Goal: Information Seeking & Learning: Check status

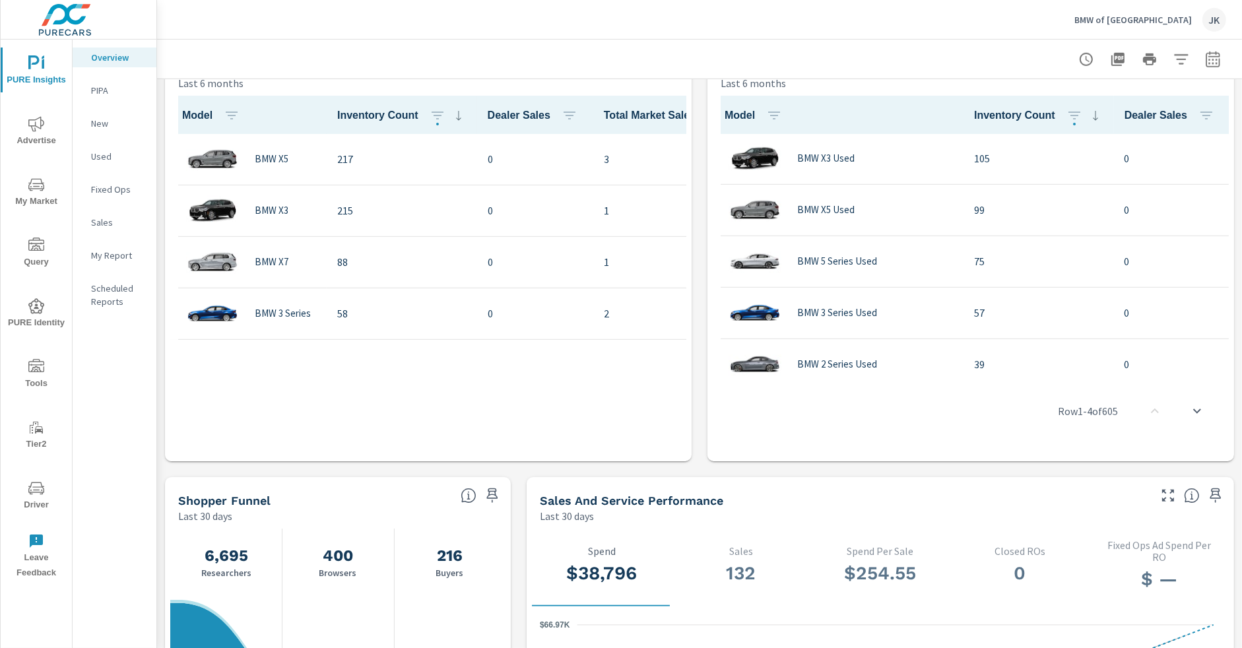
scroll to position [985, 0]
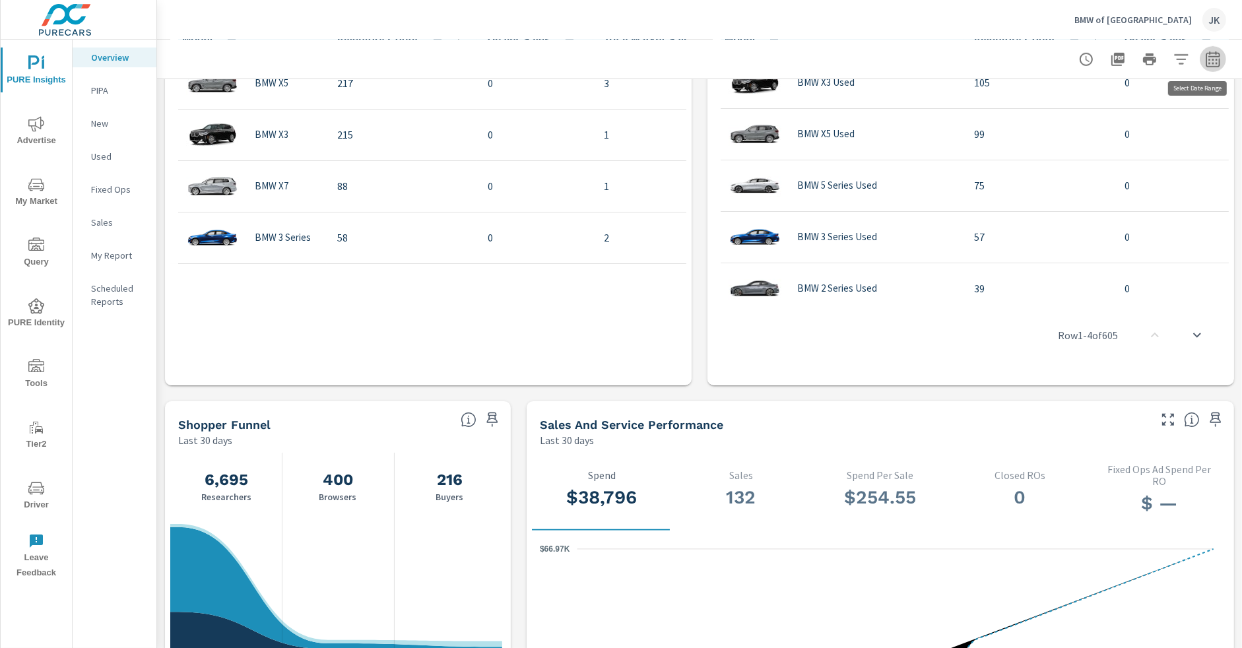
click at [1209, 59] on icon "button" at bounding box center [1213, 61] width 9 height 5
select select "Last 30 days"
click at [1079, 150] on p "+ Add comparison" at bounding box center [1110, 149] width 169 height 16
select select "Previous period"
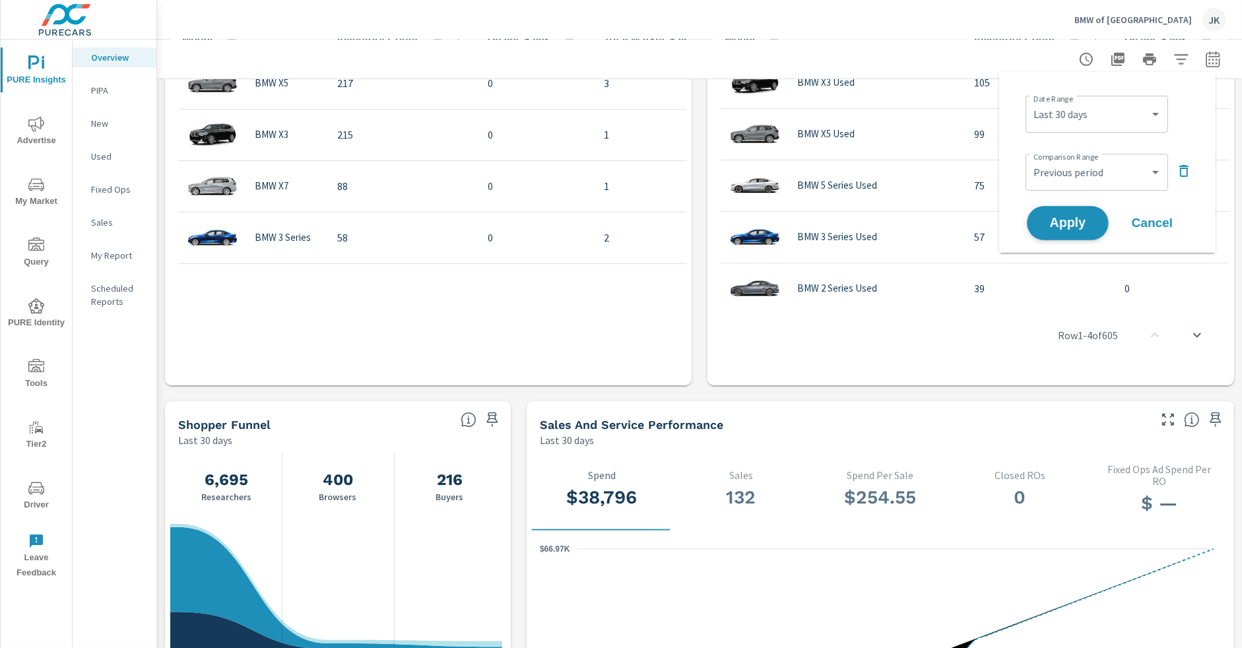
click at [1065, 230] on button "Apply" at bounding box center [1068, 223] width 82 height 34
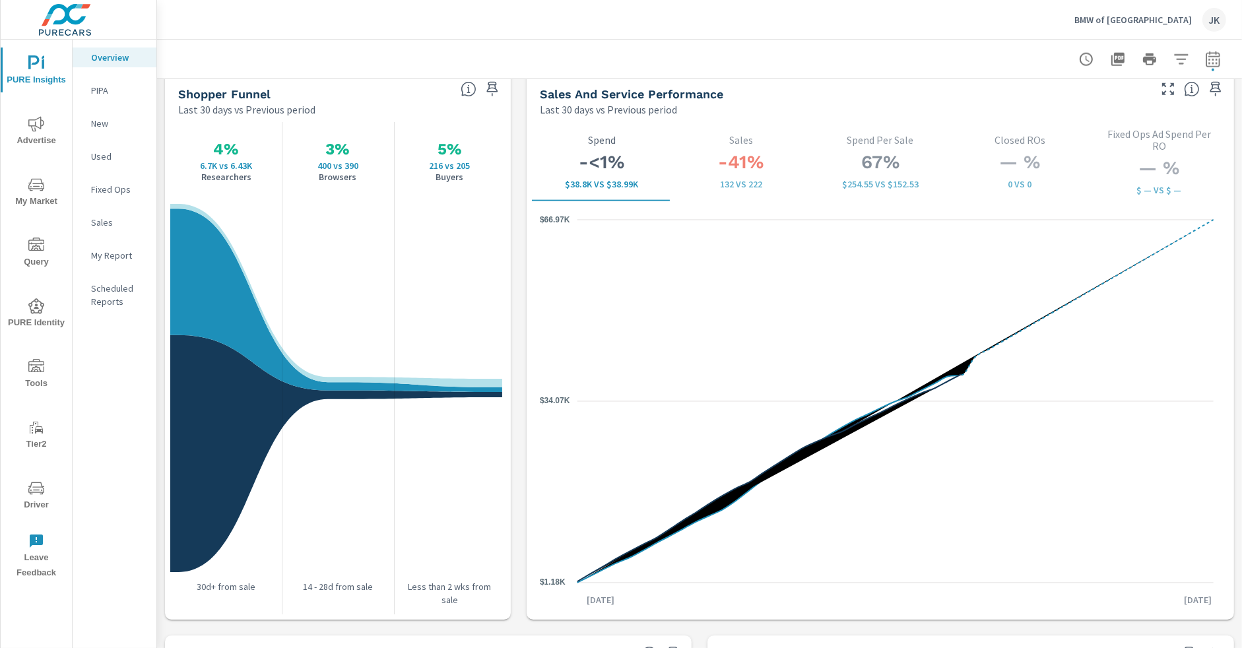
scroll to position [1702, 0]
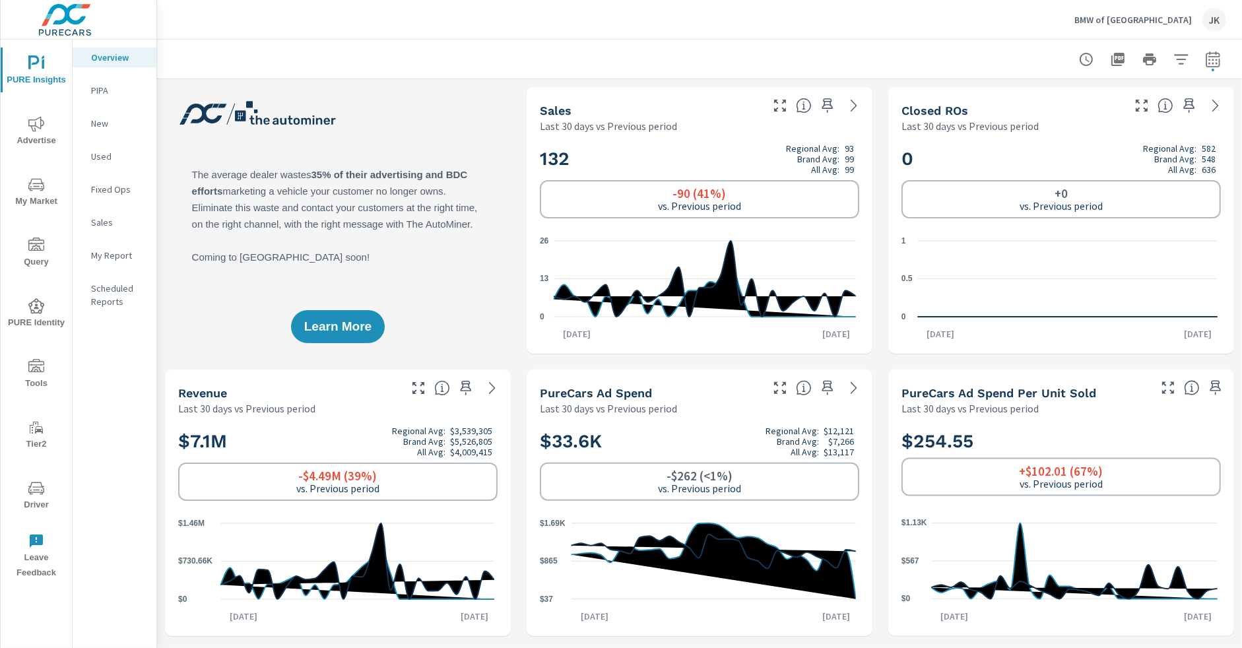
scroll to position [1, 0]
click at [36, 132] on span "Advertise" at bounding box center [36, 132] width 63 height 32
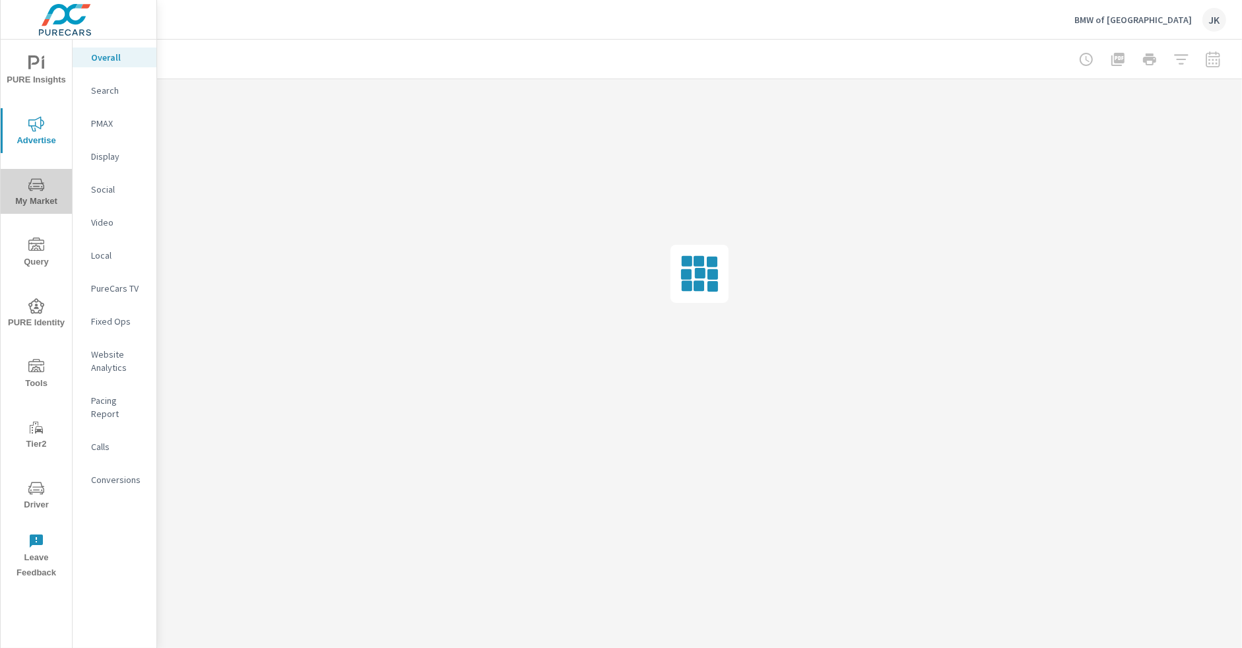
click at [32, 179] on icon "nav menu" at bounding box center [36, 184] width 16 height 13
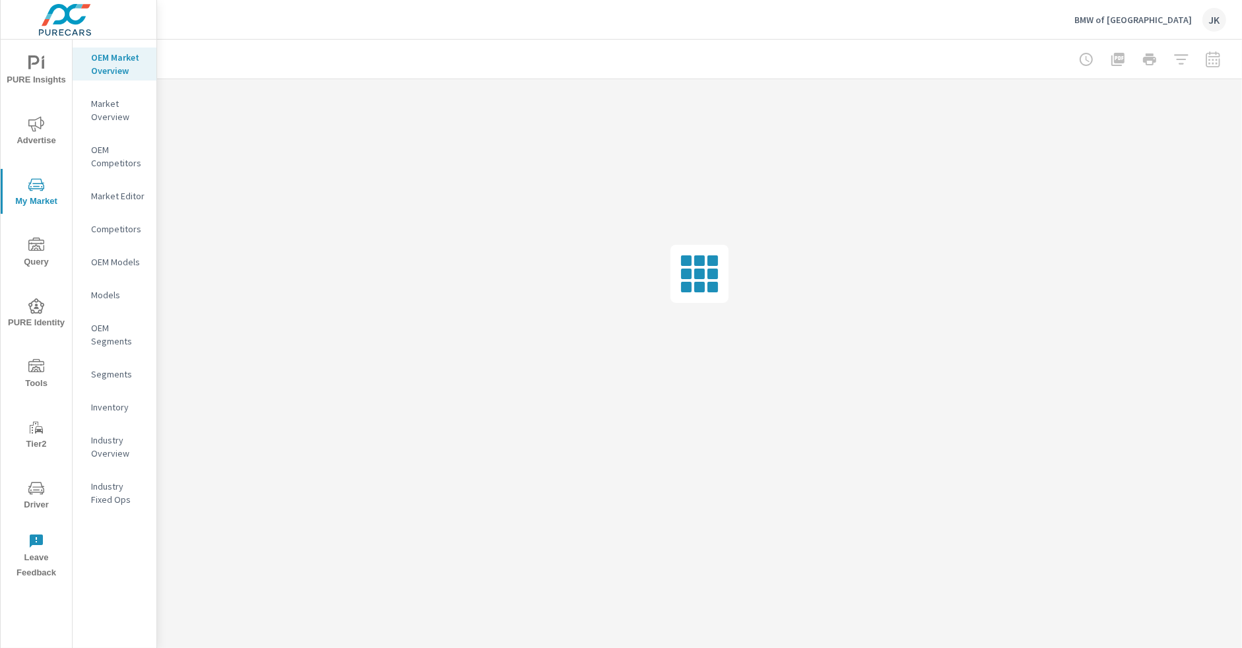
click at [101, 404] on p "Inventory" at bounding box center [118, 407] width 55 height 13
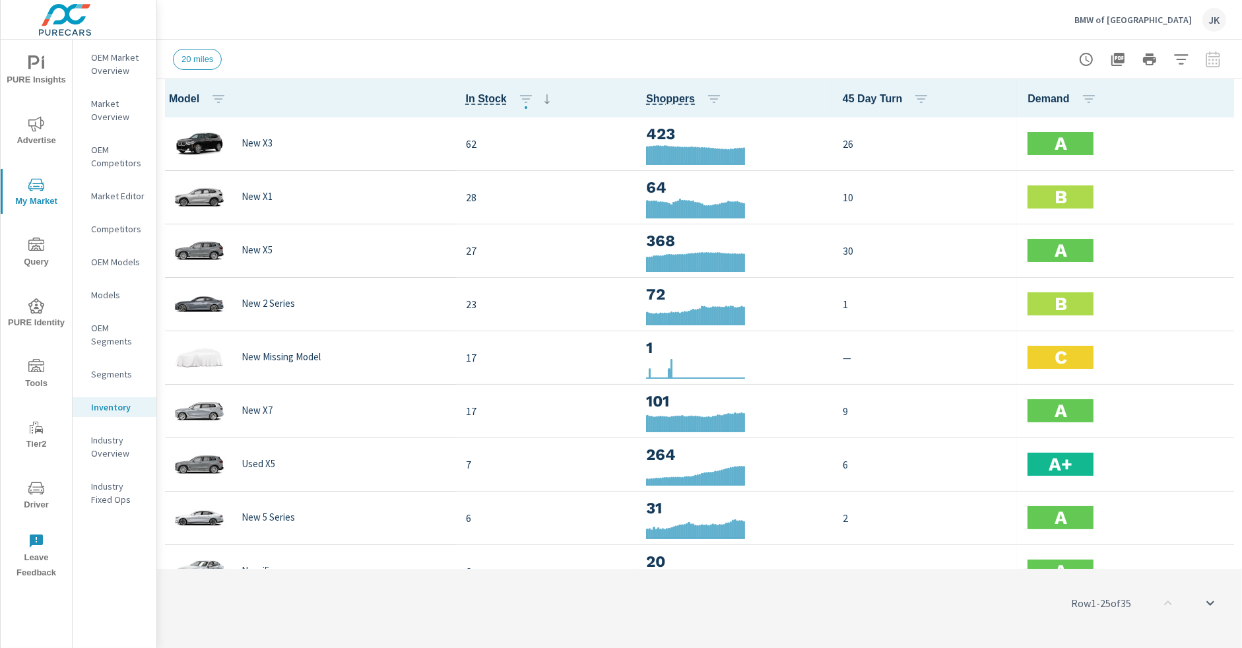
scroll to position [1, 0]
click at [1222, 102] on icon "button" at bounding box center [1223, 98] width 3 height 11
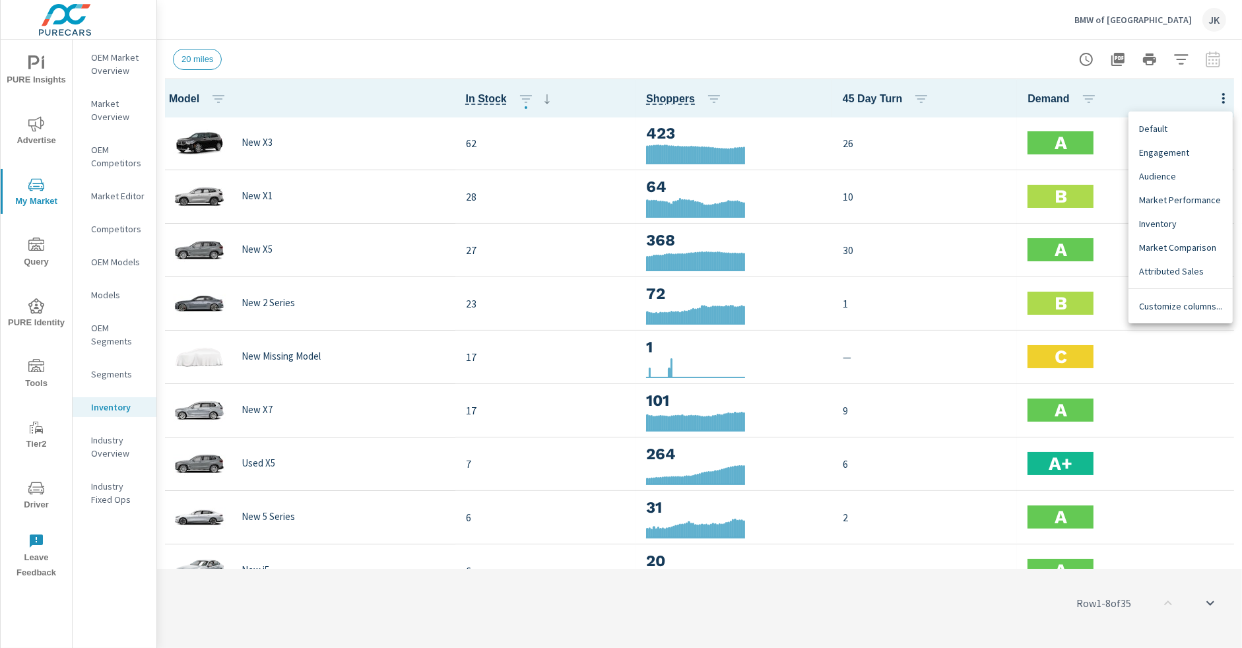
click at [1154, 316] on div "Customize columns..." at bounding box center [1181, 306] width 104 height 24
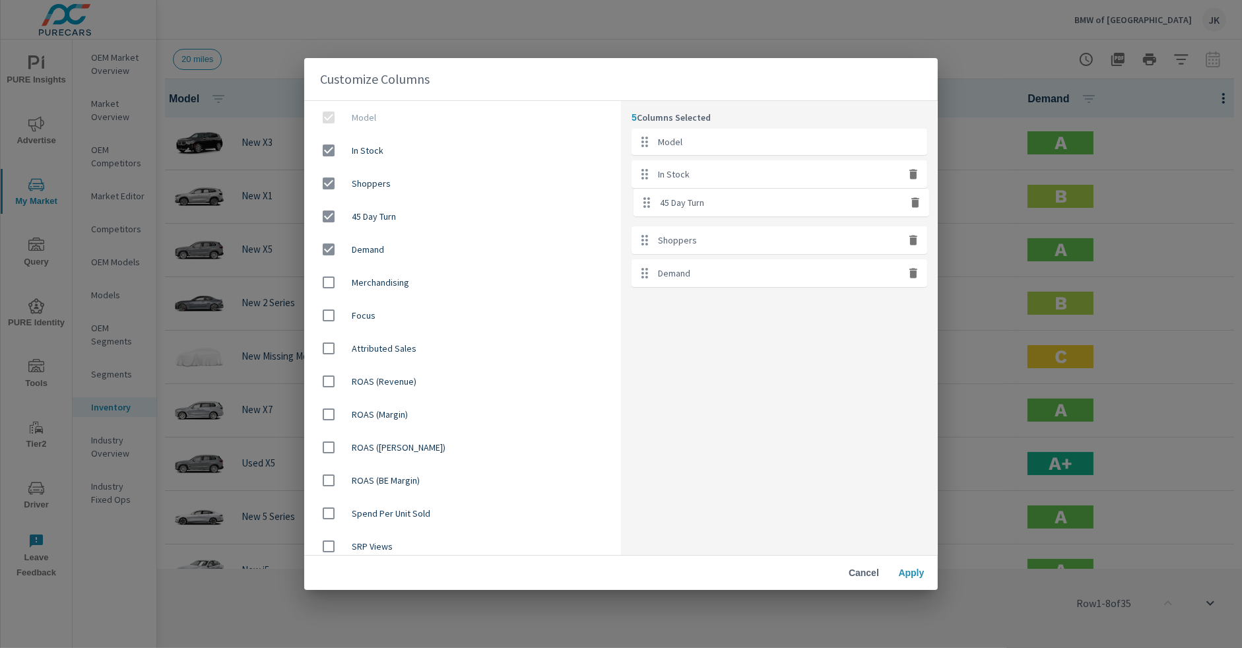
drag, startPoint x: 737, startPoint y: 248, endPoint x: 740, endPoint y: 203, distance: 45.0
click at [740, 203] on ul "Model In Stock Shoppers 45 Day Turn Demand" at bounding box center [780, 208] width 296 height 158
click at [873, 337] on div "5 Columns Selected Model In Stock 45 Day Turn Shoppers Demand" at bounding box center [779, 327] width 317 height 453
drag, startPoint x: 803, startPoint y: 275, endPoint x: 801, endPoint y: 234, distance: 40.3
click at [801, 234] on ul "Model In Stock 45 Day Turn Shoppers Demand" at bounding box center [780, 208] width 296 height 158
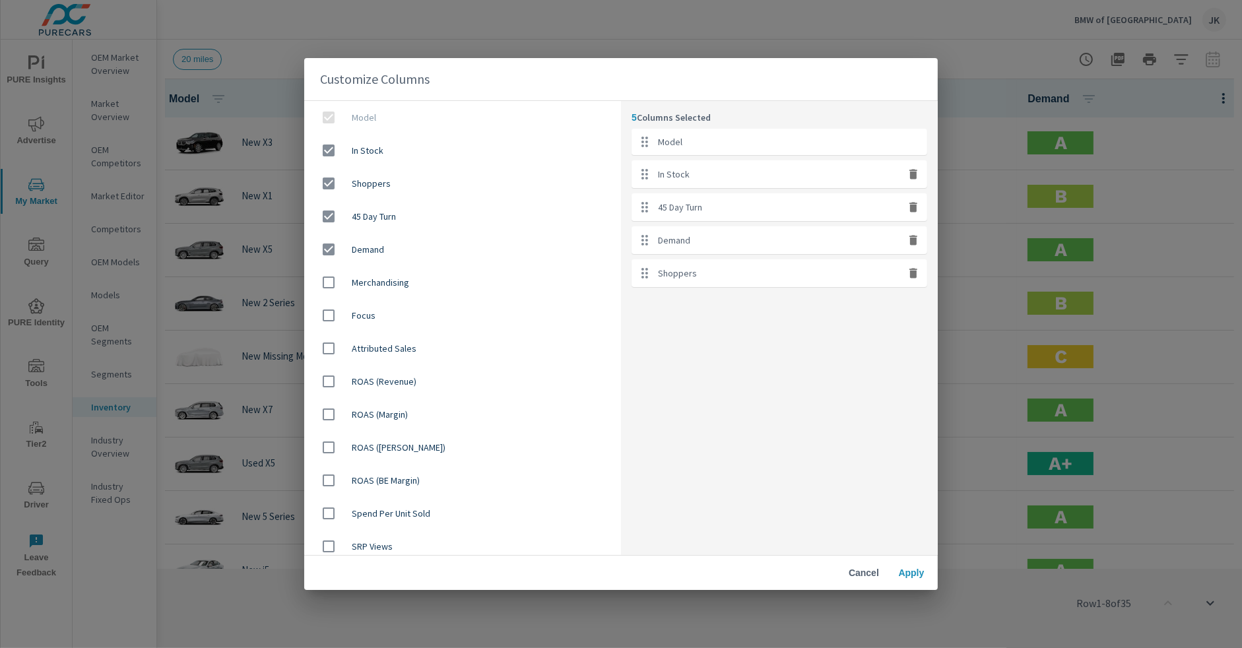
click at [914, 275] on icon "button" at bounding box center [914, 274] width 8 height 10
checkbox input "false"
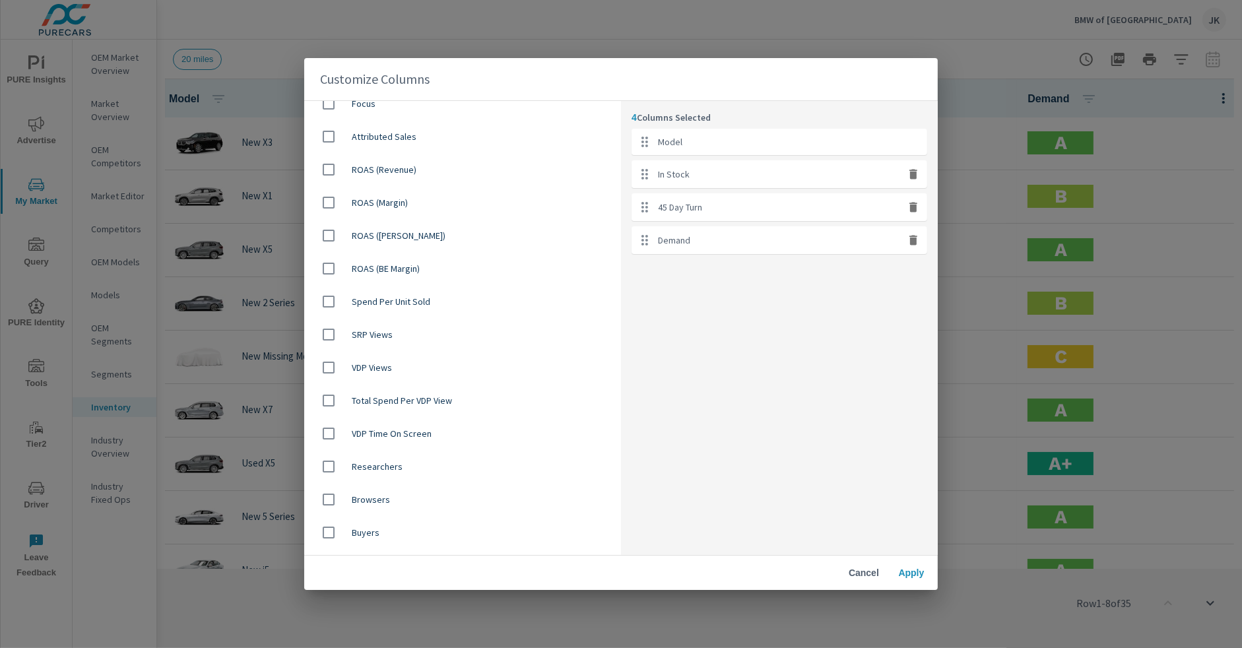
scroll to position [352, 0]
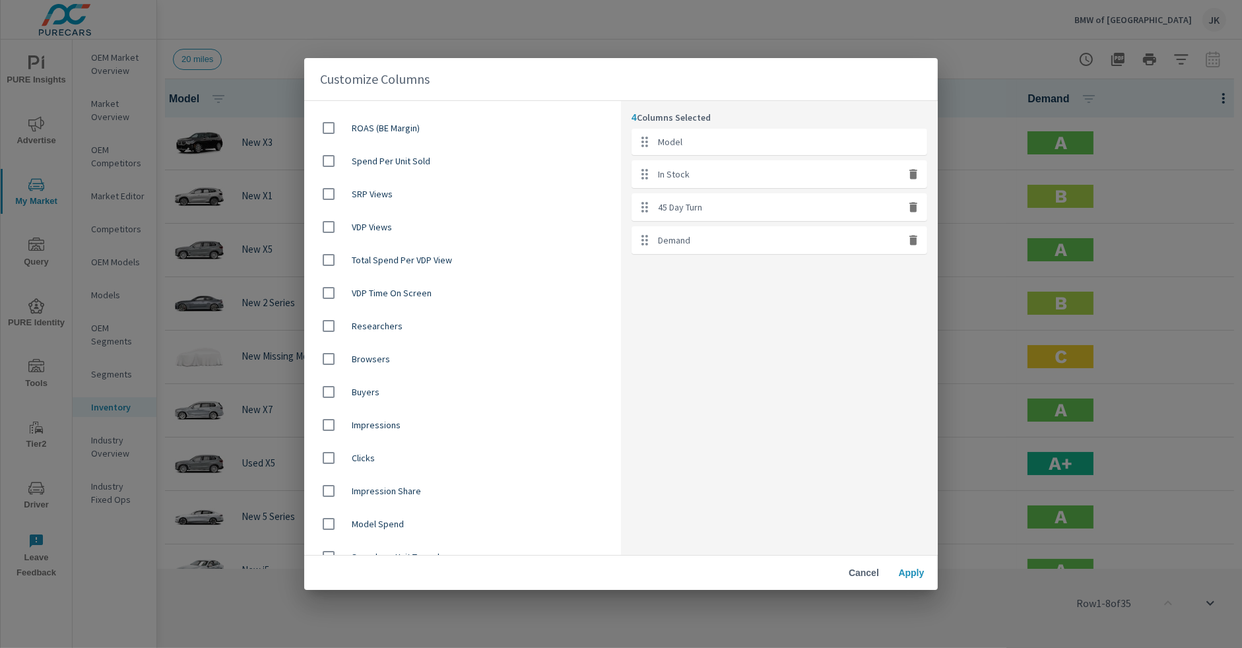
click at [325, 321] on input "checkbox" at bounding box center [329, 326] width 28 height 28
checkbox input "true"
click at [324, 352] on input "checkbox" at bounding box center [329, 359] width 28 height 28
checkbox input "true"
click at [325, 391] on input "checkbox" at bounding box center [329, 392] width 28 height 28
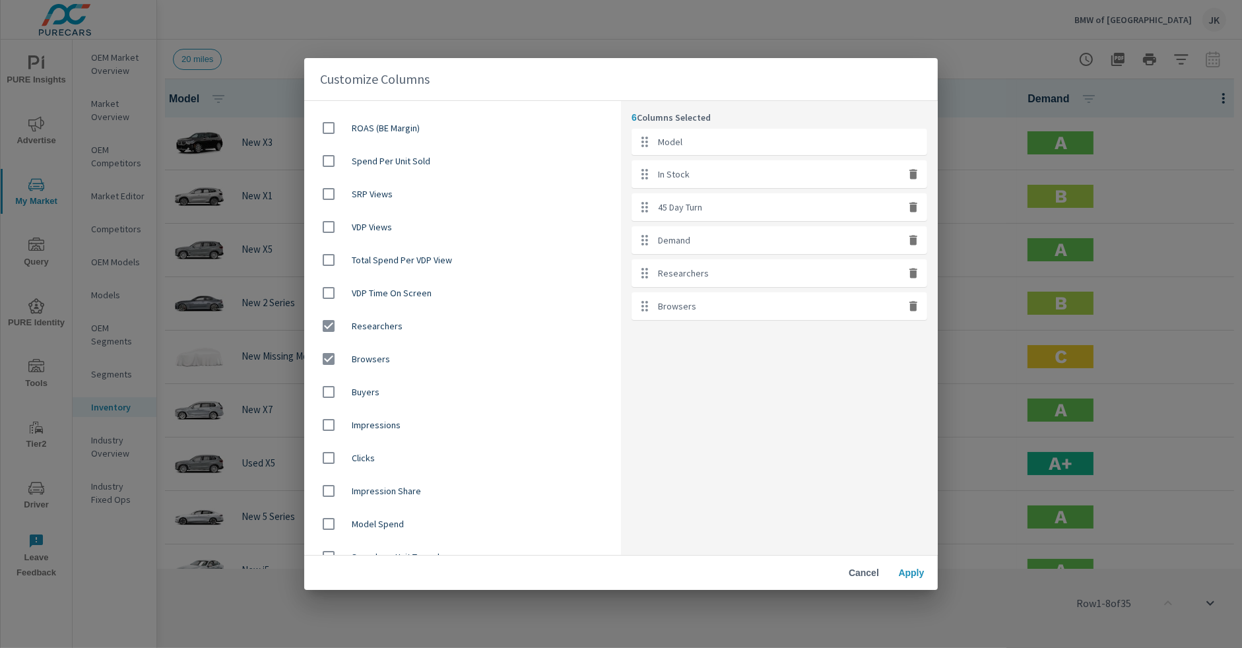
checkbox input "true"
click at [936, 576] on div "Customize Columns Model In Stock Shoppers 45 Day Turn Demand Merchandising Focu…" at bounding box center [621, 324] width 1242 height 648
click at [904, 576] on span "Apply" at bounding box center [912, 573] width 32 height 12
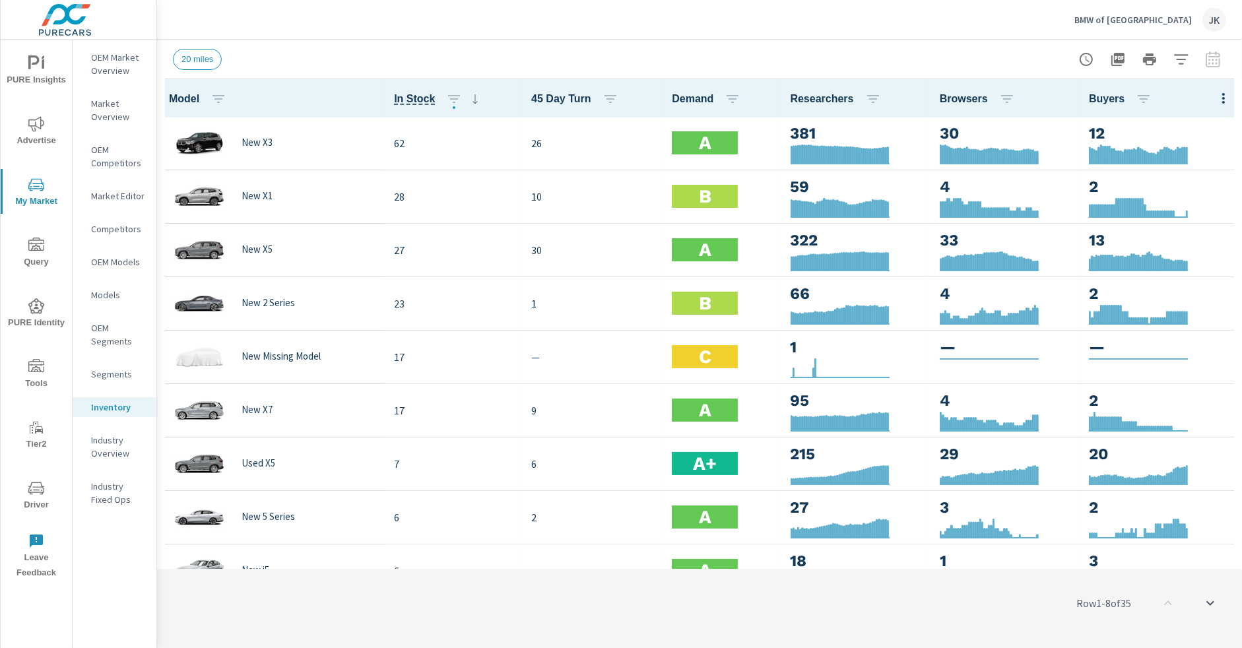
click at [521, 612] on div "Row 1 - 8 of 35" at bounding box center [699, 603] width 1085 height 79
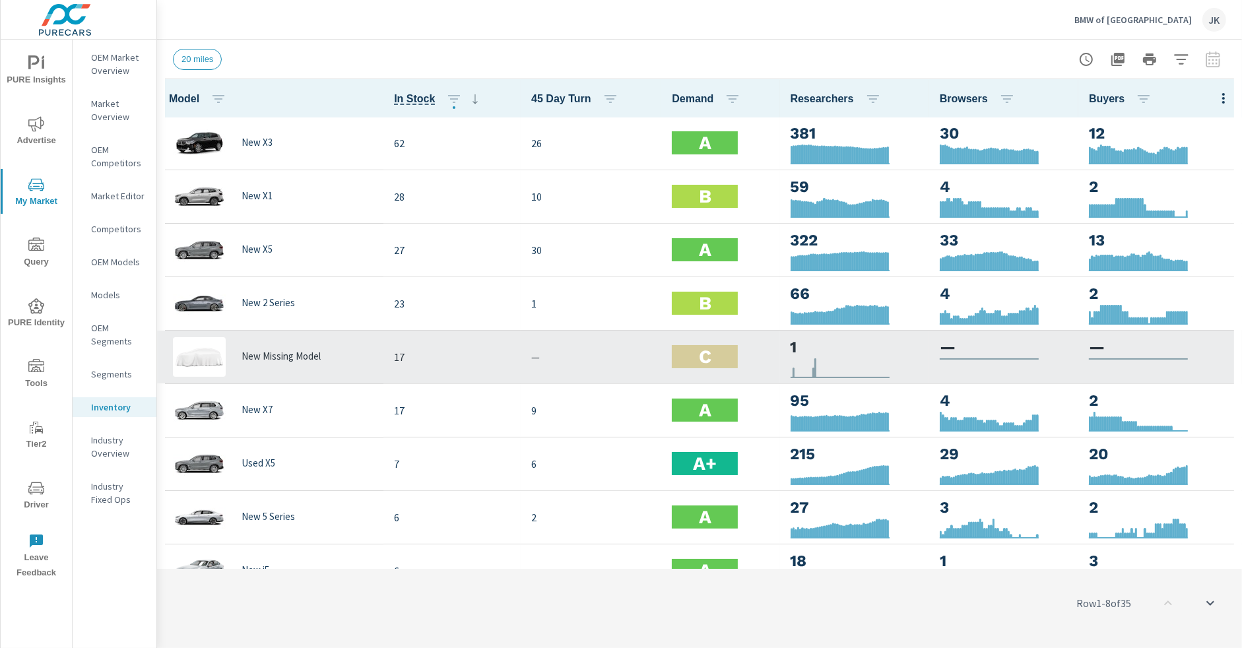
click at [378, 354] on td "New Missing Model" at bounding box center [270, 356] width 226 height 53
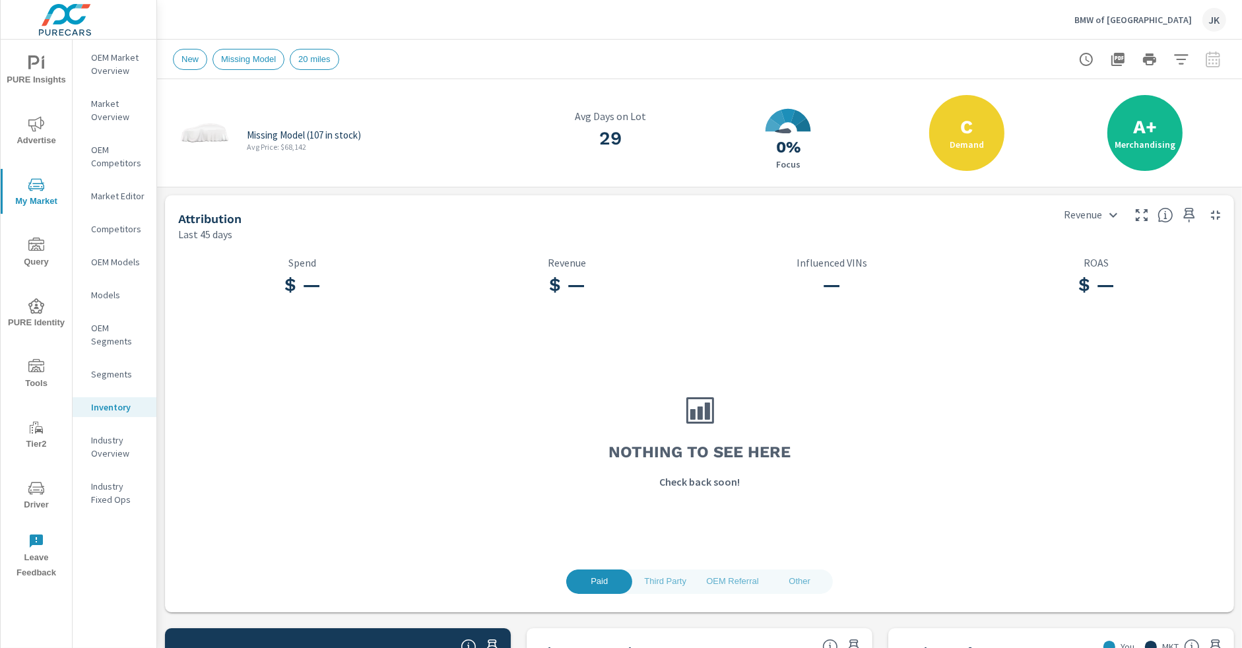
scroll to position [9, 0]
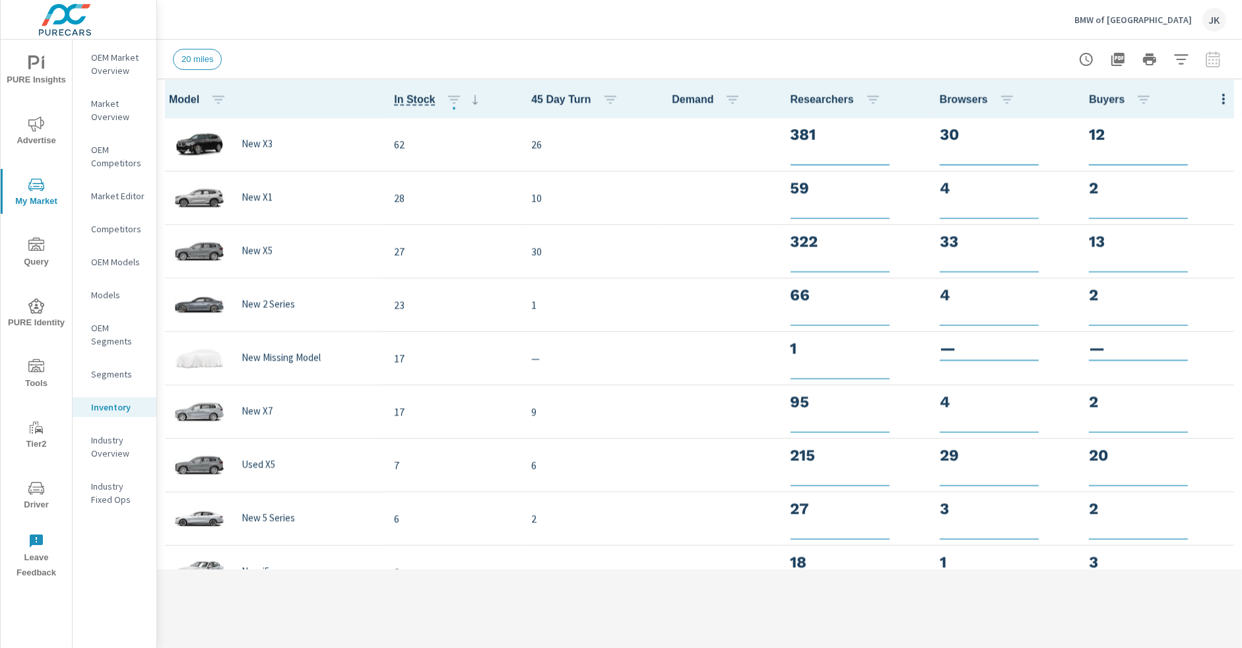
scroll to position [1, 0]
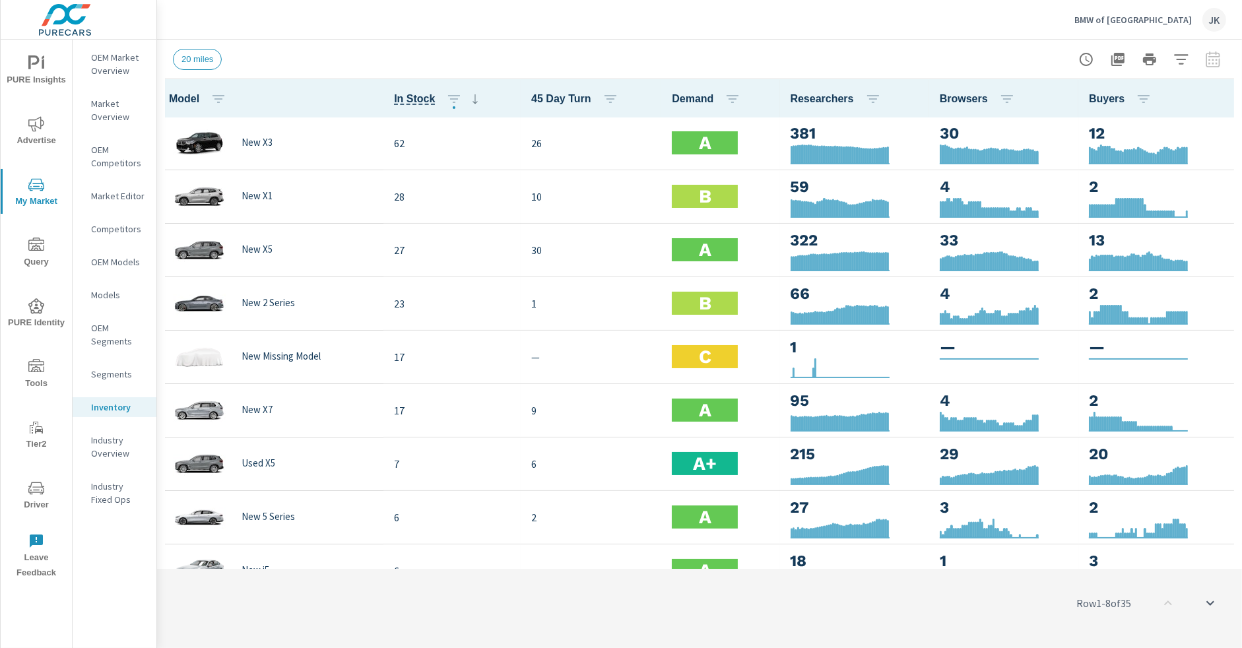
click at [1206, 100] on th "Buyers" at bounding box center [1161, 98] width 164 height 38
click at [1216, 100] on icon "button" at bounding box center [1224, 98] width 16 height 16
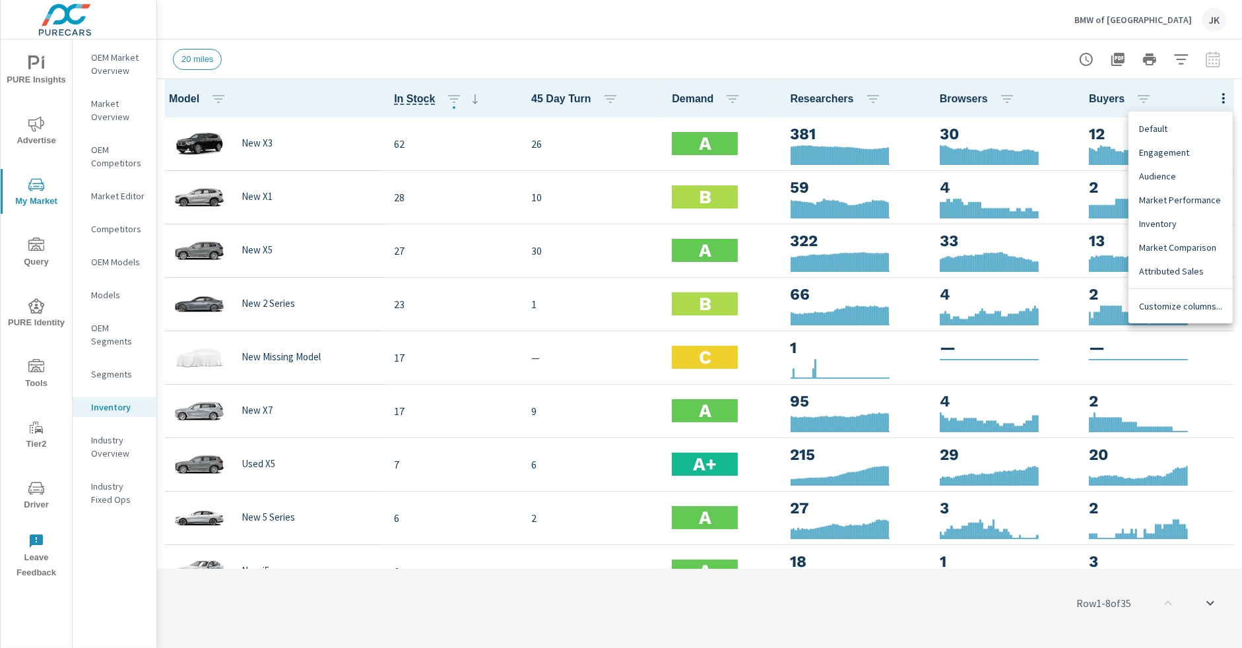
click at [1166, 313] on div "Customize columns..." at bounding box center [1181, 306] width 104 height 24
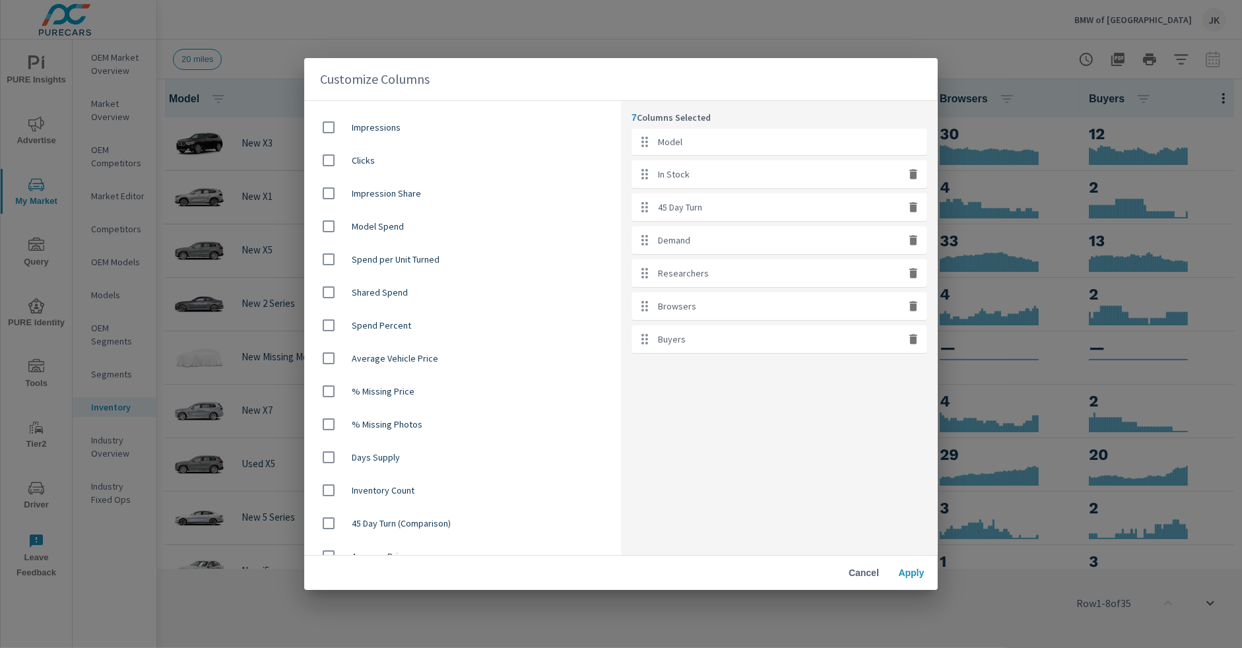
scroll to position [660, 0]
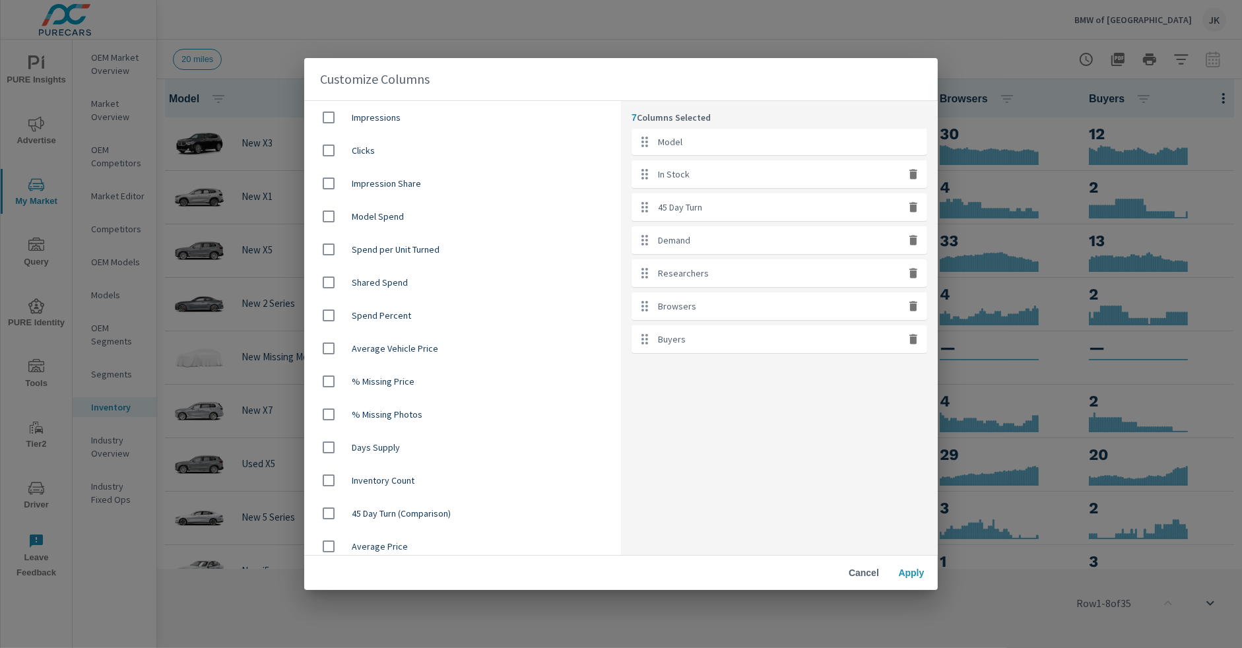
click at [329, 449] on input "checkbox" at bounding box center [329, 448] width 28 height 28
checkbox input "true"
click at [907, 572] on span "Apply" at bounding box center [912, 573] width 32 height 12
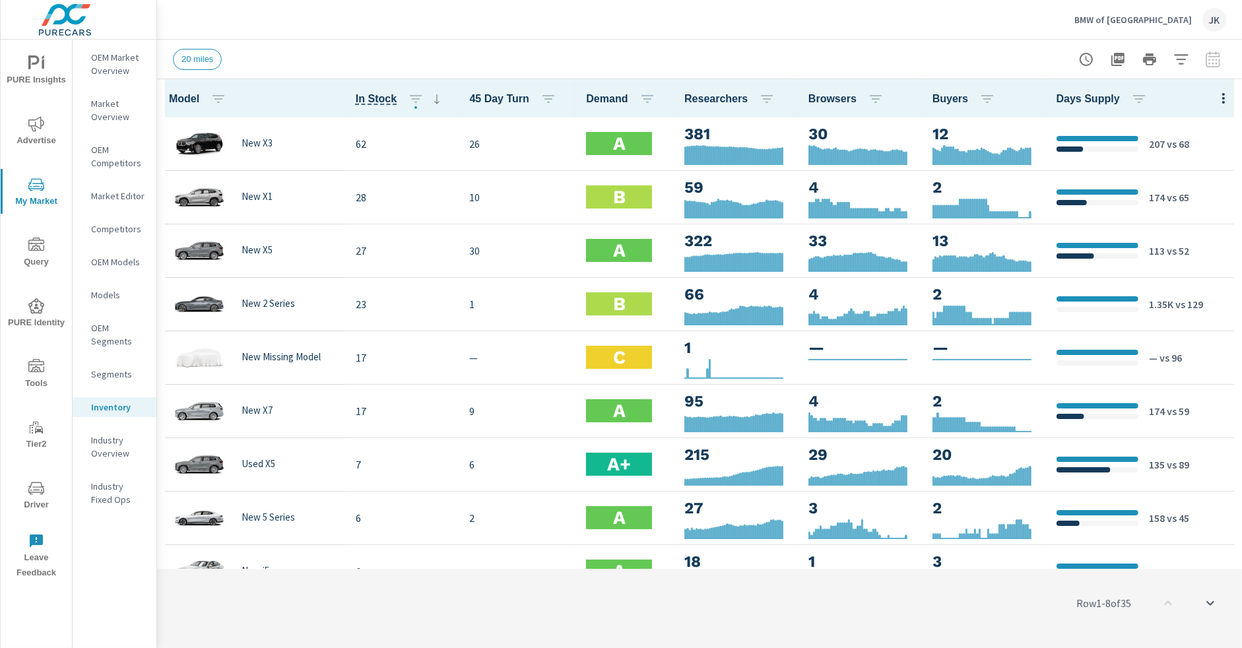
click at [1211, 106] on button "button" at bounding box center [1224, 97] width 26 height 27
click at [1182, 65] on div at bounding box center [621, 324] width 1242 height 648
click at [1184, 58] on div "Default Engagement Audience Market Performance Inventory Market Comparison Attr…" at bounding box center [621, 324] width 1242 height 648
click at [1184, 58] on icon "button" at bounding box center [1181, 59] width 14 height 10
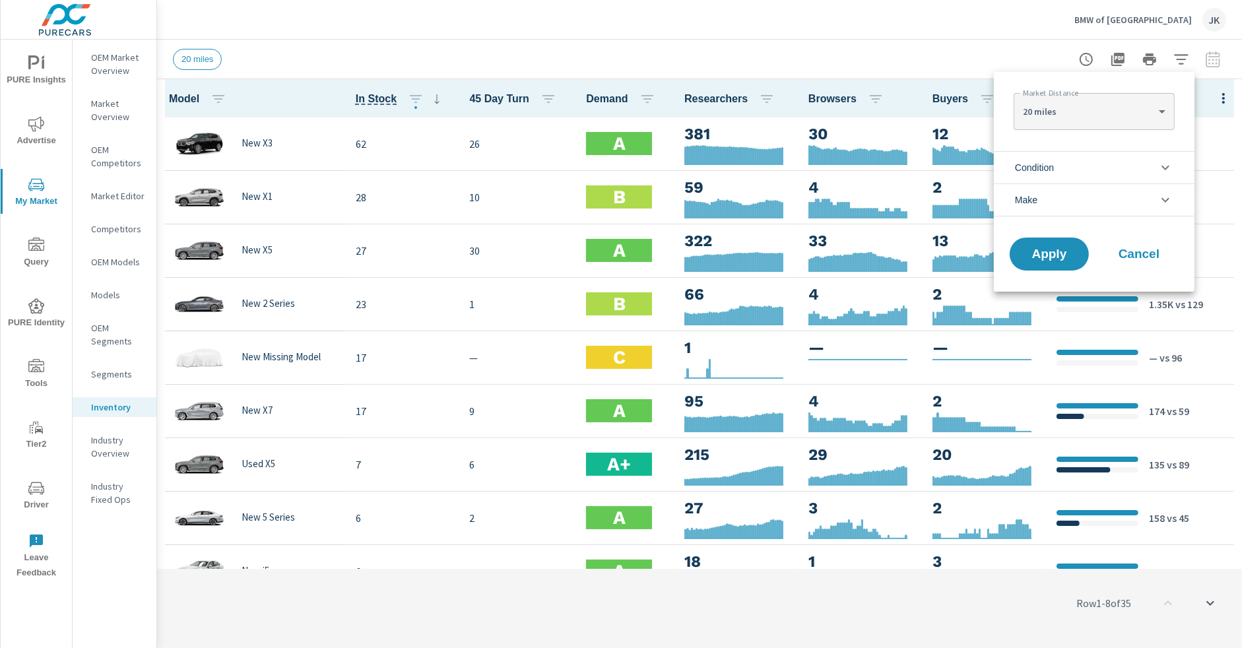
click at [1146, 98] on body "PURE Insights Advertise My Market Query PURE Identity Tools Tier2 Driver Leave …" at bounding box center [621, 324] width 1242 height 648
click at [1005, 9] on div at bounding box center [621, 324] width 1242 height 648
click at [1110, 173] on li "Condition" at bounding box center [1094, 167] width 201 height 32
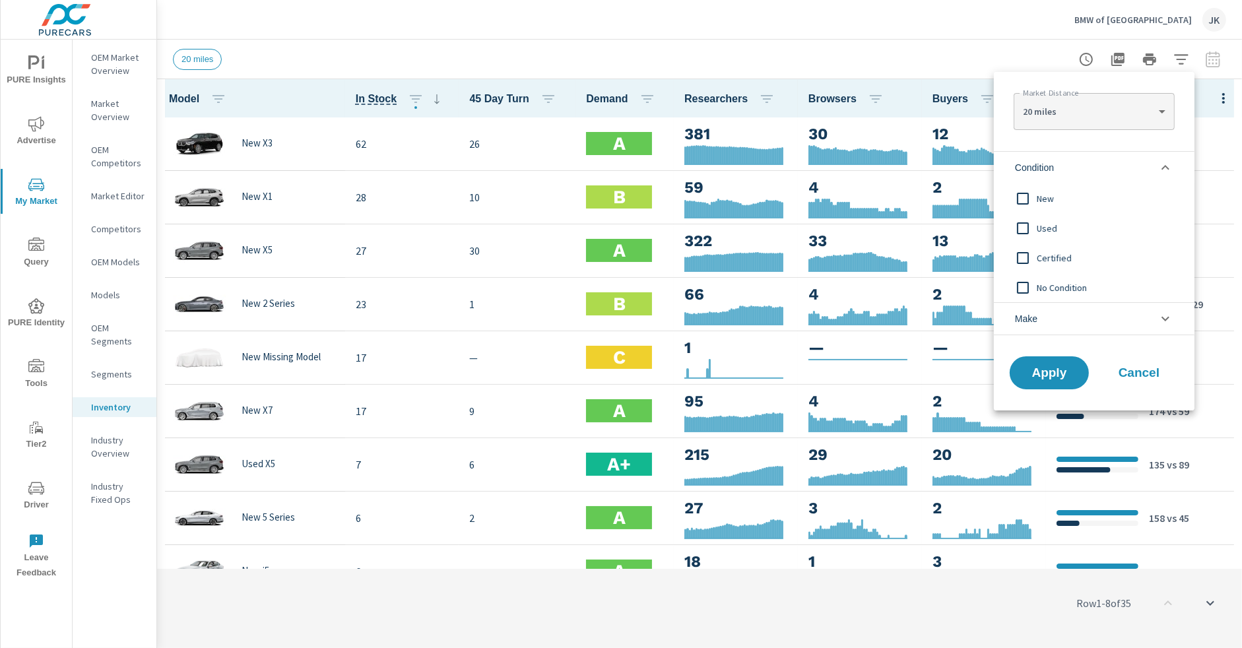
click at [1022, 232] on input "filter options" at bounding box center [1023, 229] width 28 height 28
click at [1023, 257] on input "filter options" at bounding box center [1023, 258] width 28 height 28
click at [1032, 368] on span "Apply" at bounding box center [1049, 373] width 54 height 13
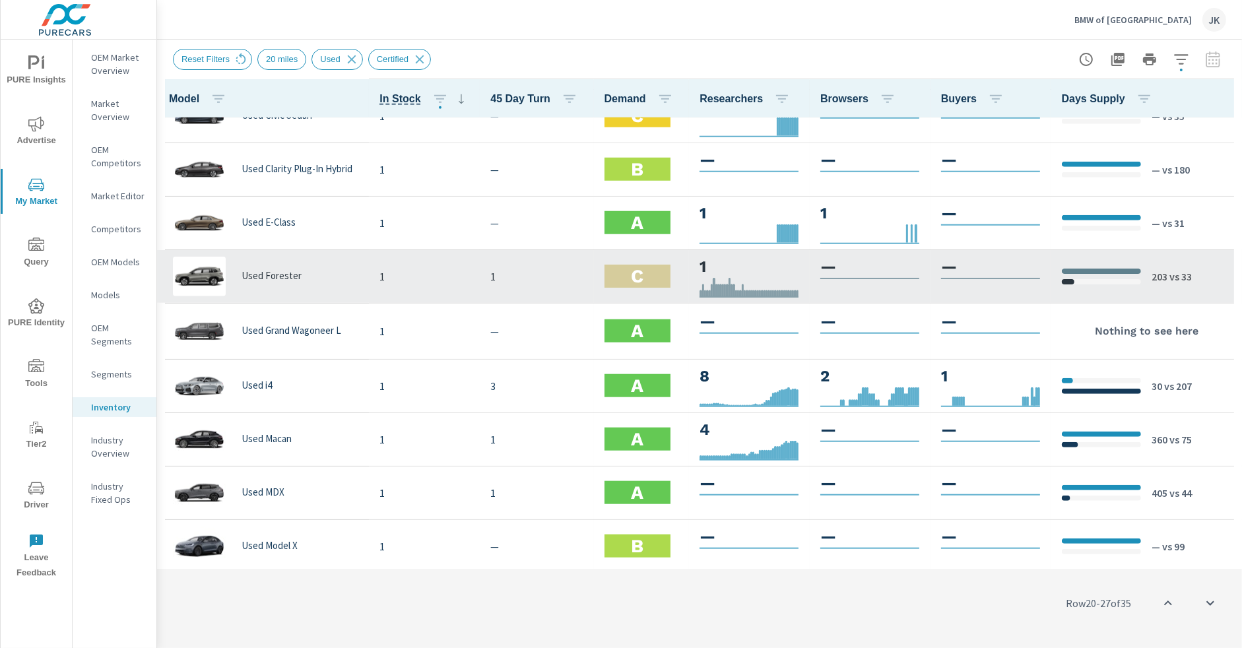
scroll to position [1437, 0]
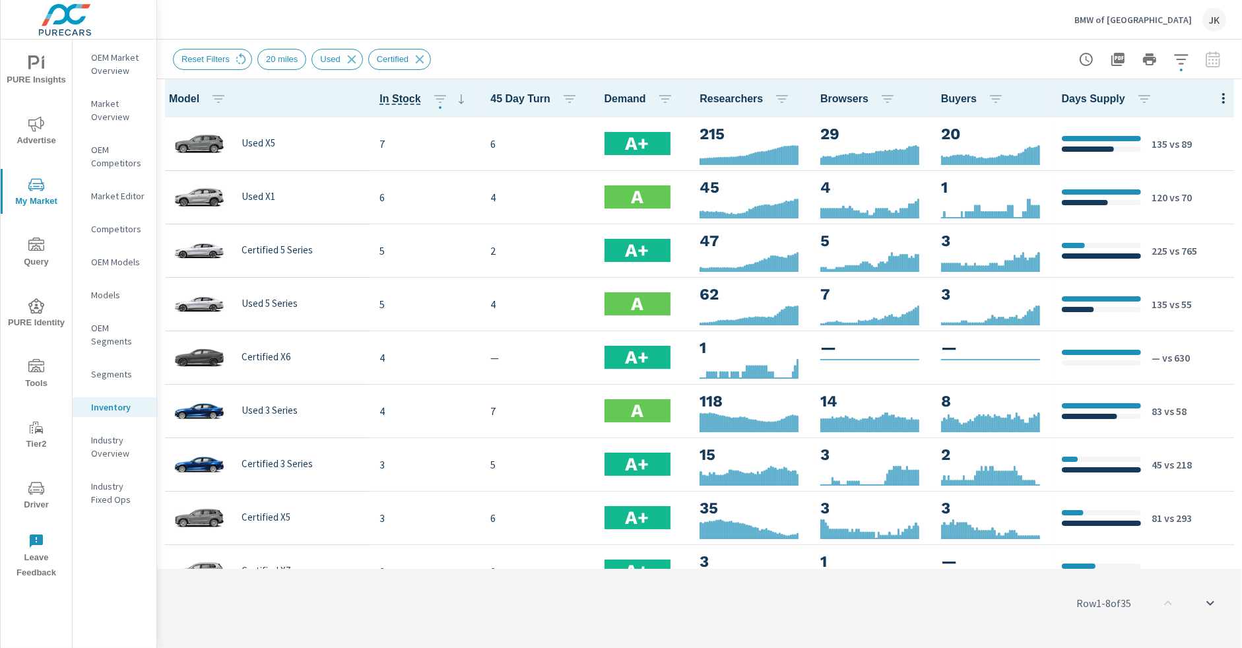
click at [1178, 54] on icon "button" at bounding box center [1181, 59] width 14 height 10
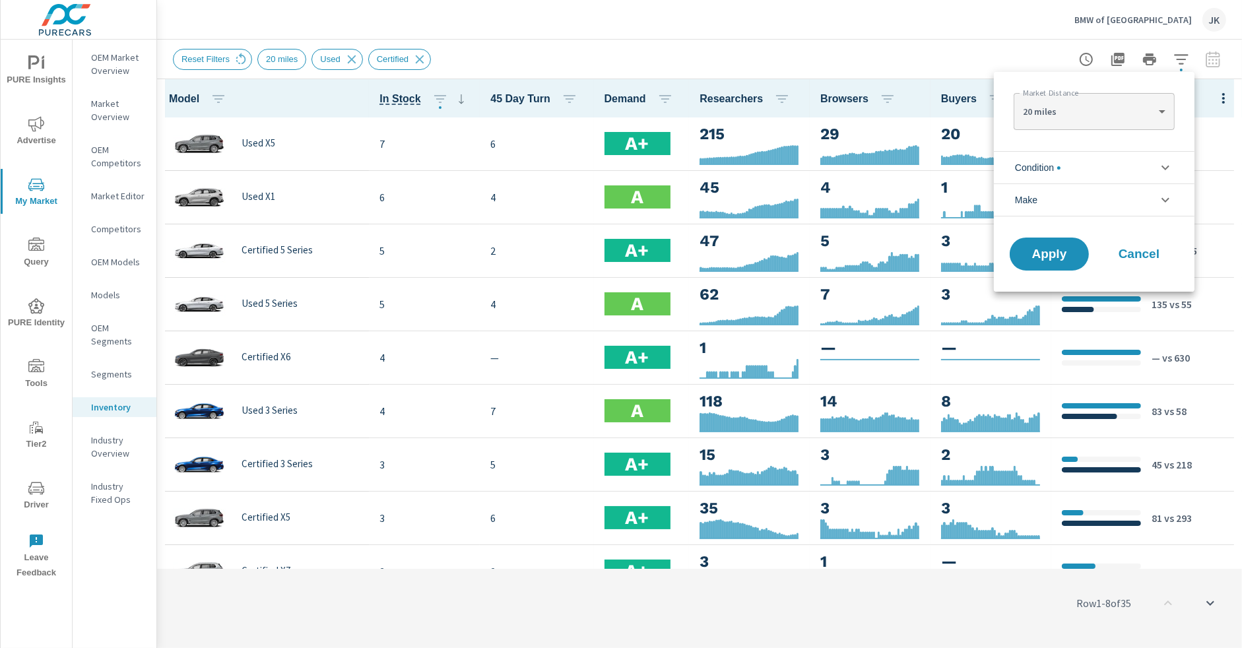
scroll to position [59, 0]
click at [1120, 120] on body "PURE Insights Advertise My Market Query PURE Identity Tools Tier2 Driver Leave …" at bounding box center [621, 324] width 1242 height 648
click at [981, 0] on div at bounding box center [621, 324] width 1242 height 648
click at [1218, 94] on div at bounding box center [621, 324] width 1242 height 648
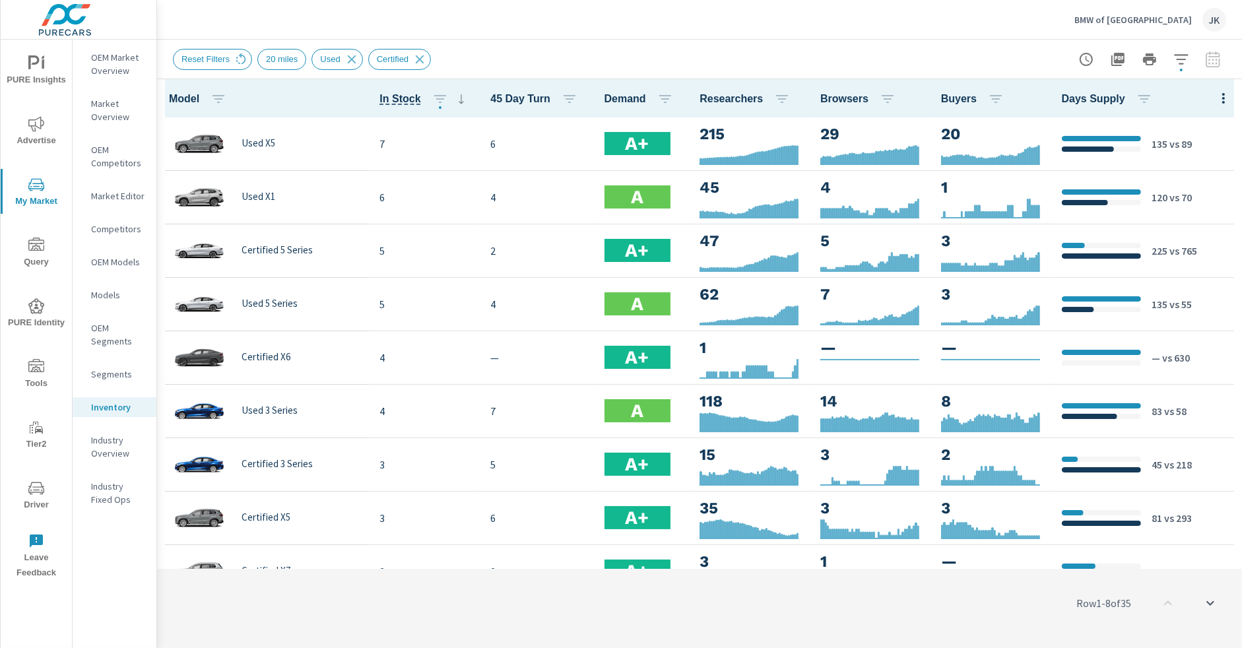
click at [1218, 96] on div "Market Distance 20 miles 20 ​ Condition New Used Certified No Condition Make BM…" at bounding box center [621, 324] width 1242 height 648
click at [1222, 96] on icon "button" at bounding box center [1224, 98] width 16 height 16
click at [1177, 52] on div at bounding box center [621, 324] width 1242 height 648
click at [1180, 57] on icon "button" at bounding box center [1182, 59] width 16 height 16
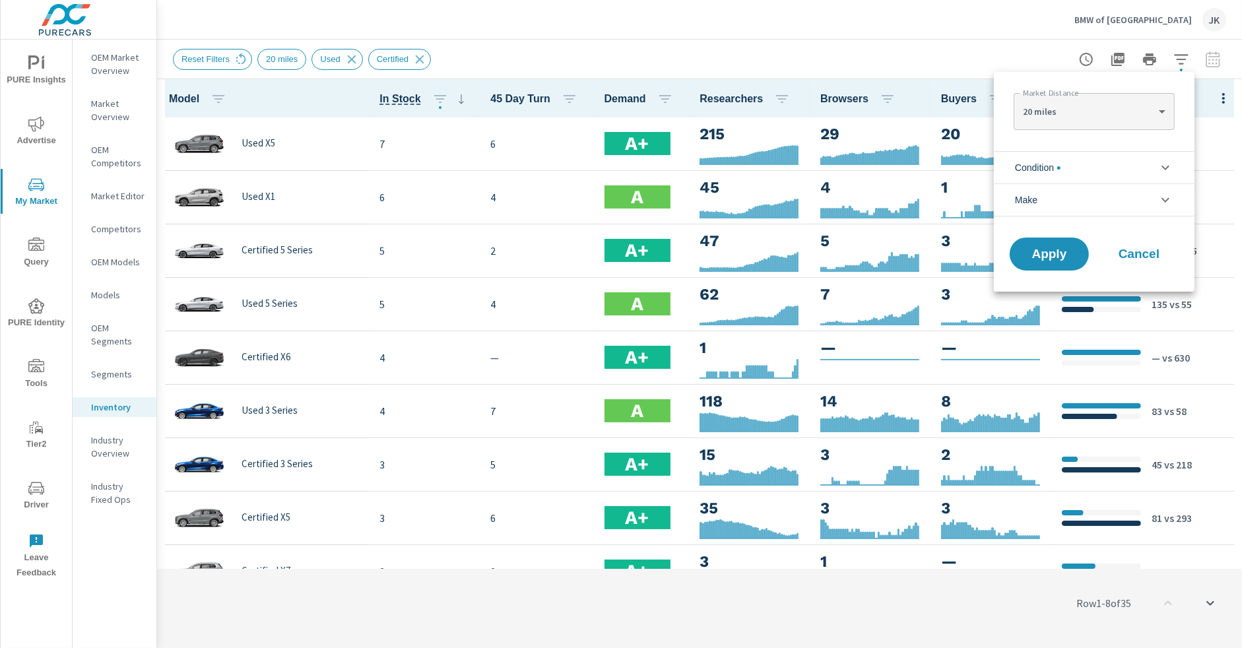
click at [1144, 108] on body "PURE Insights Advertise My Market Query PURE Identity Tools Tier2 Driver Leave …" at bounding box center [621, 324] width 1242 height 648
click at [1186, 98] on div at bounding box center [621, 324] width 1242 height 648
click at [1112, 168] on li "Condition" at bounding box center [1094, 167] width 201 height 32
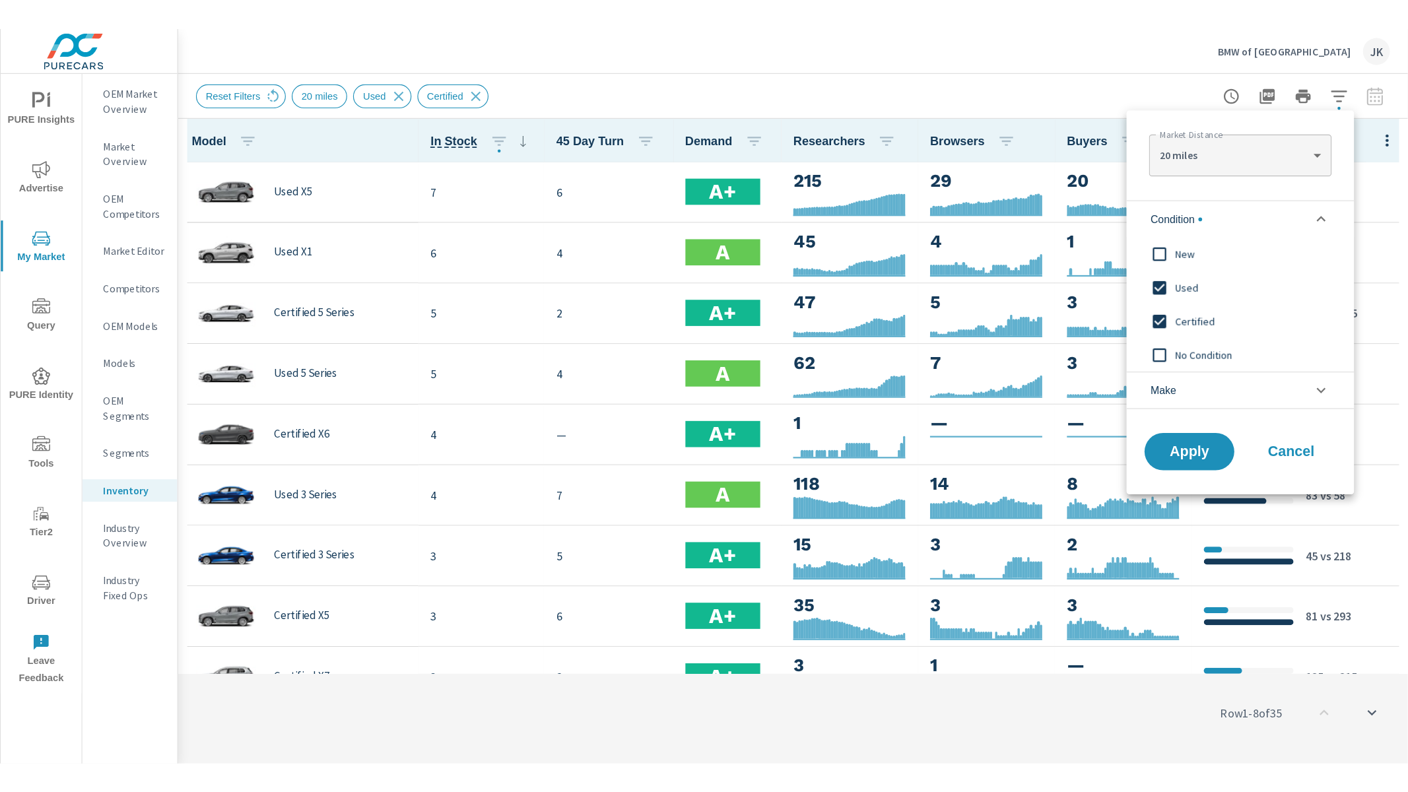
scroll to position [0, 0]
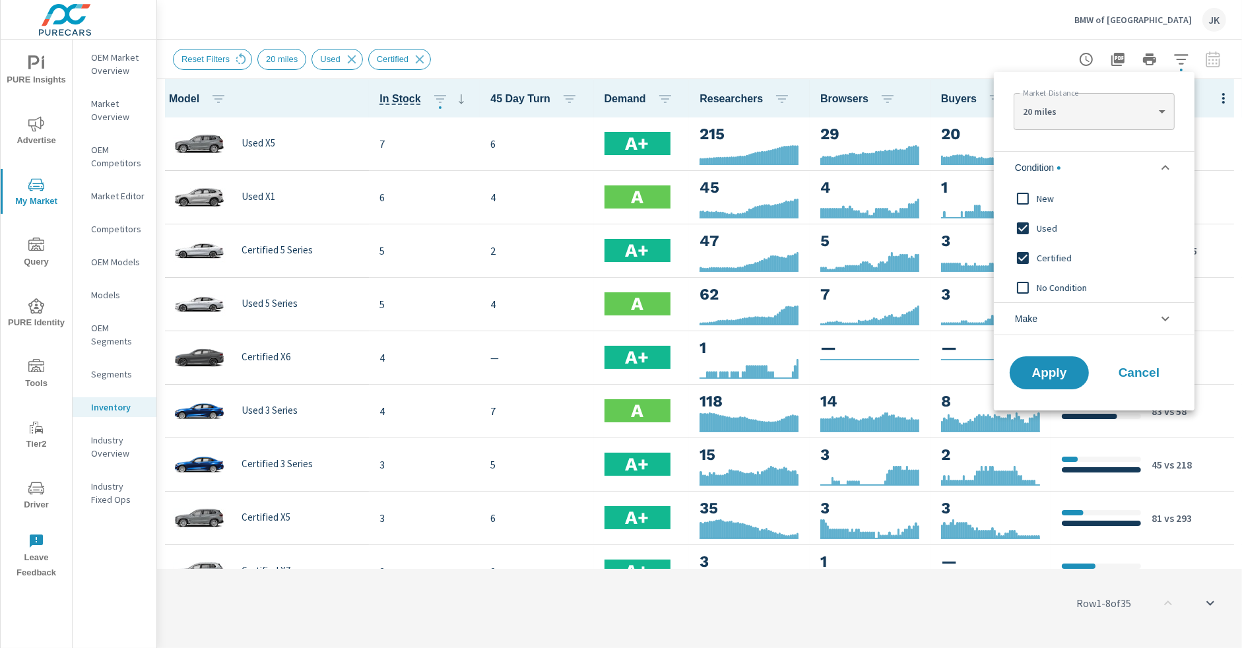
click at [1021, 193] on input "filter options" at bounding box center [1023, 199] width 28 height 28
click at [1023, 192] on input "filter options" at bounding box center [1023, 199] width 28 height 28
click at [1024, 233] on input "filter options" at bounding box center [1023, 229] width 28 height 28
click at [1024, 256] on input "filter options" at bounding box center [1023, 258] width 28 height 28
click at [1038, 377] on span "Apply" at bounding box center [1049, 373] width 54 height 13
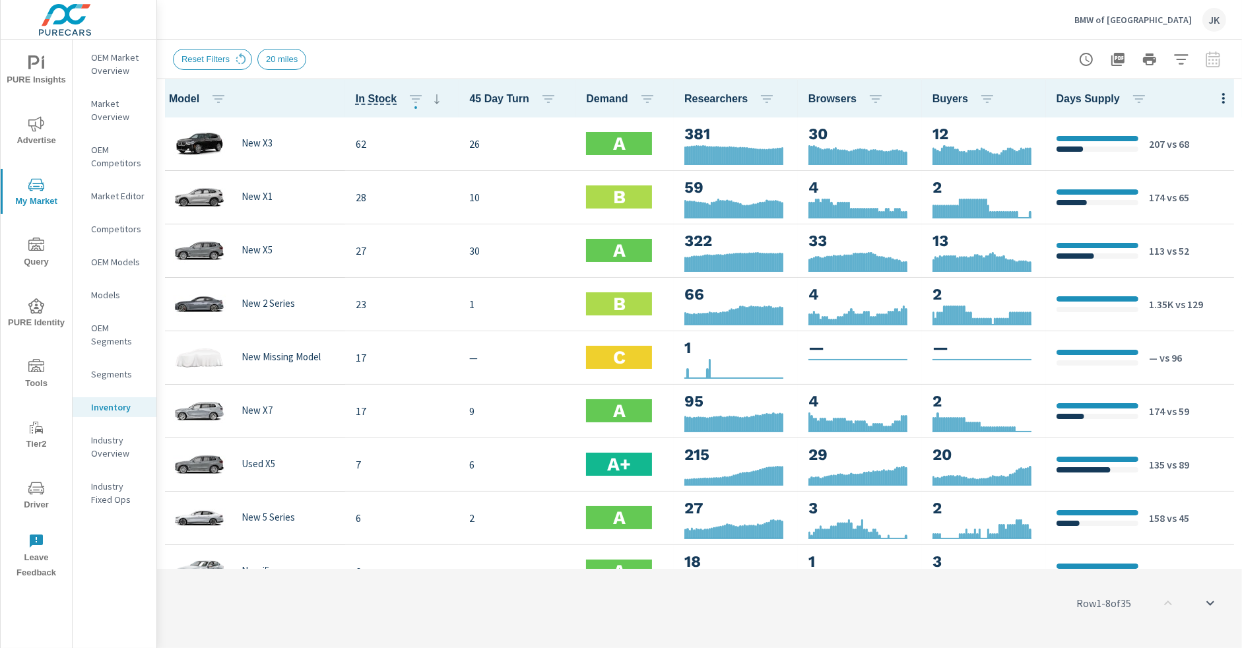
click at [686, 624] on div "Row 1 - 8 of 35" at bounding box center [699, 603] width 1085 height 79
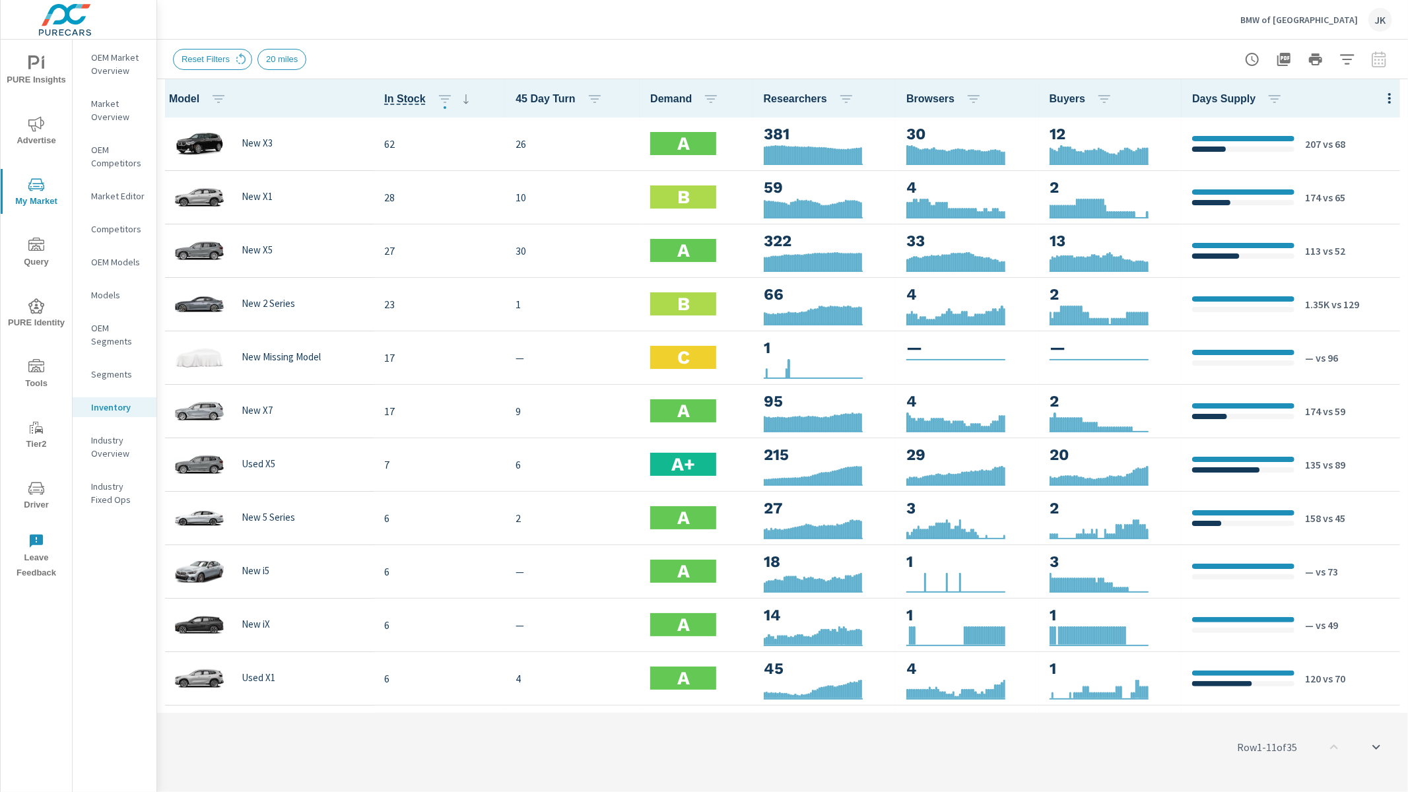
click at [30, 123] on icon "nav menu" at bounding box center [36, 124] width 16 height 16
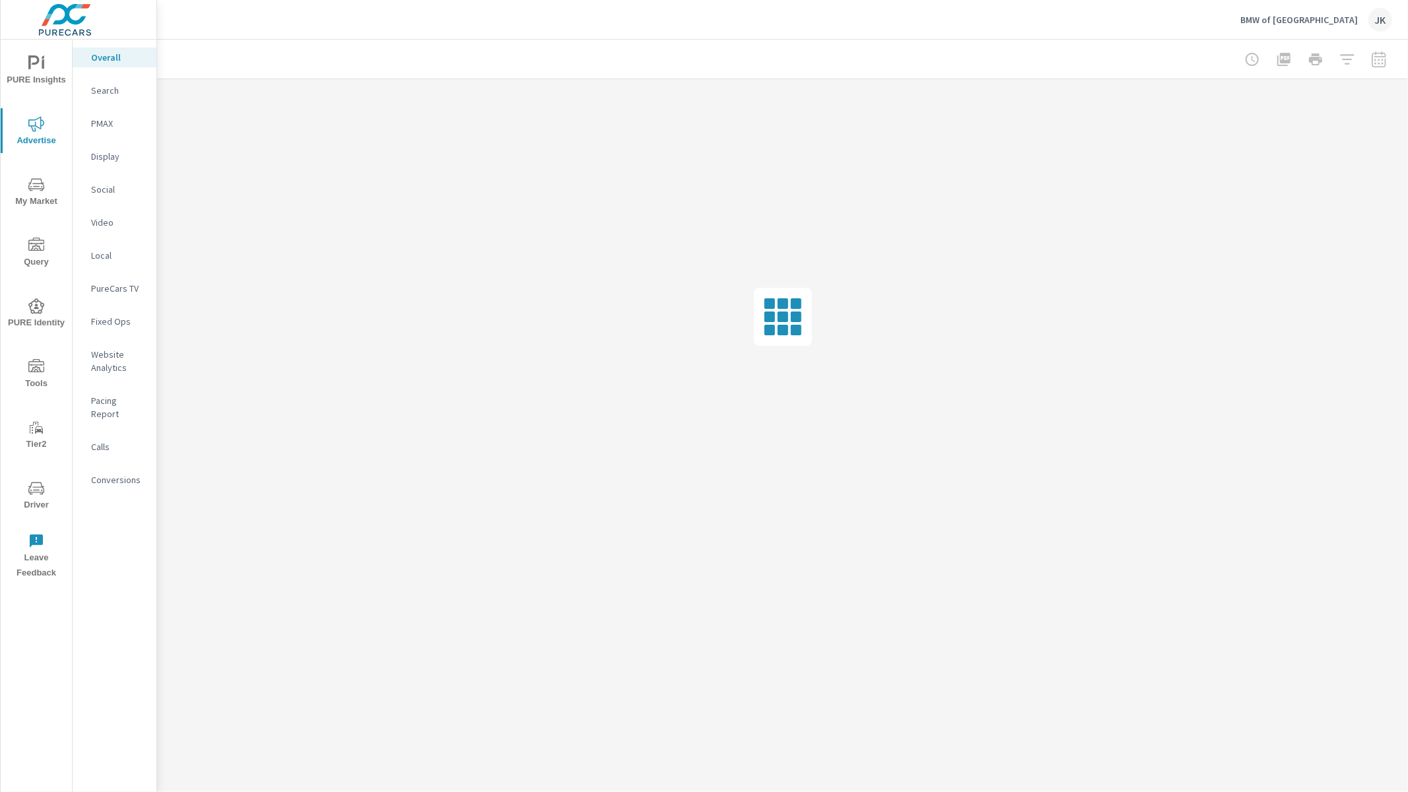
click at [14, 88] on button "PURE Insights" at bounding box center [36, 70] width 71 height 45
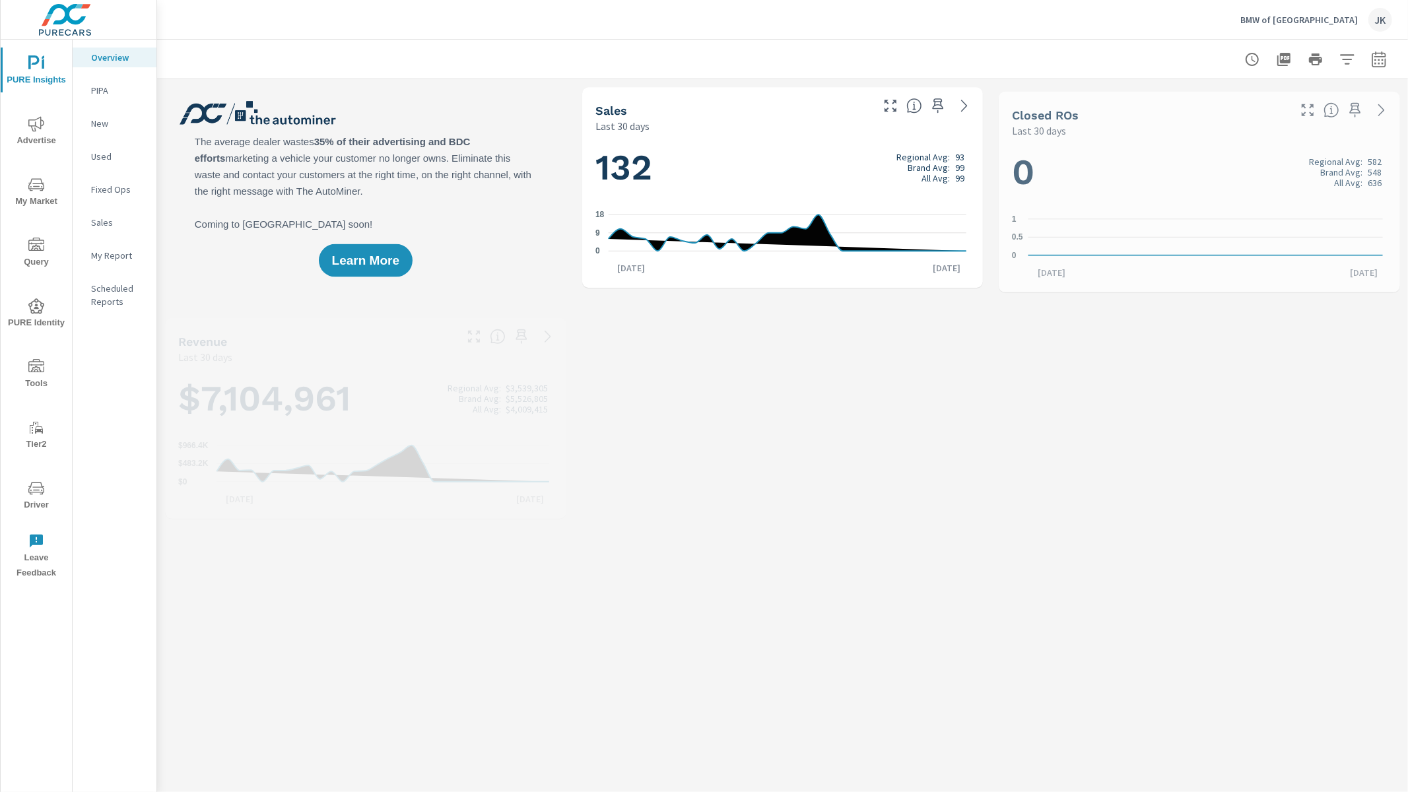
scroll to position [1, 0]
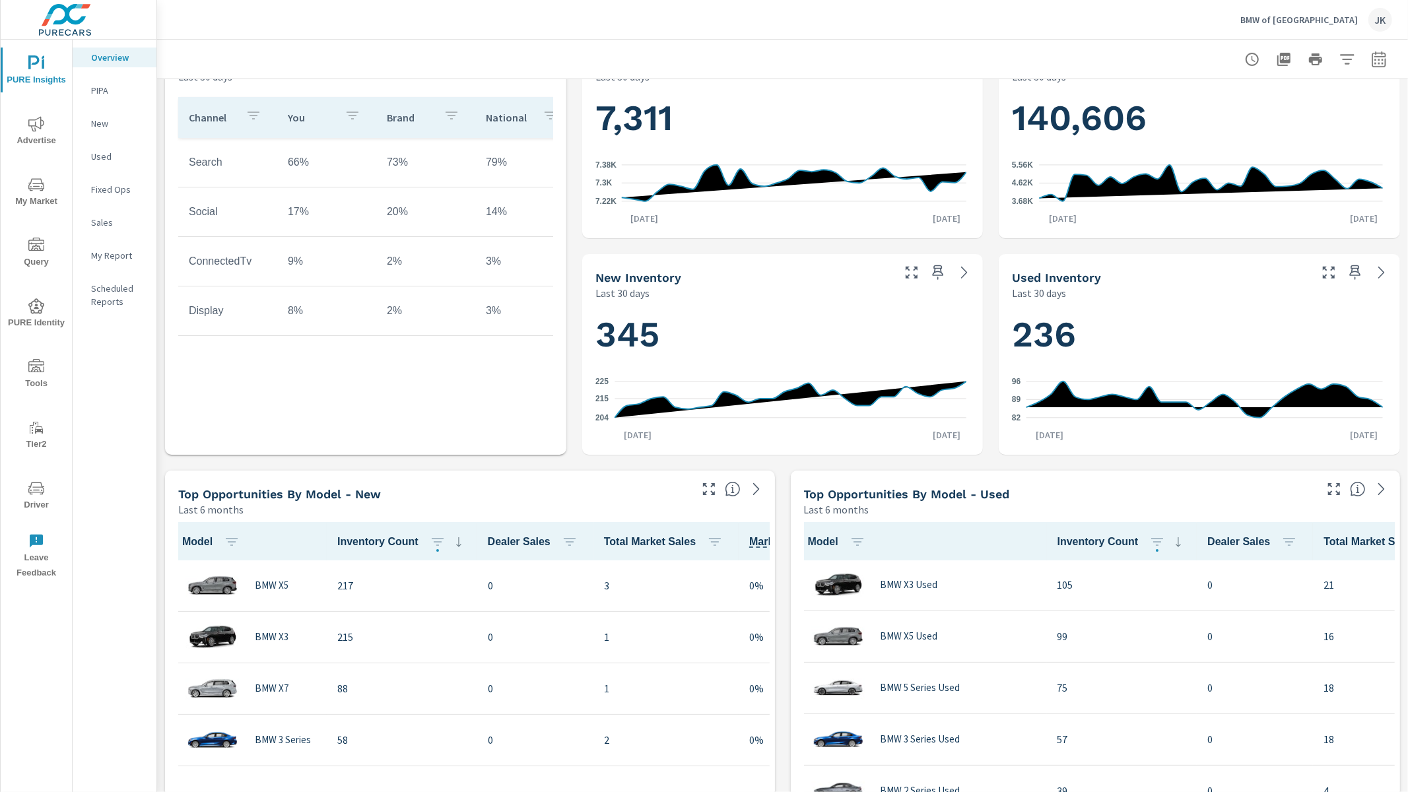
scroll to position [378, 0]
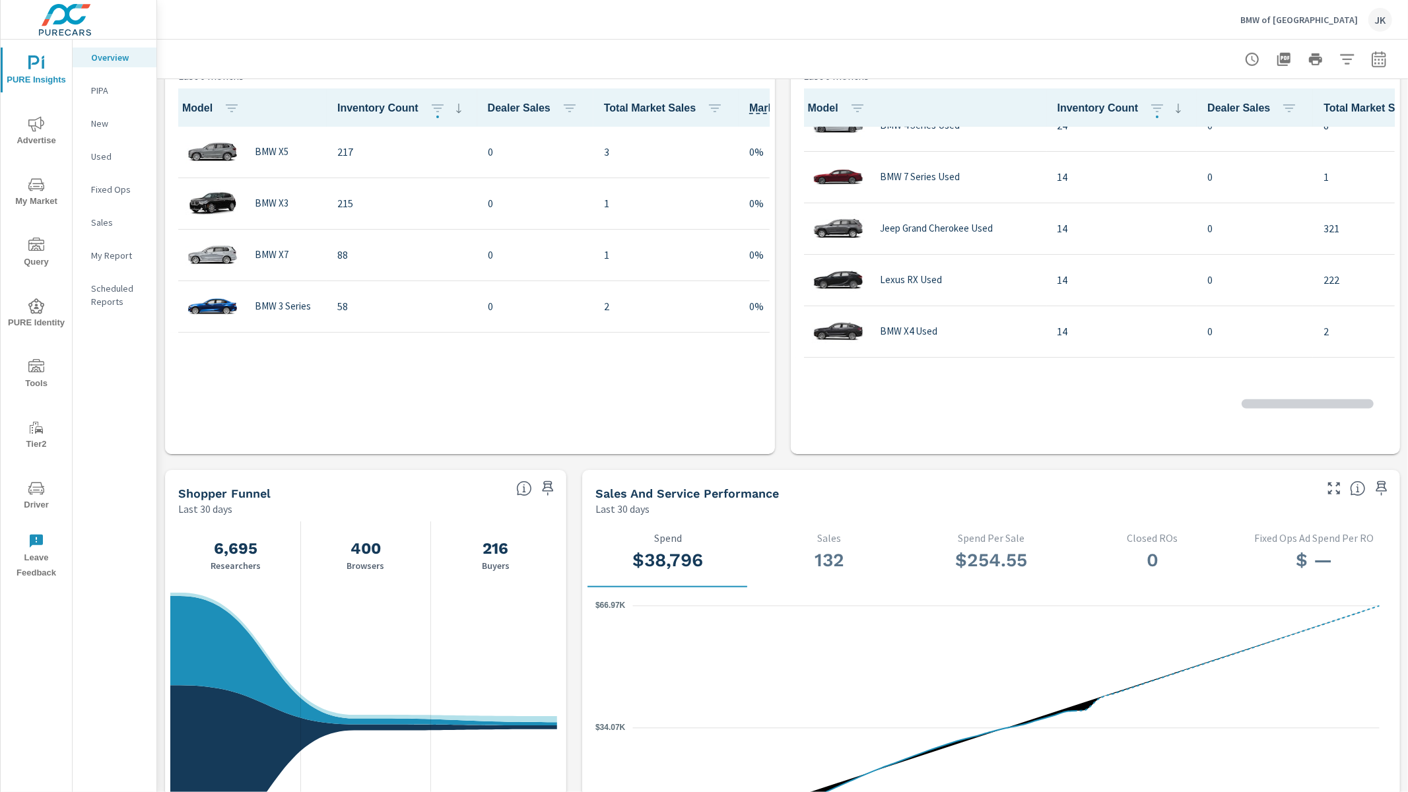
scroll to position [992, 0]
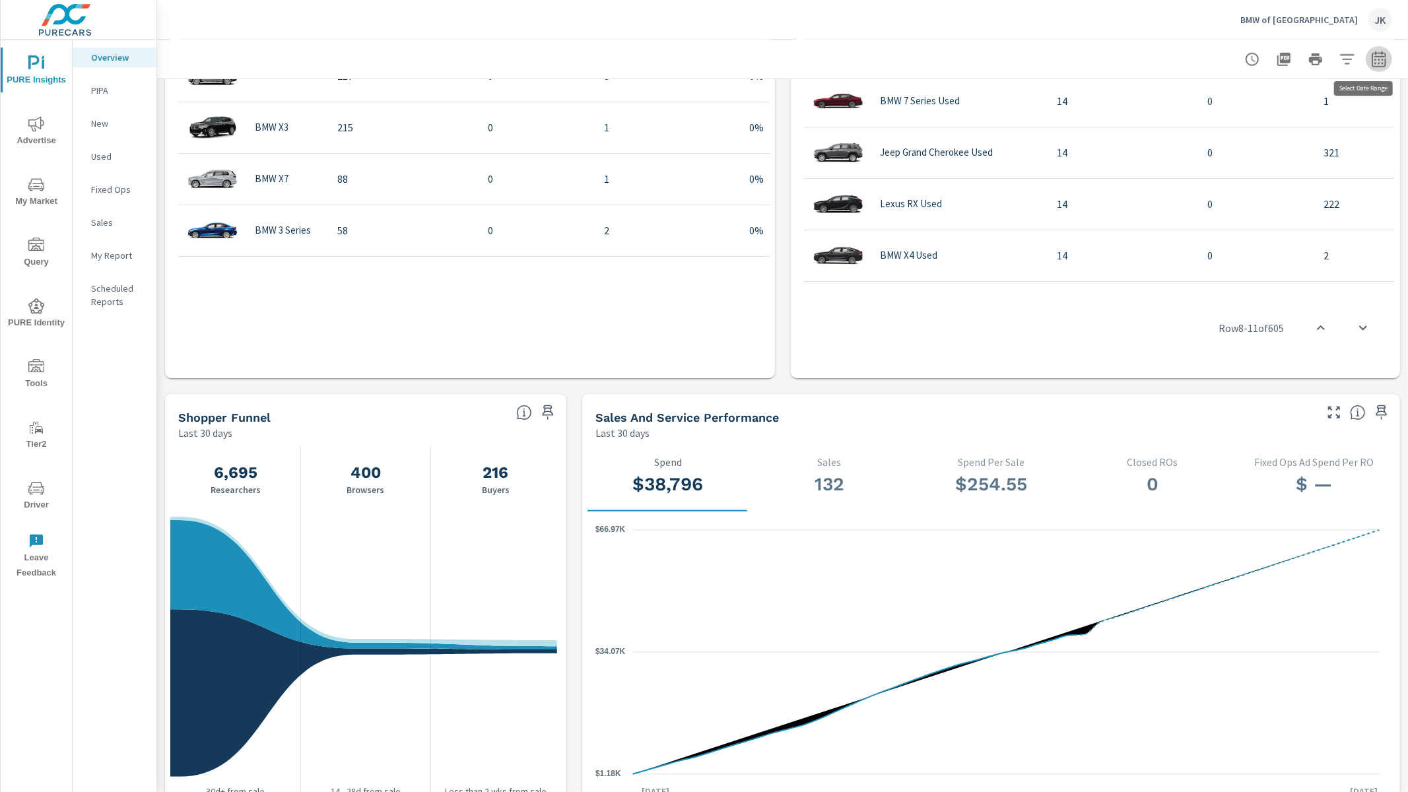
click at [1242, 55] on icon "button" at bounding box center [1379, 59] width 14 height 16
select select "Last 30 days"
click at [1242, 149] on p "+ Add comparison" at bounding box center [1275, 149] width 169 height 16
select select "Previous period"
click at [1227, 232] on button "Apply" at bounding box center [1234, 223] width 82 height 34
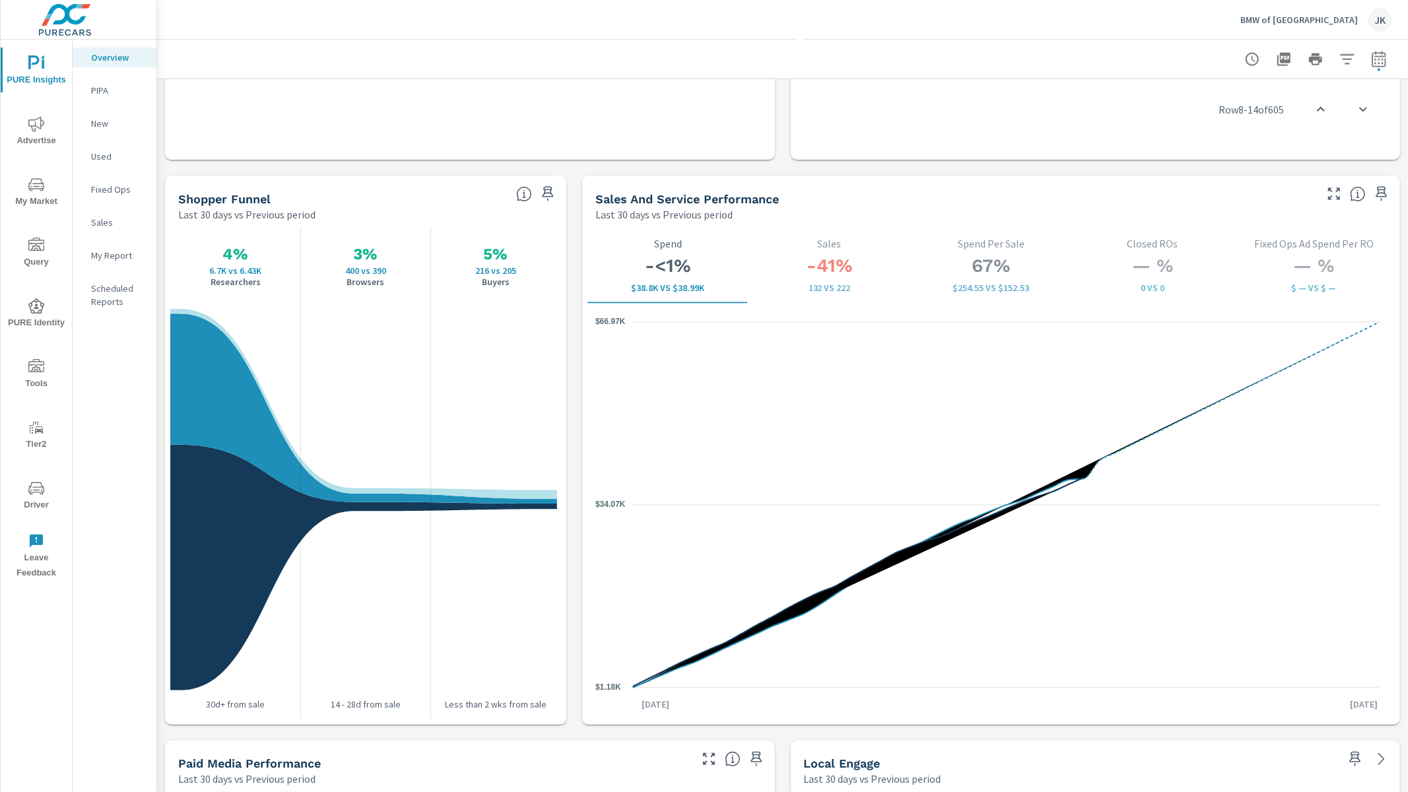
scroll to position [2112, 0]
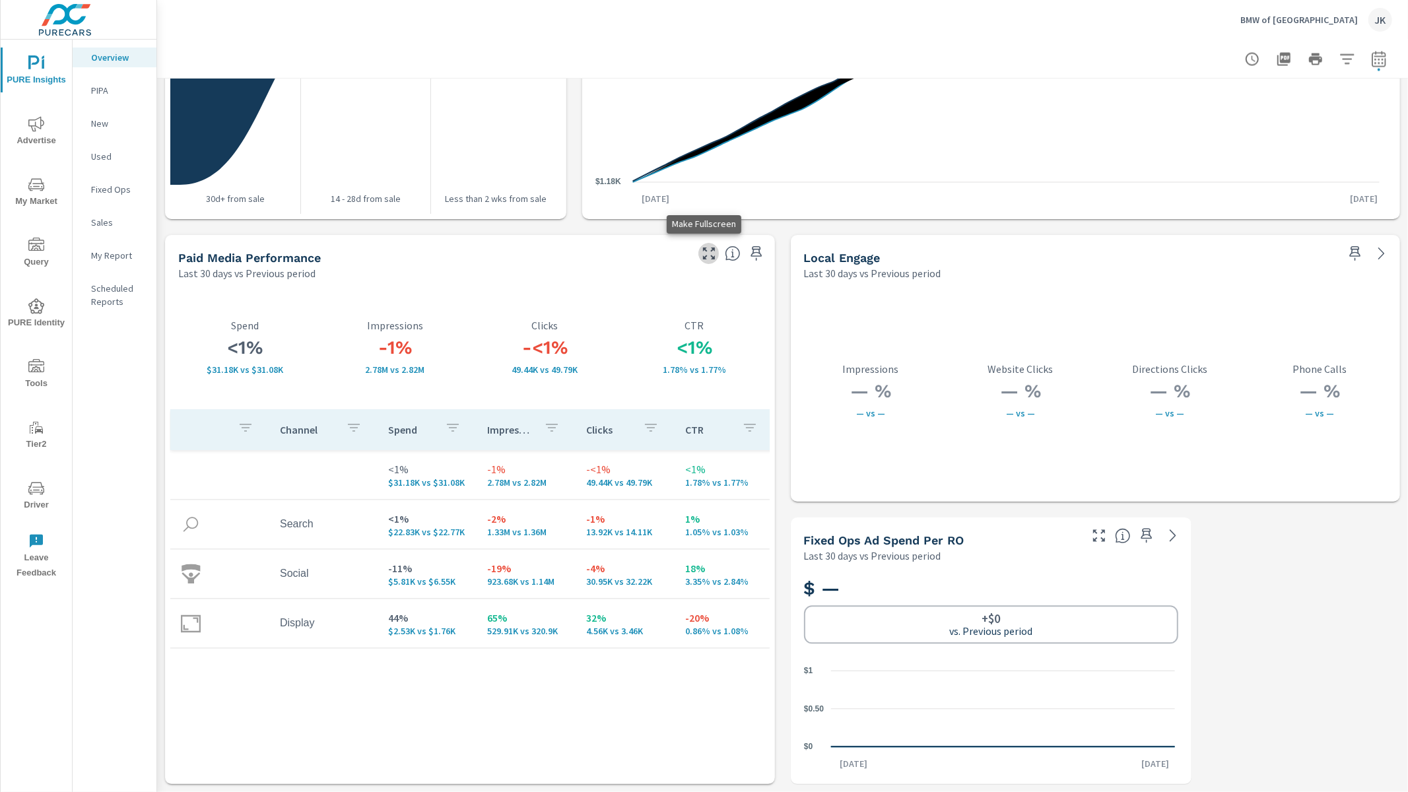
click at [702, 256] on icon "button" at bounding box center [709, 254] width 16 height 16
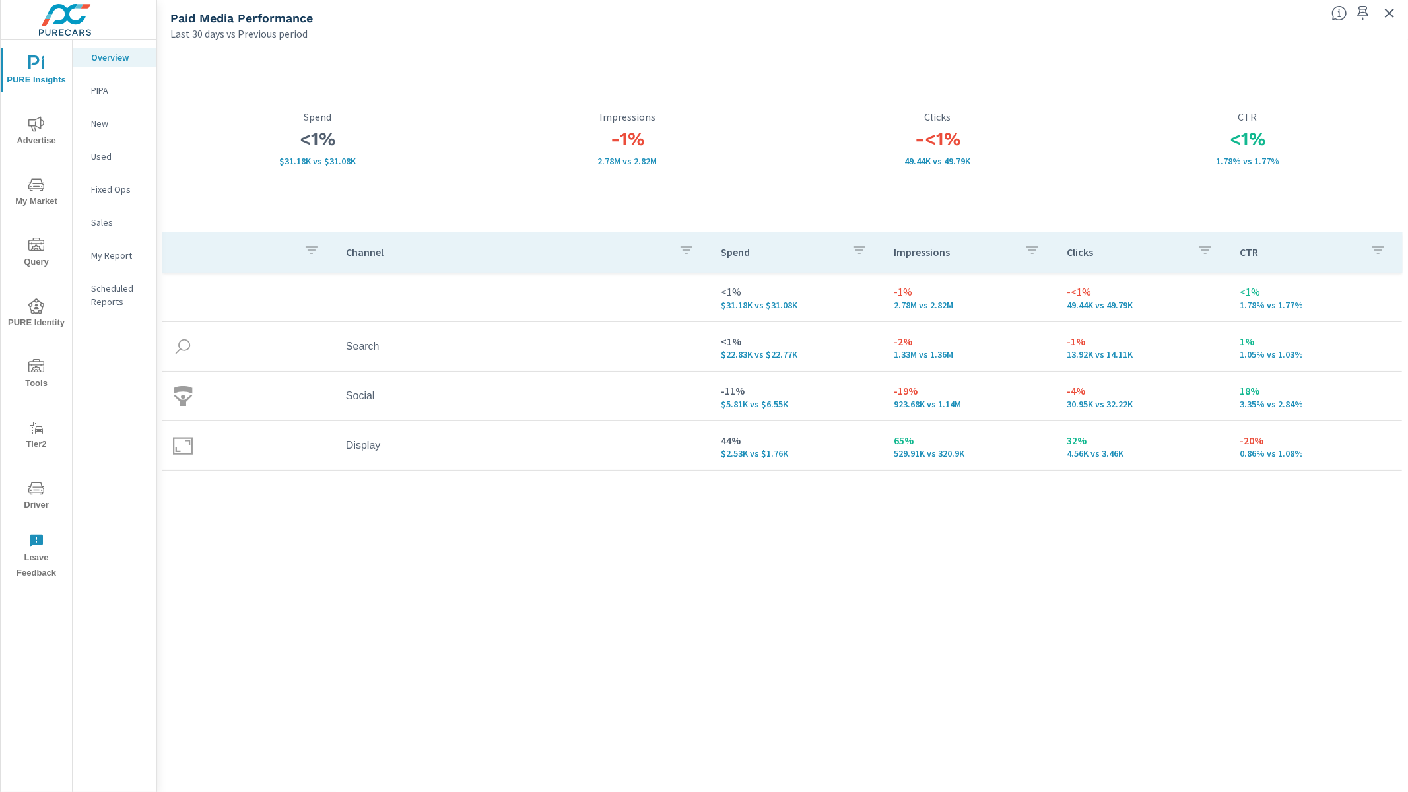
click at [38, 133] on span "Advertise" at bounding box center [36, 132] width 63 height 32
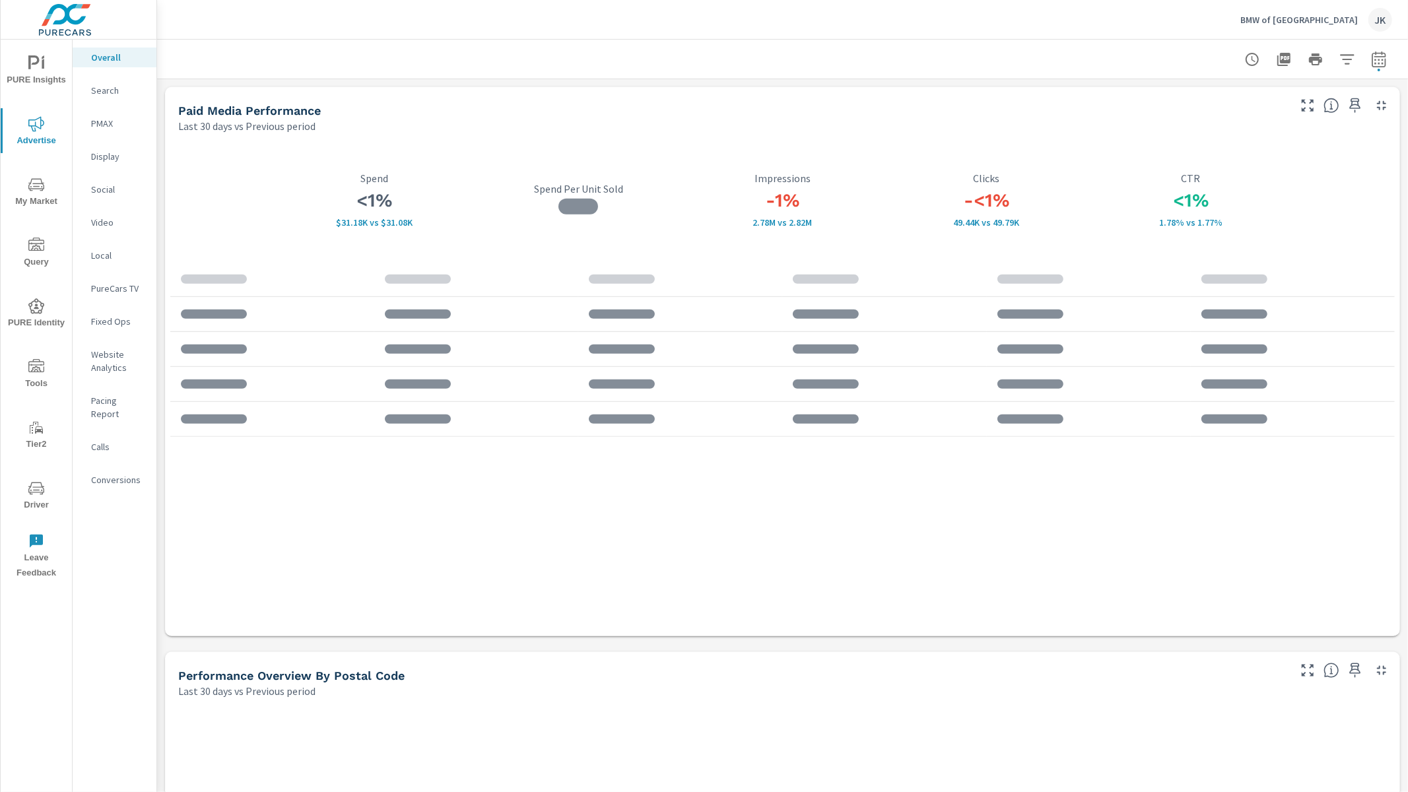
click at [94, 156] on p "Display" at bounding box center [118, 156] width 55 height 13
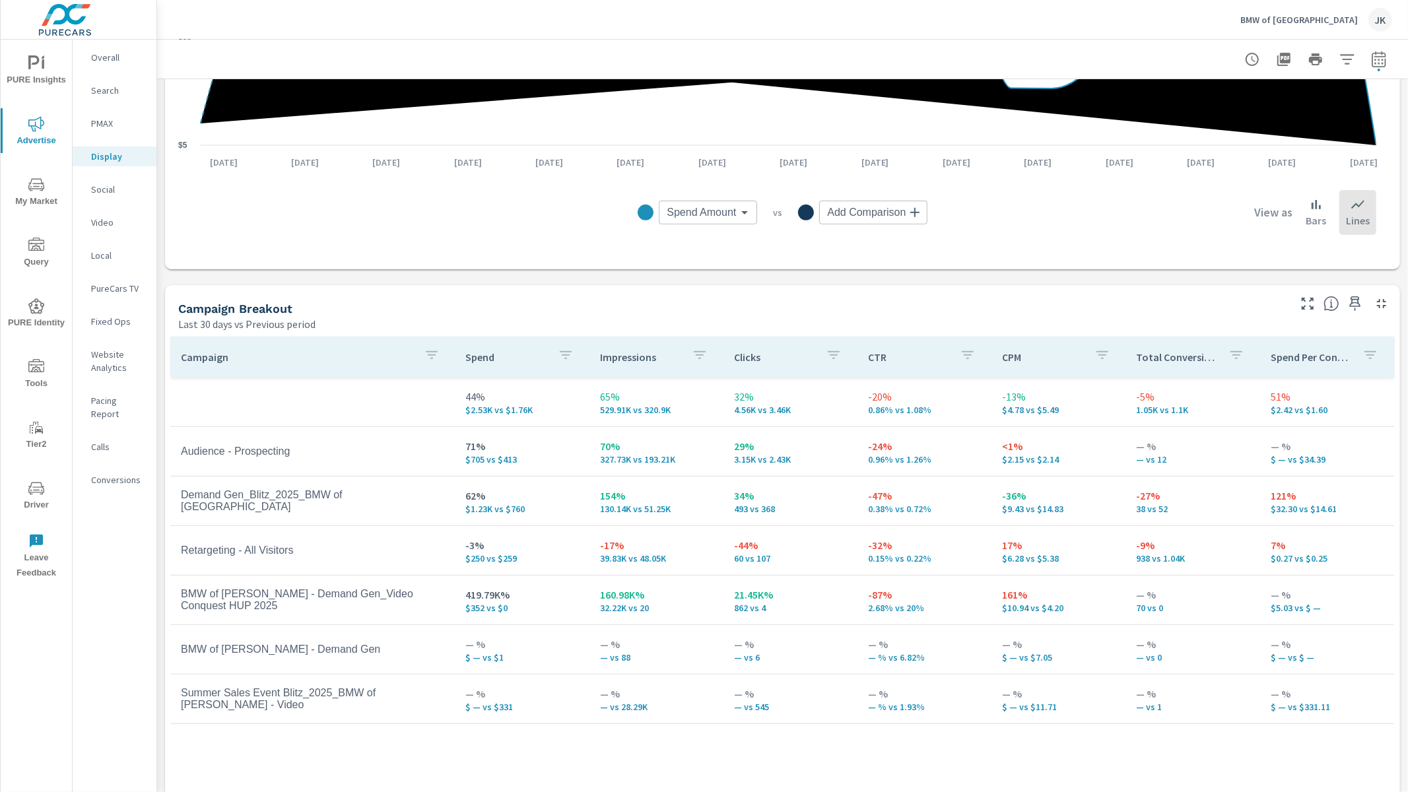
scroll to position [417, 0]
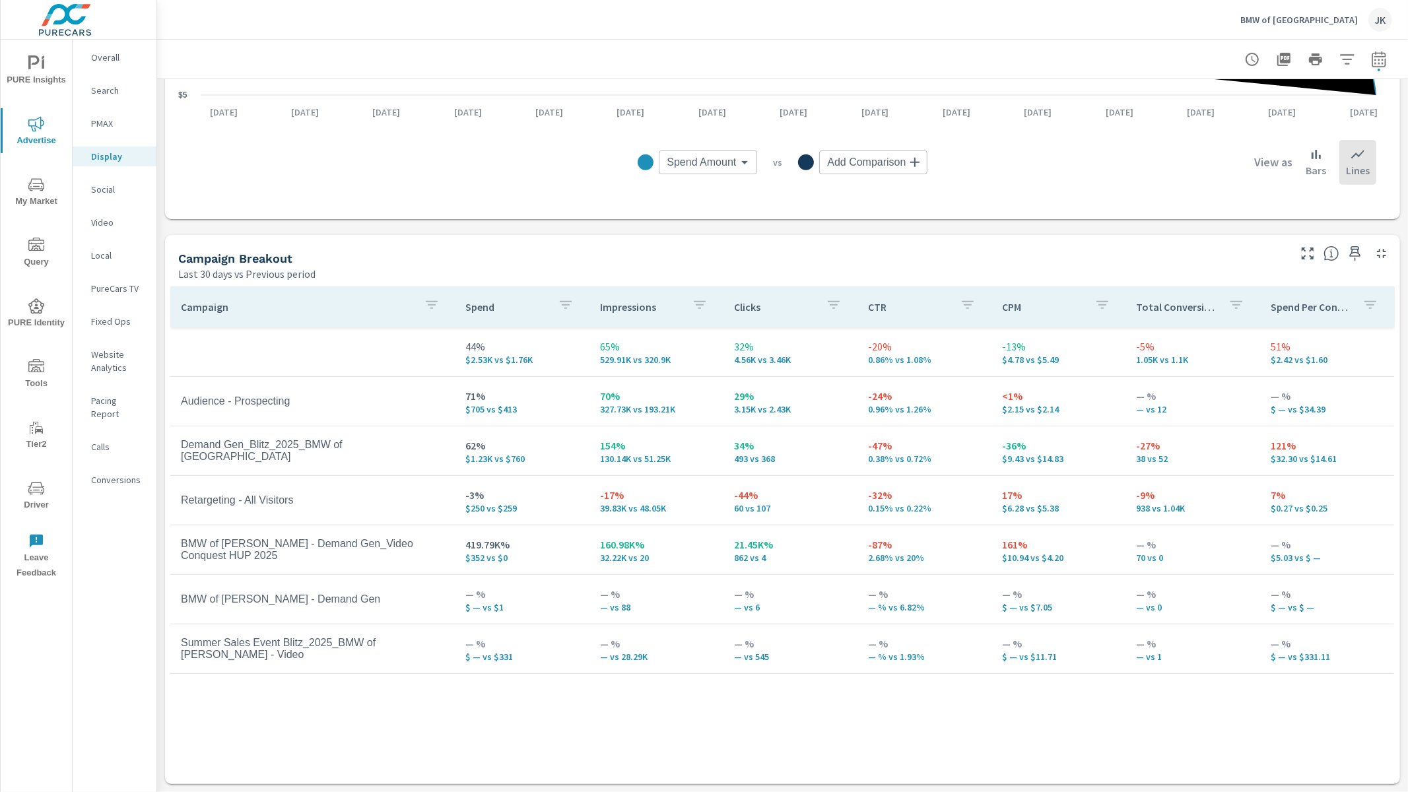
click at [811, 648] on div "Campaign Spend Impressions Clicks CTR CPM Total Conversions Spend Per Conversio…" at bounding box center [782, 522] width 1224 height 473
click at [94, 190] on p "Social" at bounding box center [118, 189] width 55 height 13
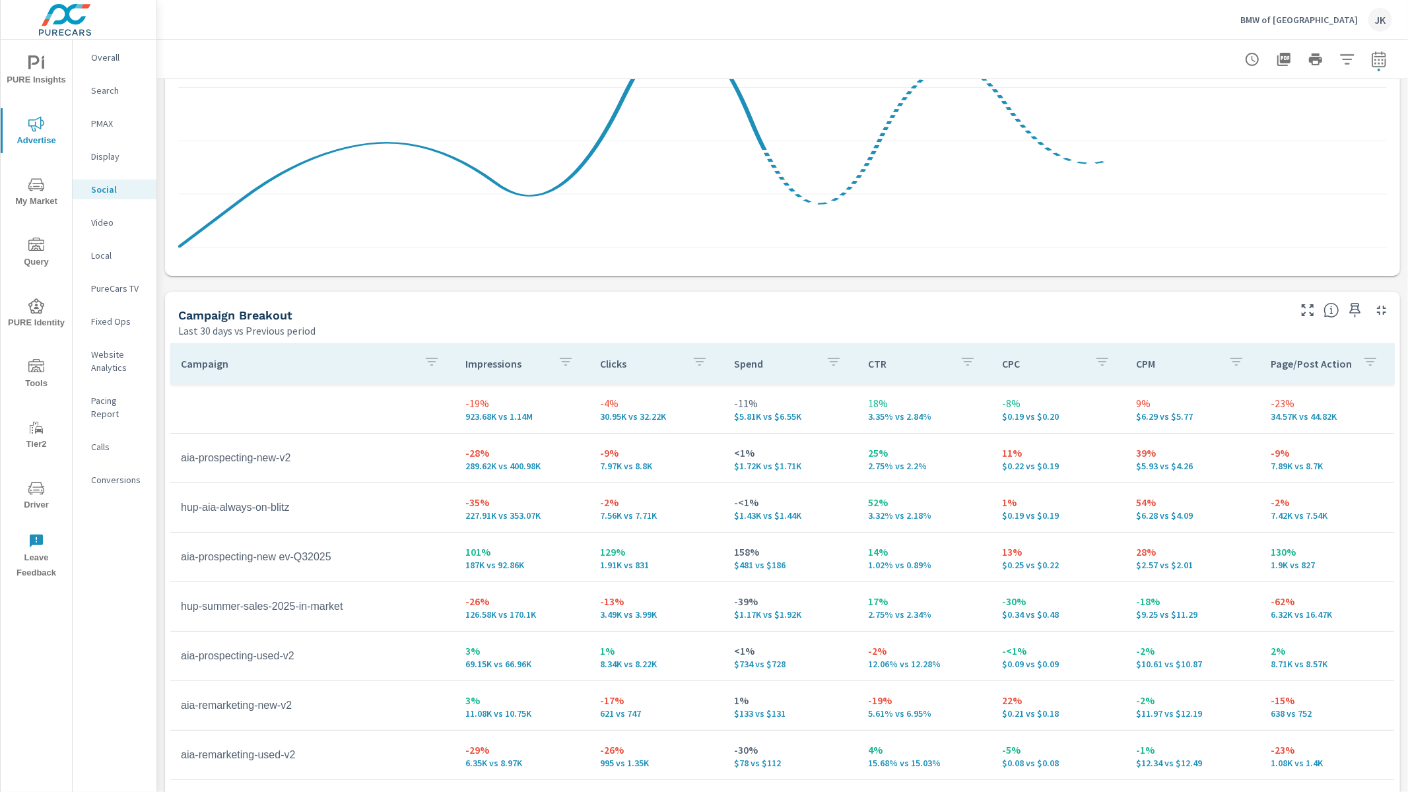
scroll to position [417, 0]
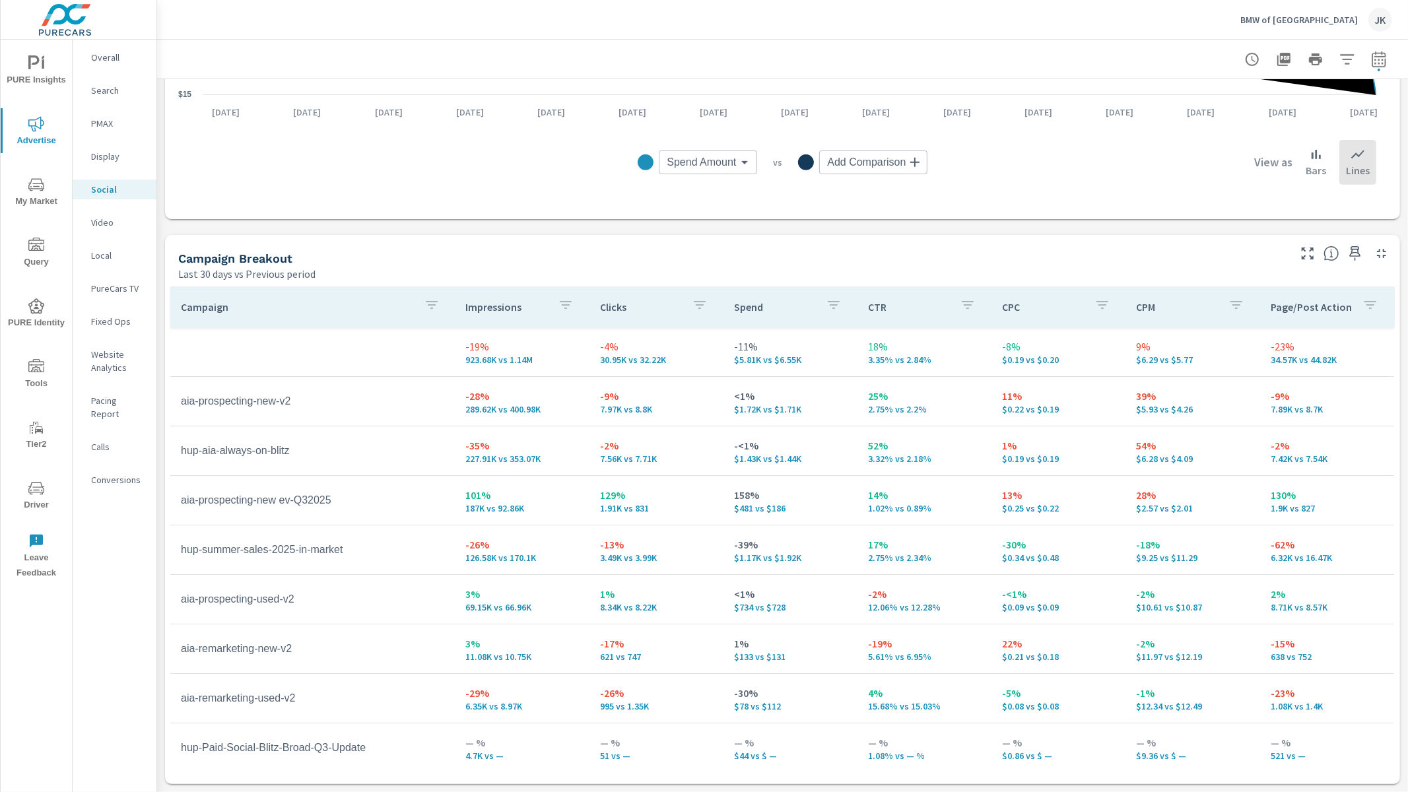
click at [1242, 622] on div "Impressions Last 30 days vs Previous period -19% 923.68K vs 1.14M Clicks Last 3…" at bounding box center [782, 227] width 1251 height 1130
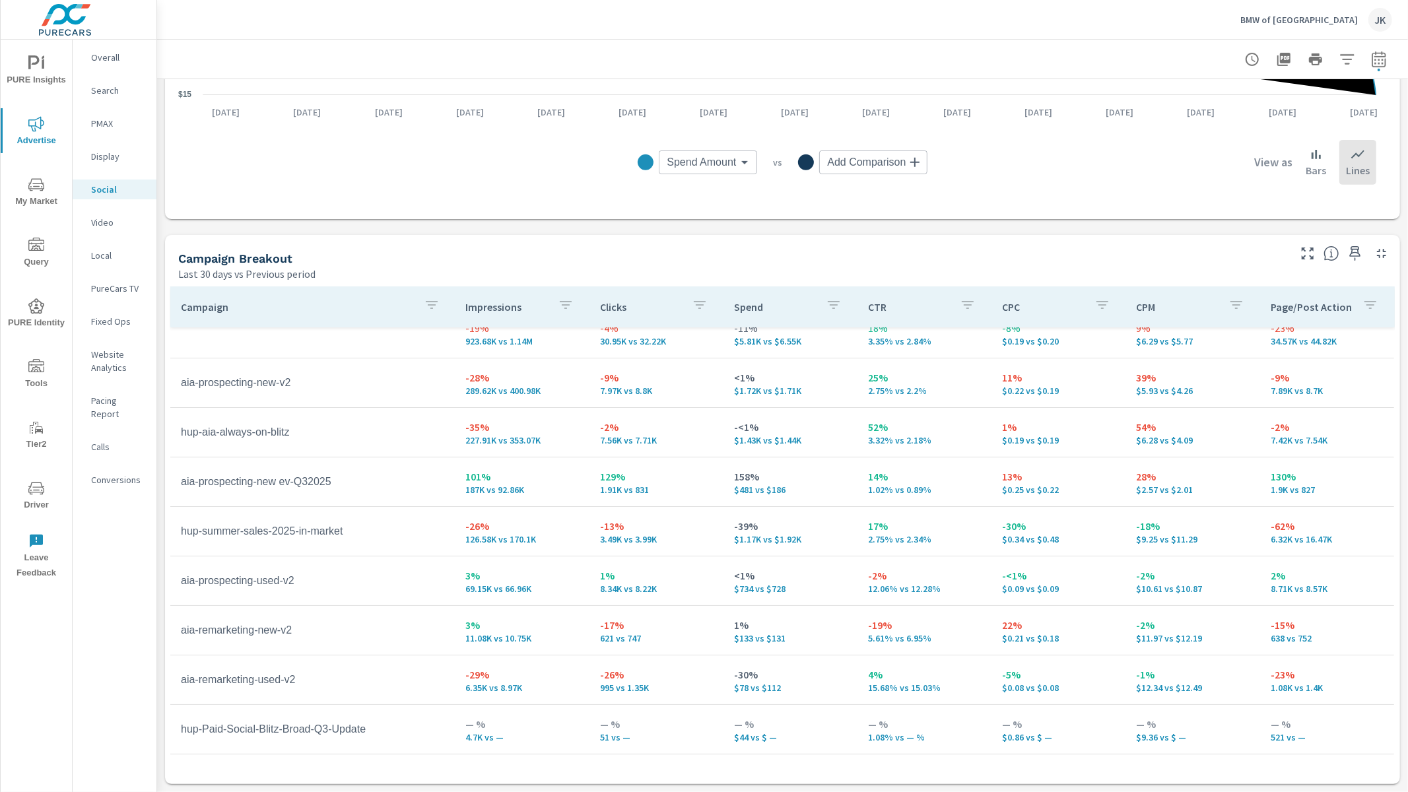
scroll to position [0, 0]
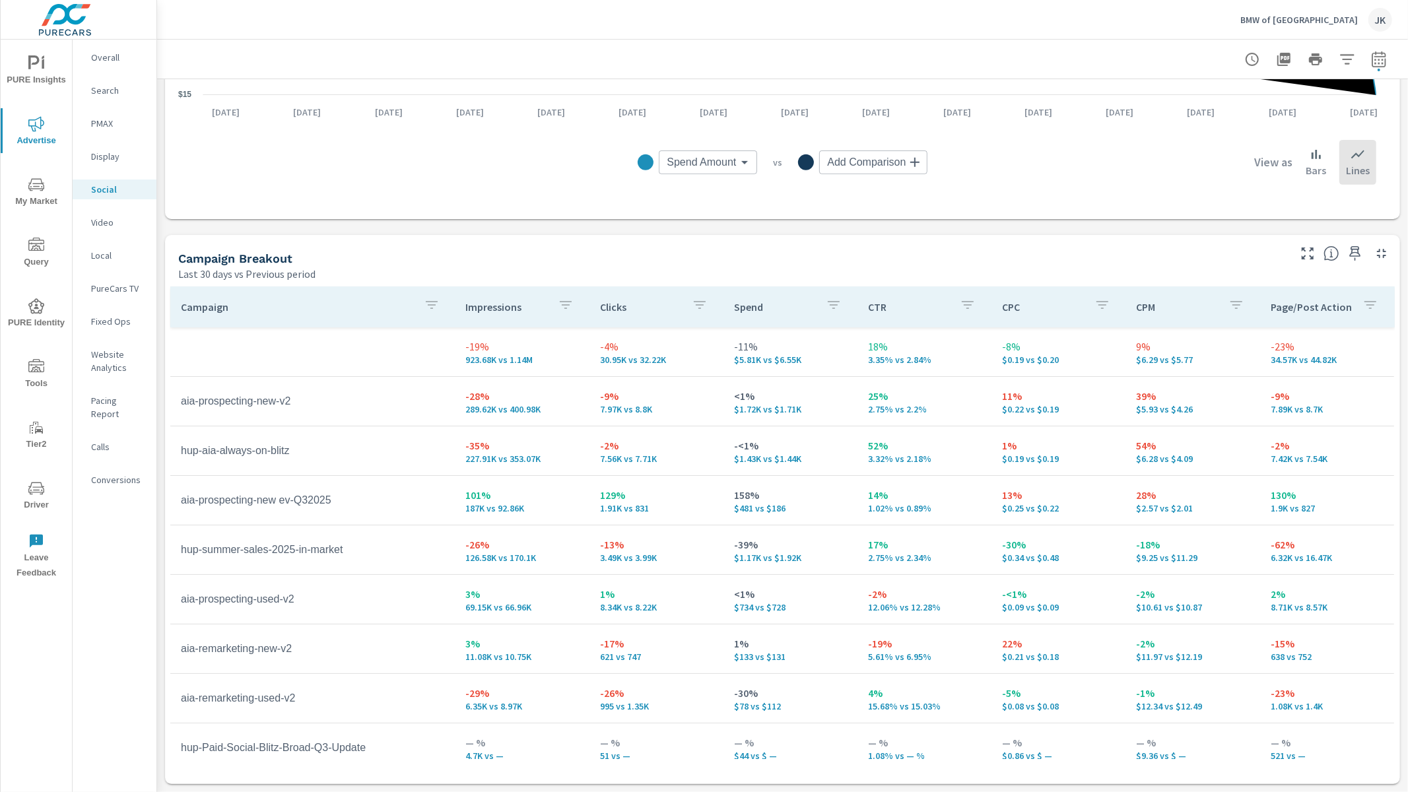
click at [96, 285] on p "PureCars TV" at bounding box center [118, 288] width 55 height 13
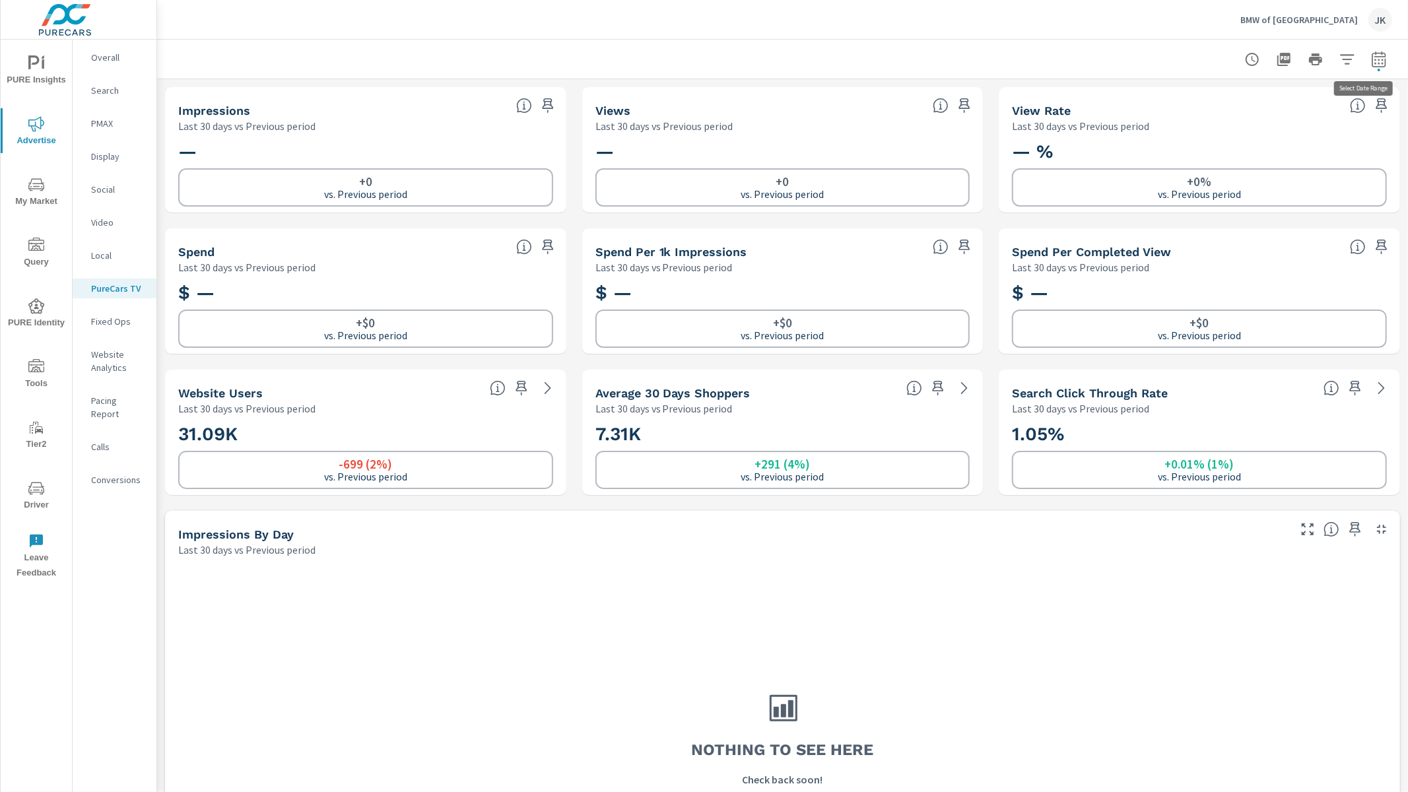
click at [1242, 58] on icon "button" at bounding box center [1379, 59] width 16 height 16
select select "Last 30 days"
select select "Previous period"
click at [1242, 217] on span "Cancel" at bounding box center [1318, 223] width 53 height 12
click at [88, 250] on div "Local" at bounding box center [115, 256] width 84 height 20
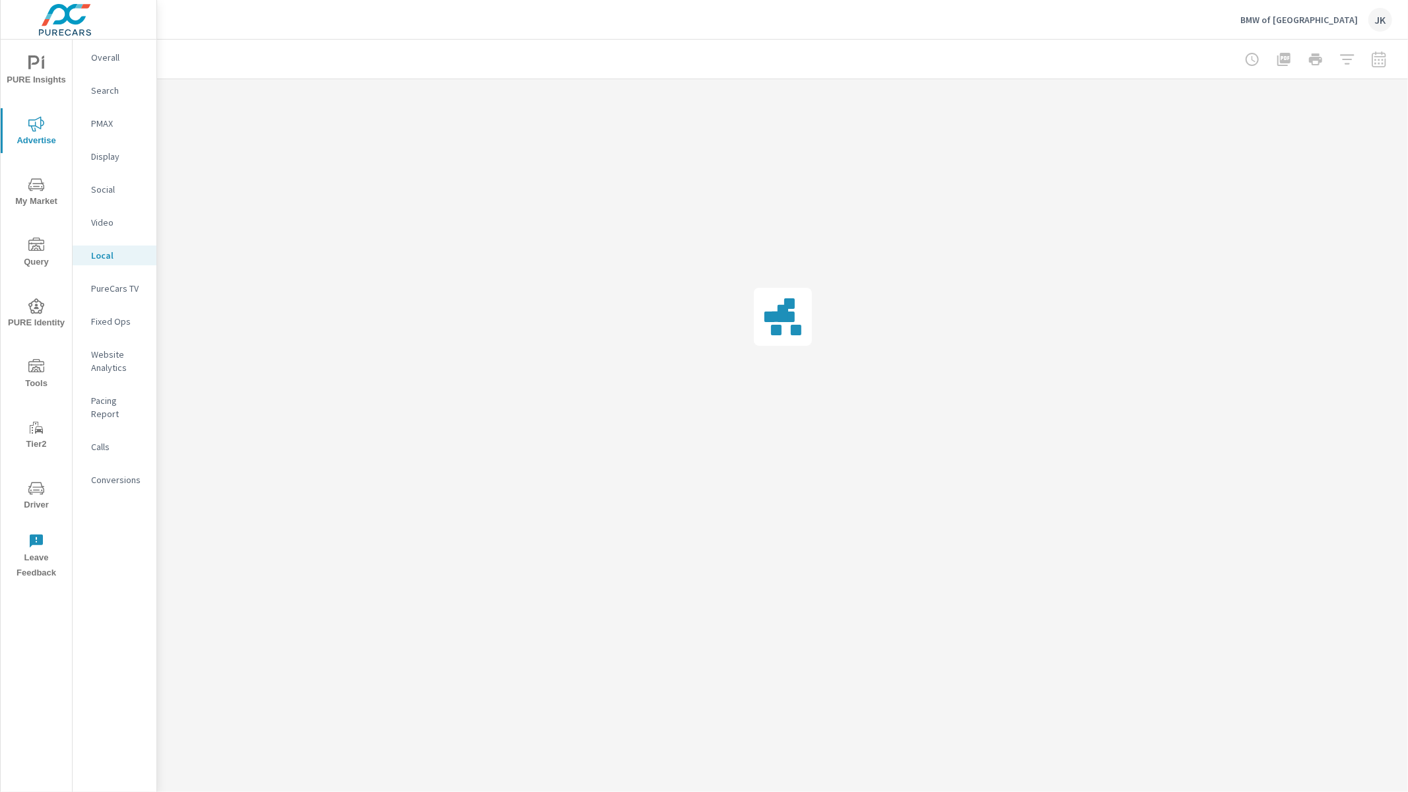
click at [100, 214] on div "Video" at bounding box center [115, 223] width 84 height 20
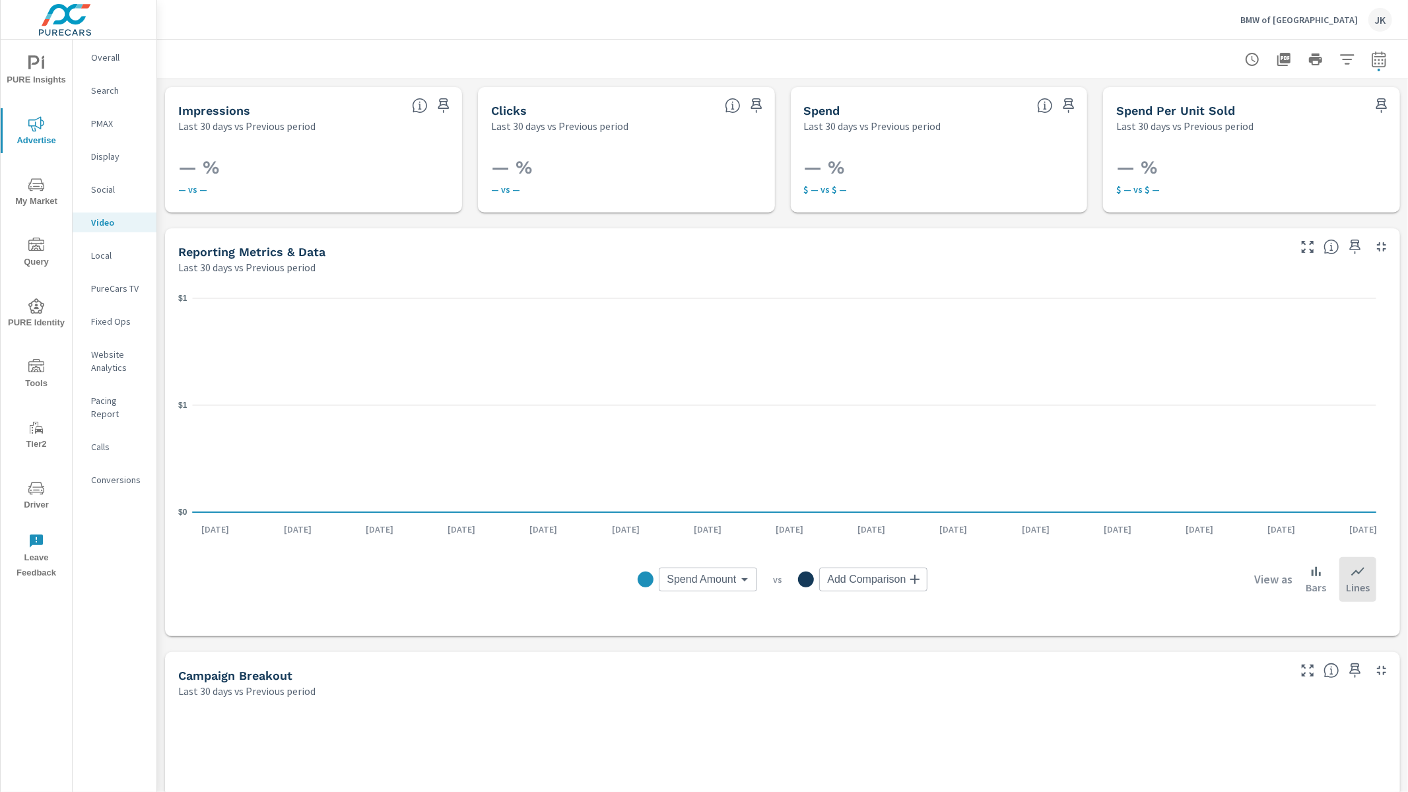
click at [75, 648] on div "Overall Search PMAX Display Social Video Local PureCars TV Fixed Ops Website An…" at bounding box center [115, 416] width 84 height 752
click at [99, 289] on p "PureCars TV" at bounding box center [118, 288] width 55 height 13
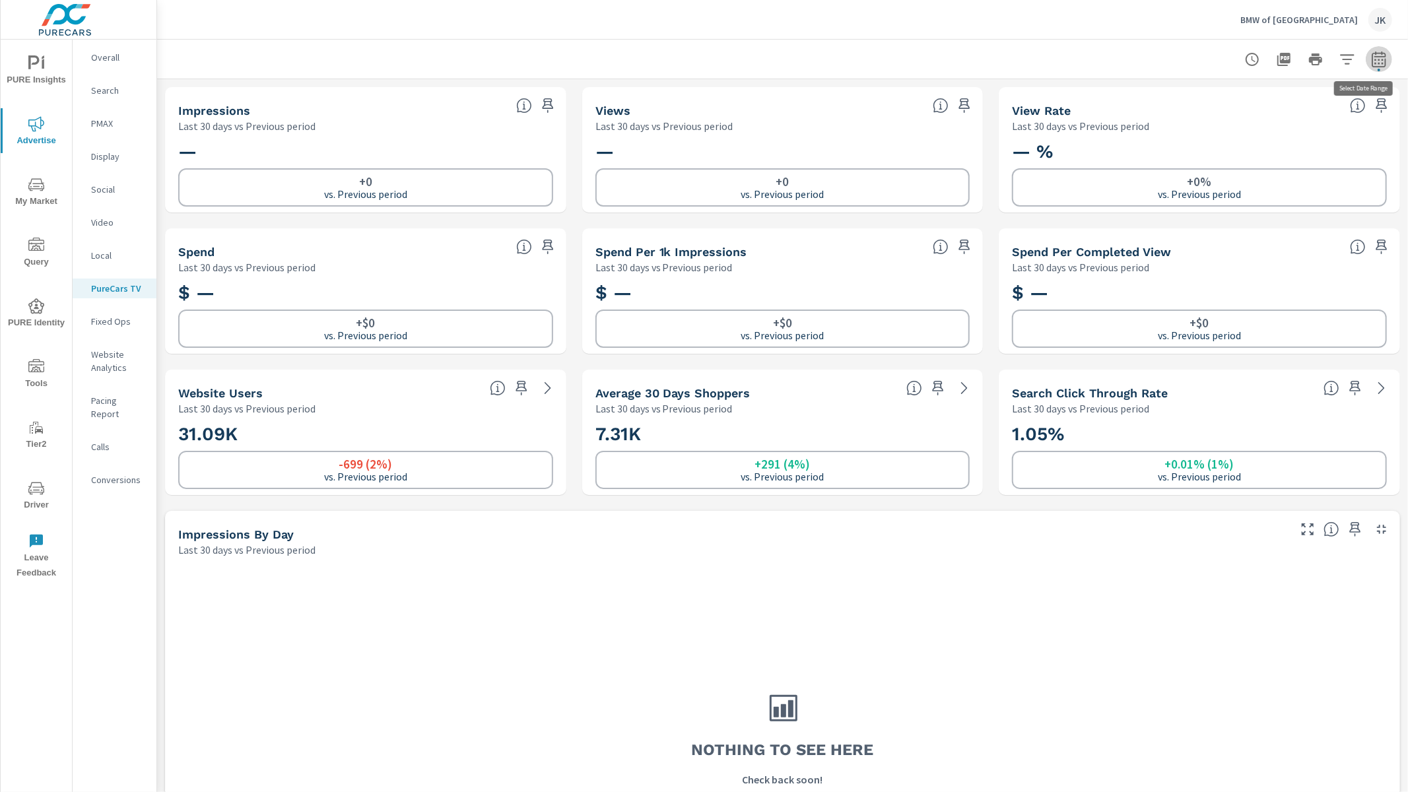
click at [1242, 54] on button "button" at bounding box center [1379, 59] width 26 height 26
select select "Last 30 days"
select select "Previous period"
drag, startPoint x: 1308, startPoint y: 53, endPoint x: 1328, endPoint y: 53, distance: 19.8
click at [1242, 53] on icon "button" at bounding box center [1316, 59] width 16 height 16
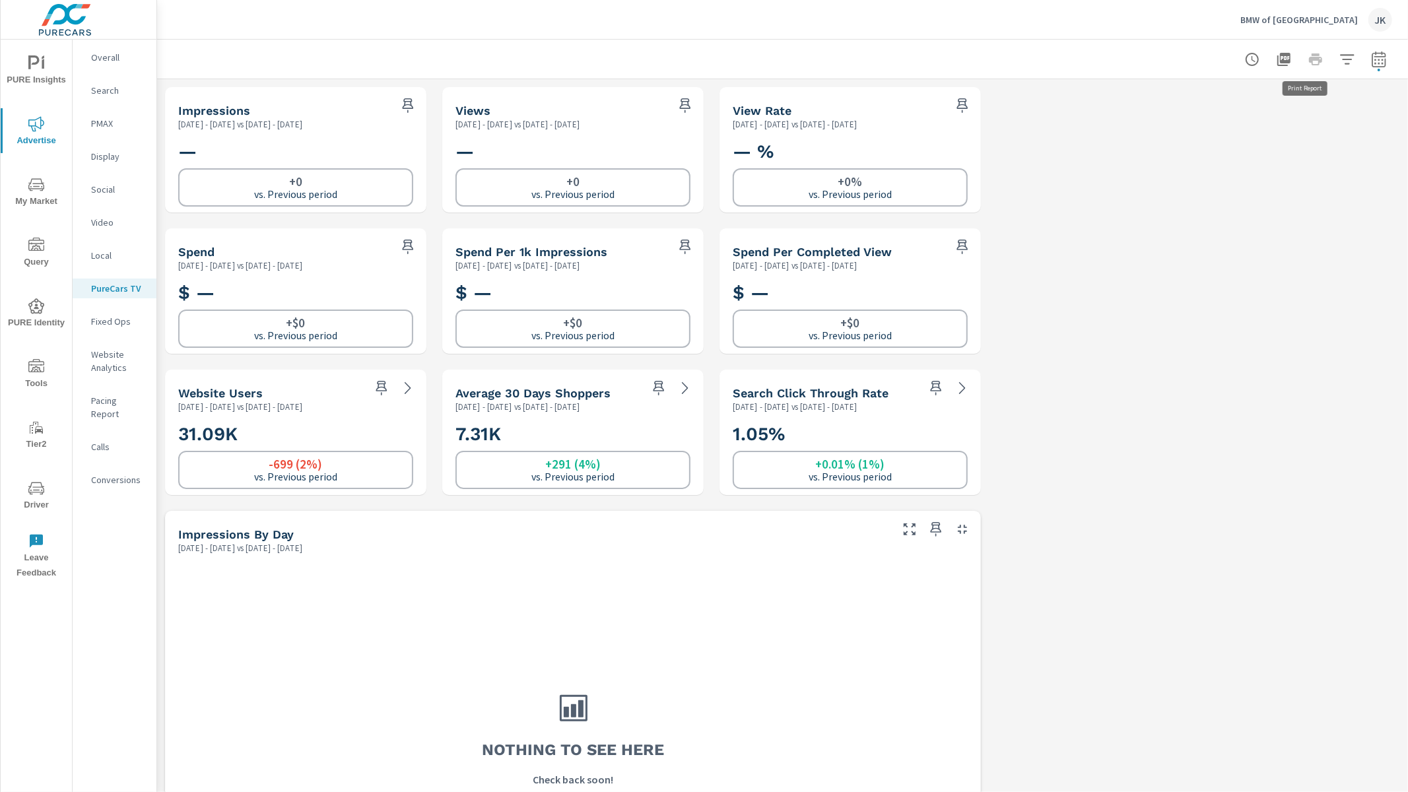
click at [1242, 53] on icon "button" at bounding box center [1347, 59] width 16 height 16
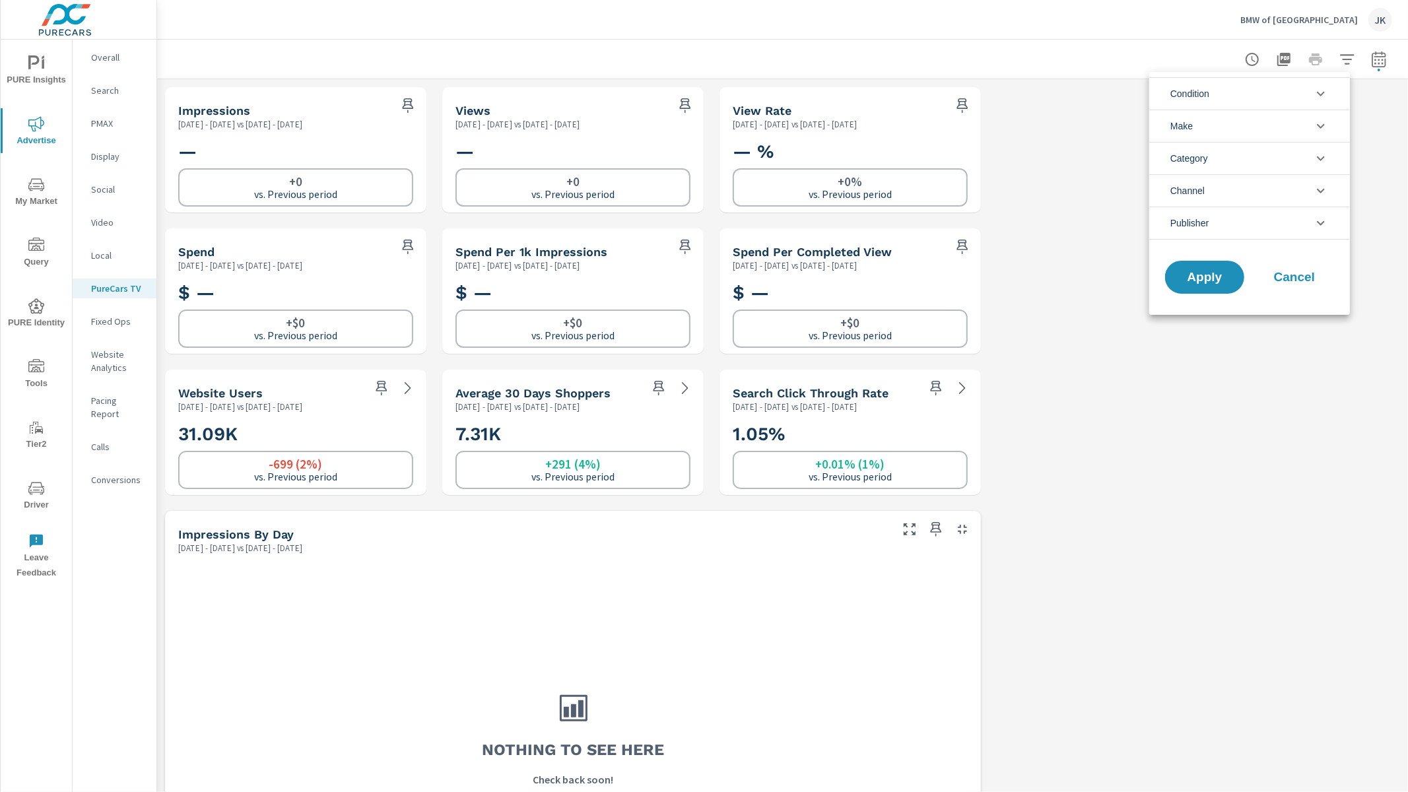
click at [1242, 278] on span "Cancel" at bounding box center [1294, 277] width 53 height 12
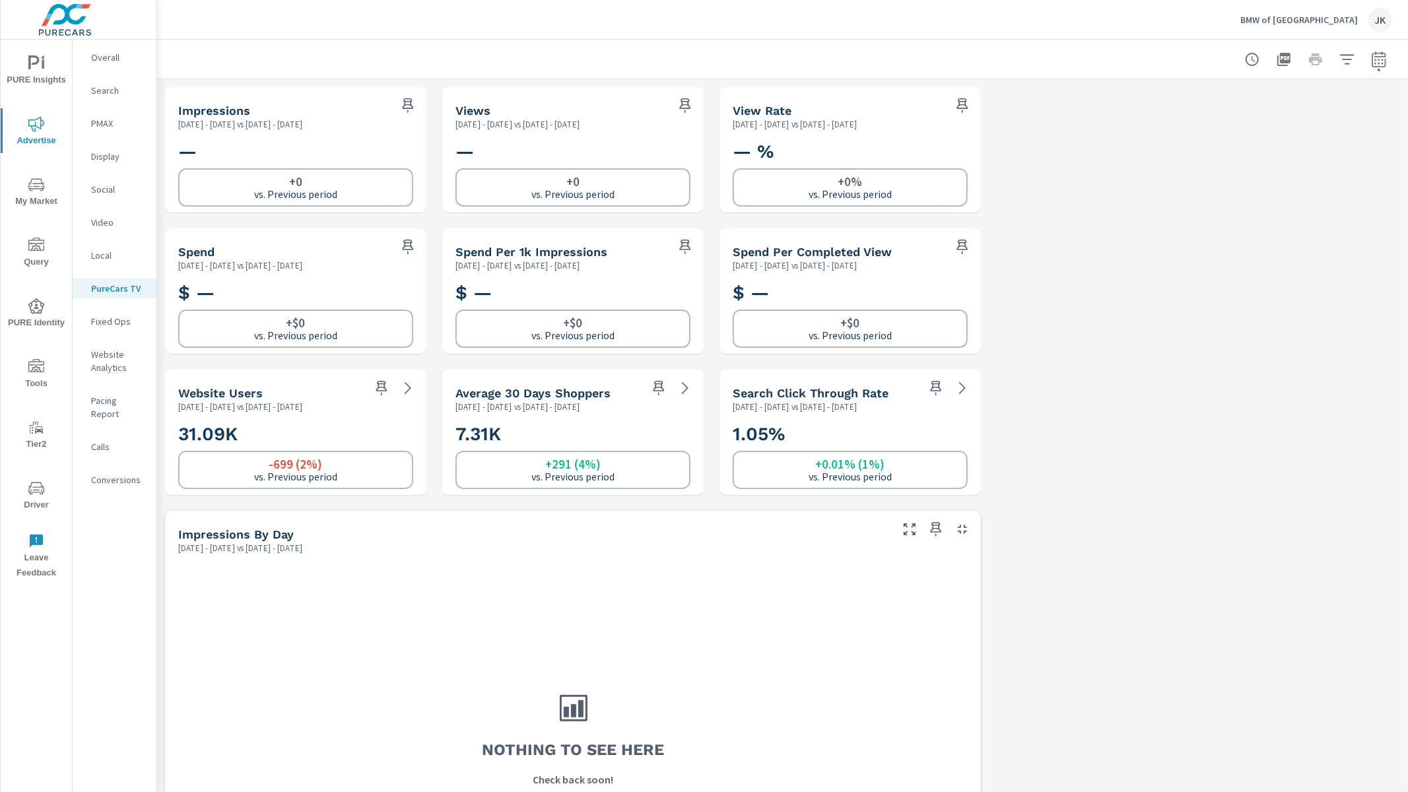
click at [1242, 61] on button "button" at bounding box center [1347, 59] width 26 height 26
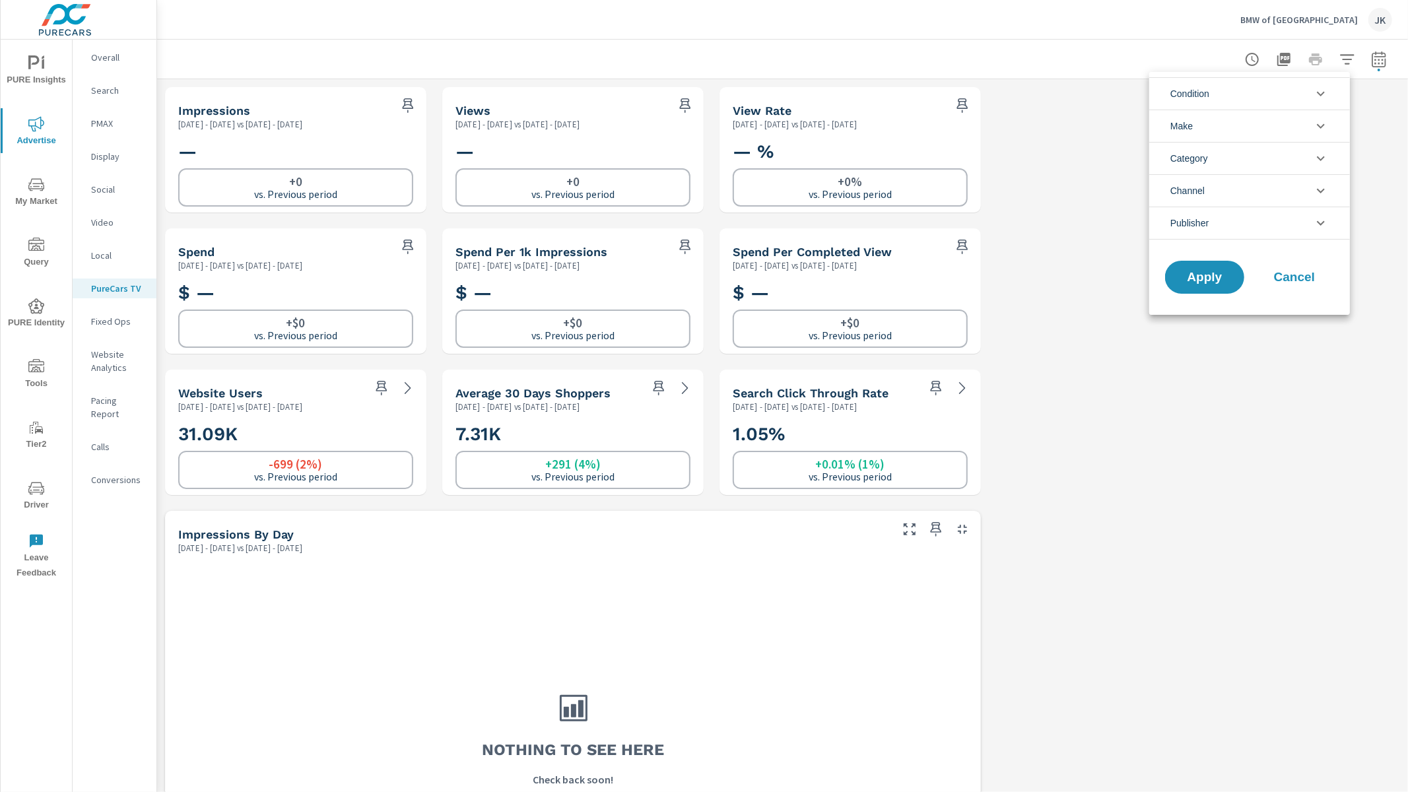
click at [1242, 102] on li "Condition" at bounding box center [1249, 93] width 201 height 32
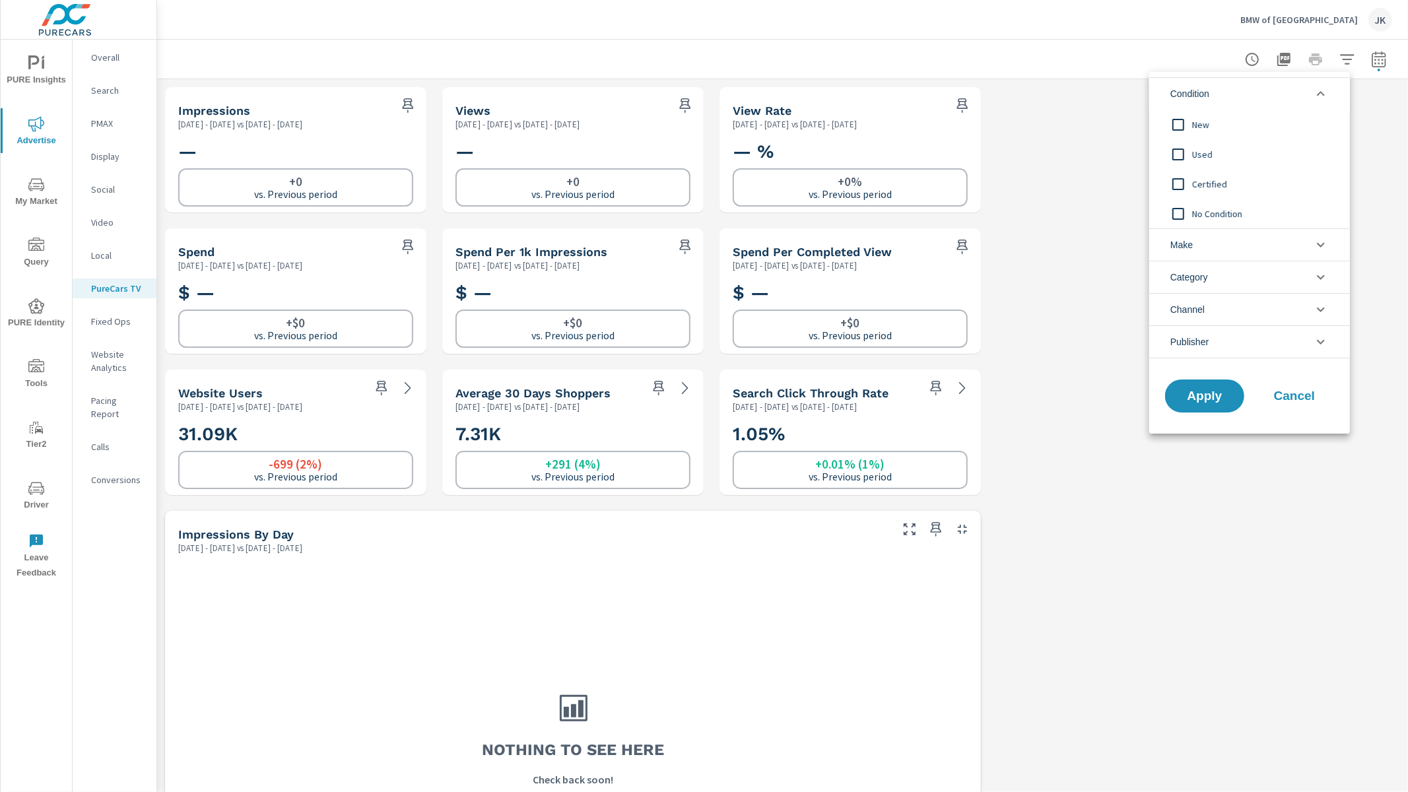
drag, startPoint x: 1306, startPoint y: 403, endPoint x: 1303, endPoint y: 386, distance: 17.5
click at [1242, 405] on button "Cancel" at bounding box center [1294, 396] width 79 height 33
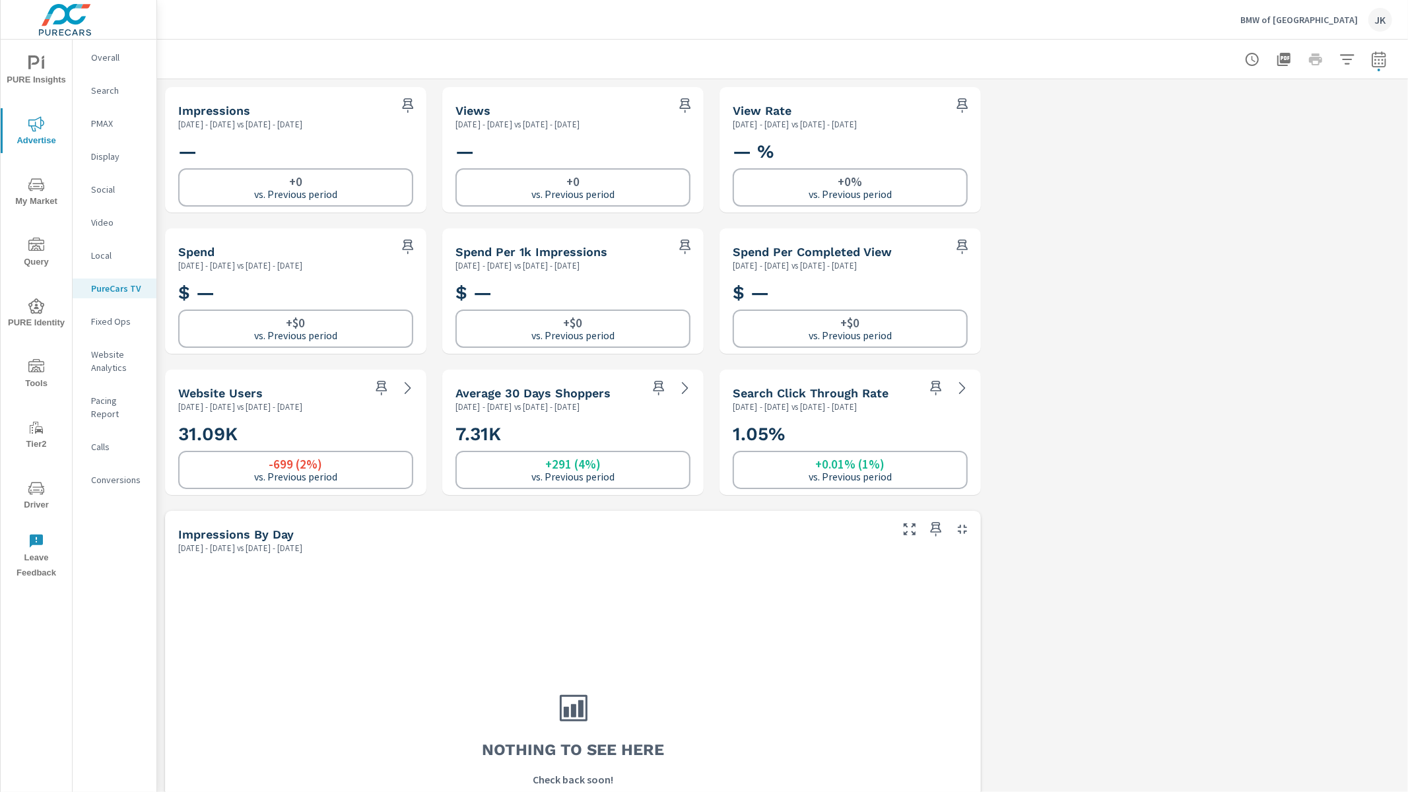
click at [1242, 60] on div at bounding box center [1315, 59] width 153 height 26
click at [1242, 60] on icon "button" at bounding box center [1379, 59] width 16 height 16
select select "Last 30 days"
select select "Previous period"
click at [1242, 176] on icon "button" at bounding box center [1350, 171] width 16 height 16
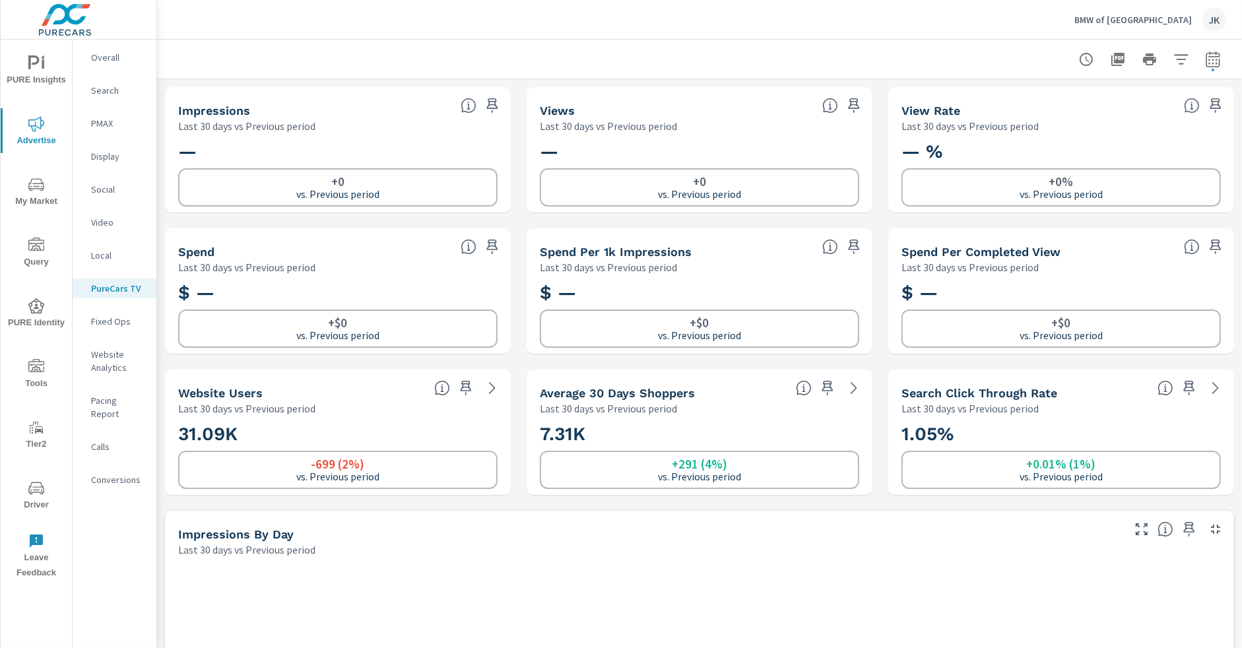
click at [1205, 64] on icon "button" at bounding box center [1213, 59] width 16 height 16
select select "Last 30 days"
select select "Previous period"
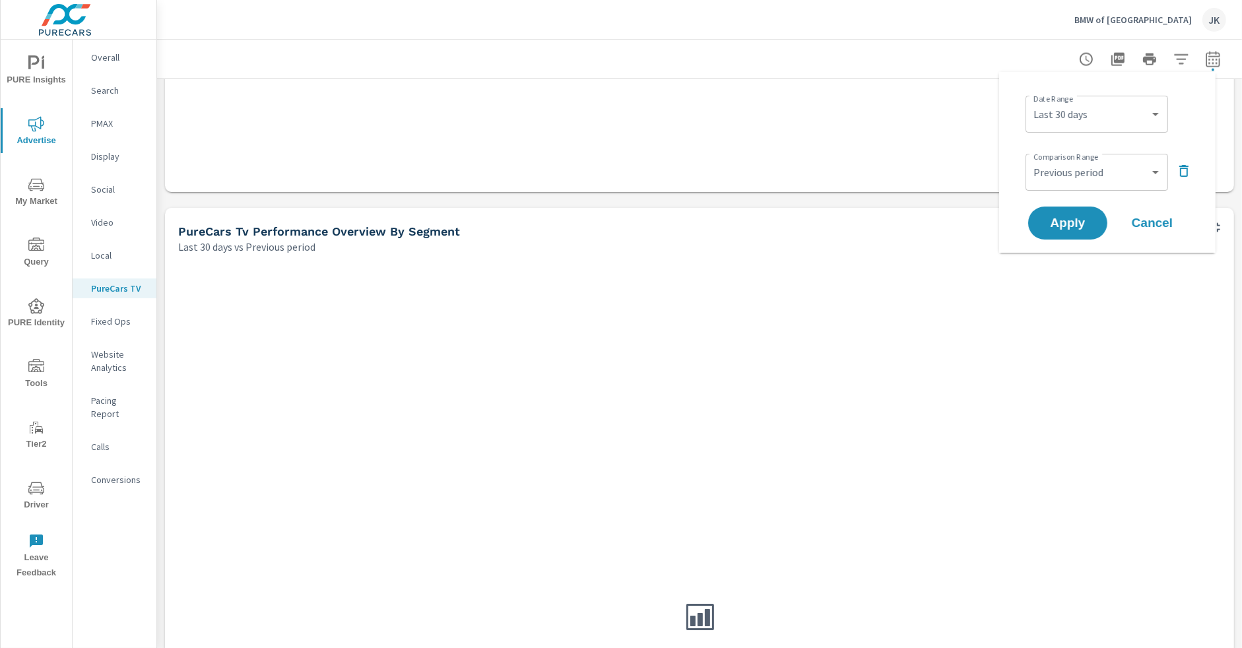
scroll to position [2397, 0]
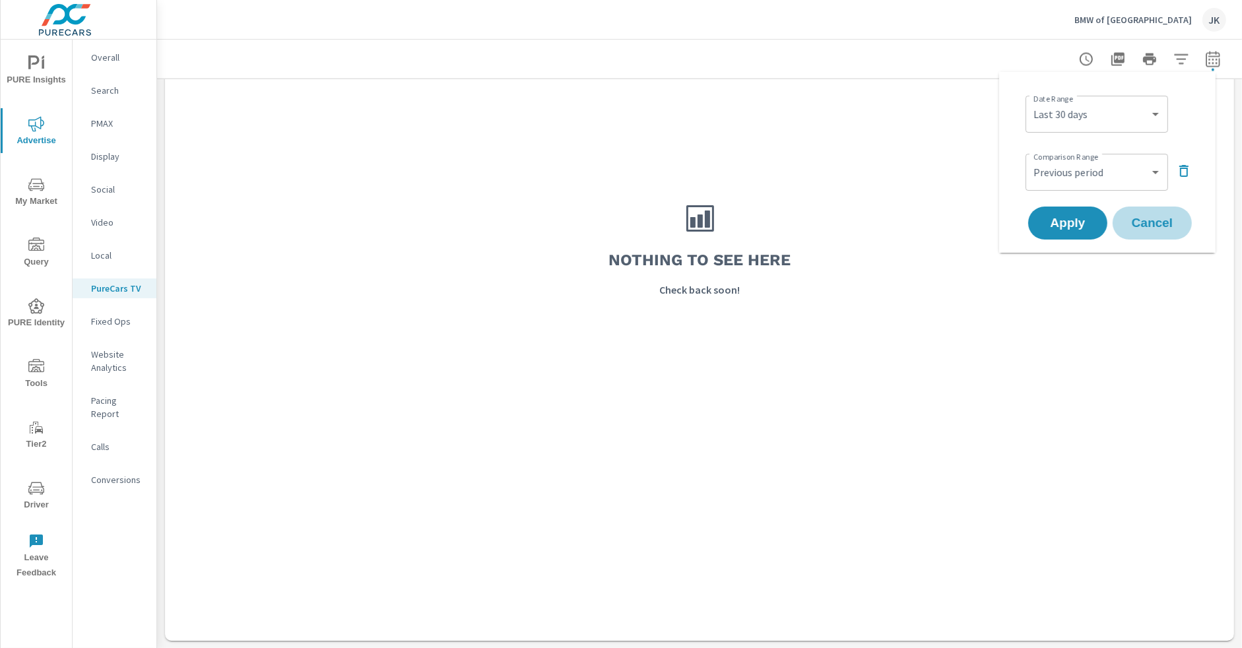
drag, startPoint x: 1159, startPoint y: 207, endPoint x: 1158, endPoint y: 215, distance: 7.4
click at [1158, 215] on button "Cancel" at bounding box center [1152, 223] width 79 height 33
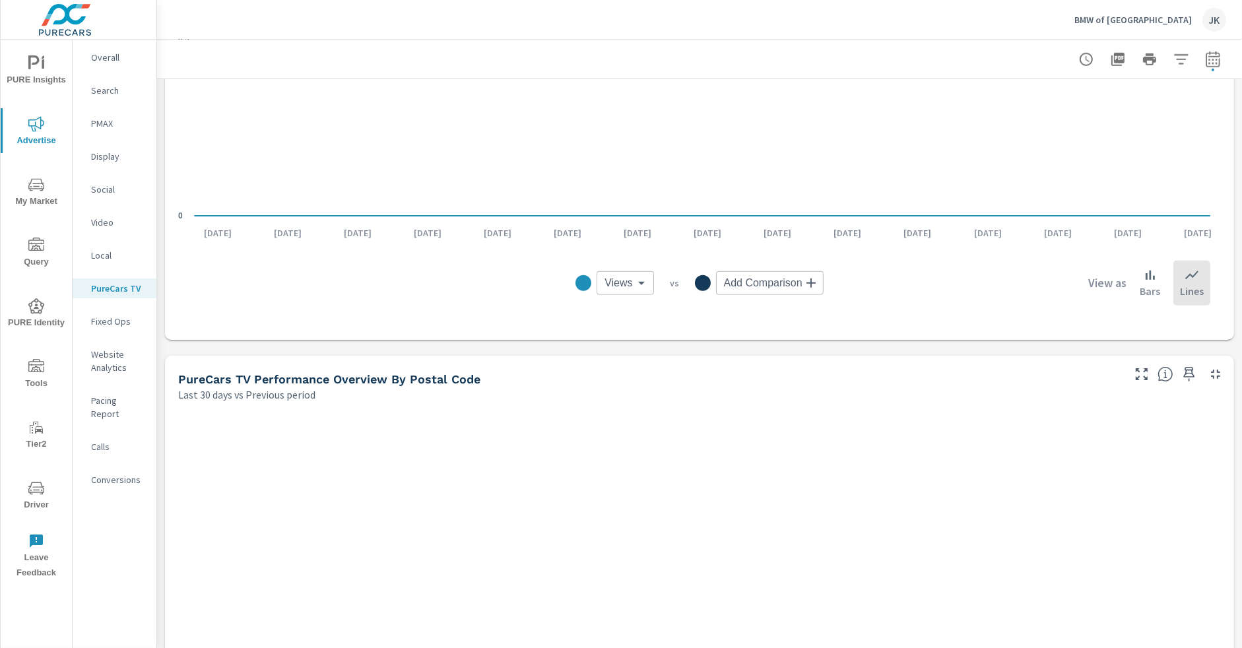
scroll to position [1065, 0]
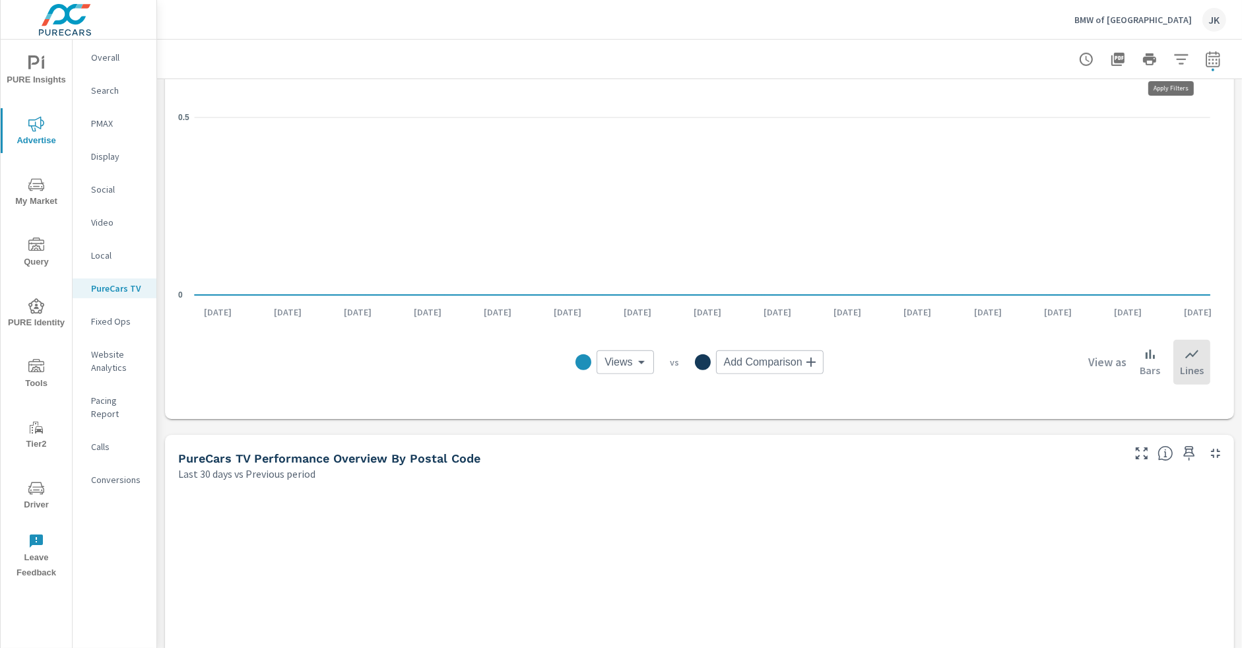
click at [1174, 61] on icon "button" at bounding box center [1182, 59] width 16 height 16
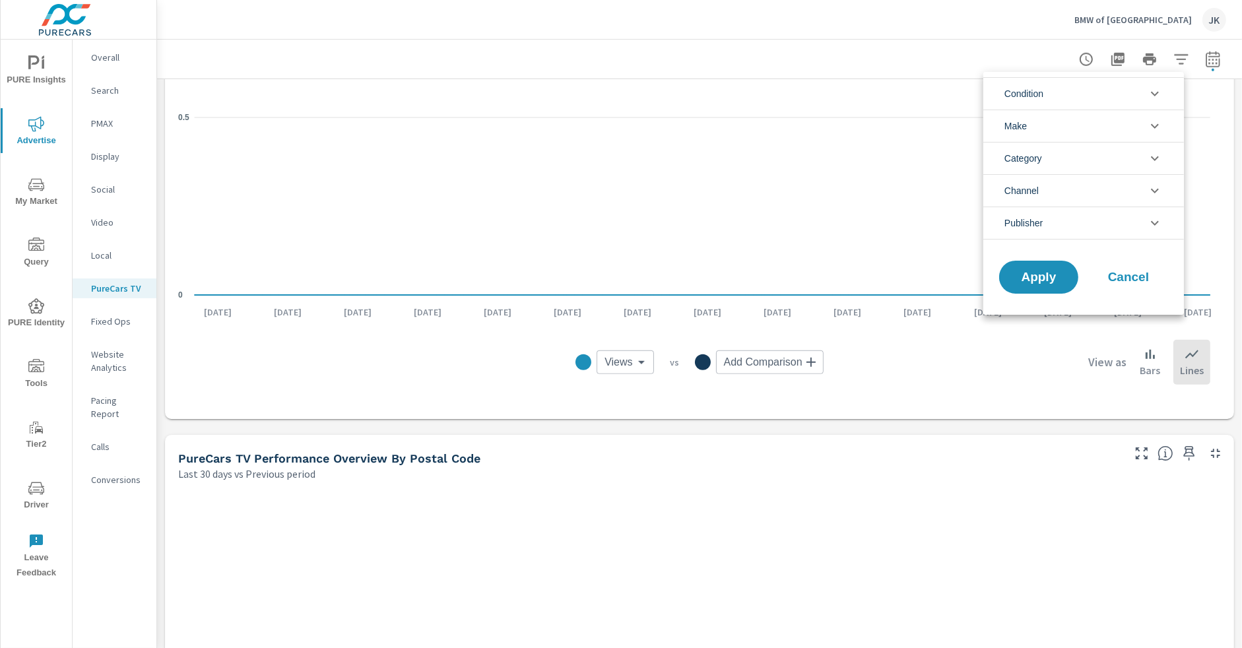
click at [1151, 123] on icon "filter options" at bounding box center [1155, 126] width 16 height 16
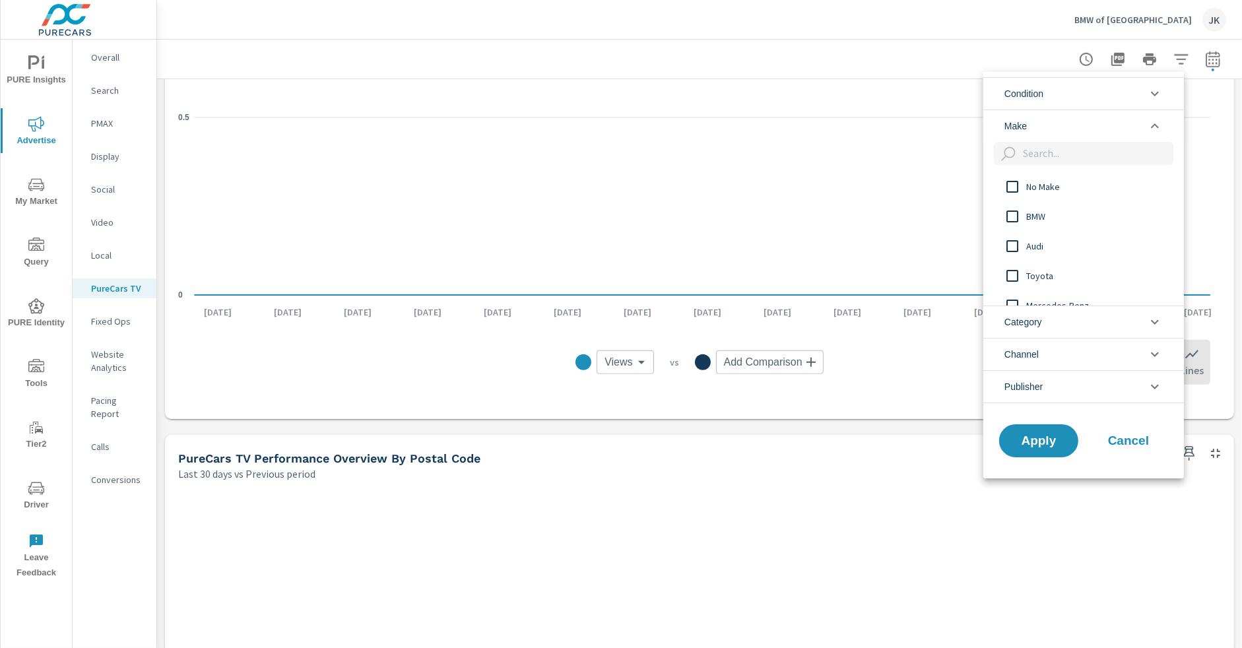
click at [1153, 88] on icon "filter options" at bounding box center [1155, 94] width 16 height 16
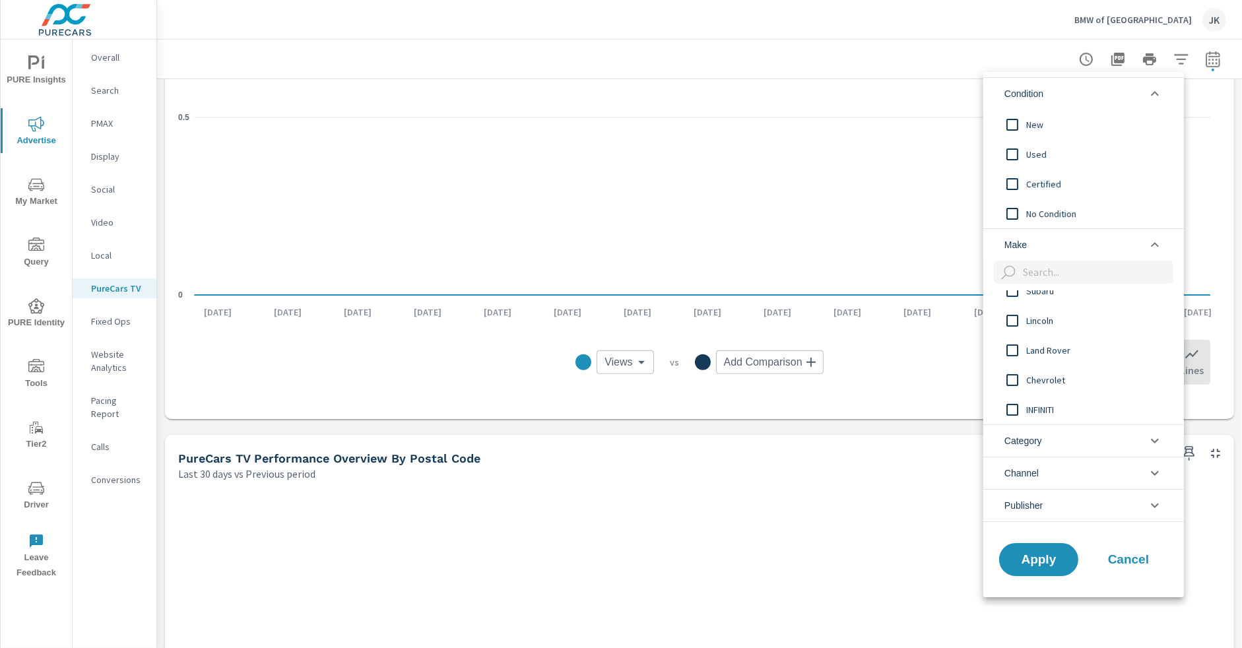
scroll to position [422, 0]
click at [1153, 246] on icon "filter options" at bounding box center [1155, 245] width 16 height 16
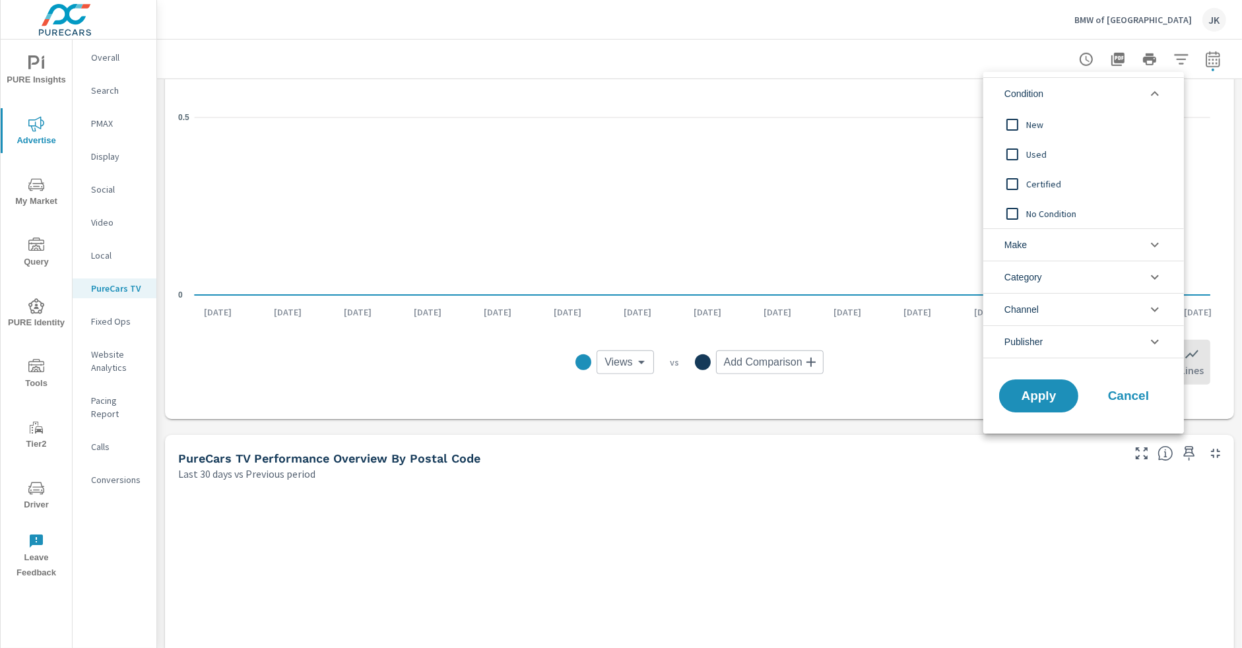
click at [1143, 277] on li "Category" at bounding box center [1084, 277] width 201 height 32
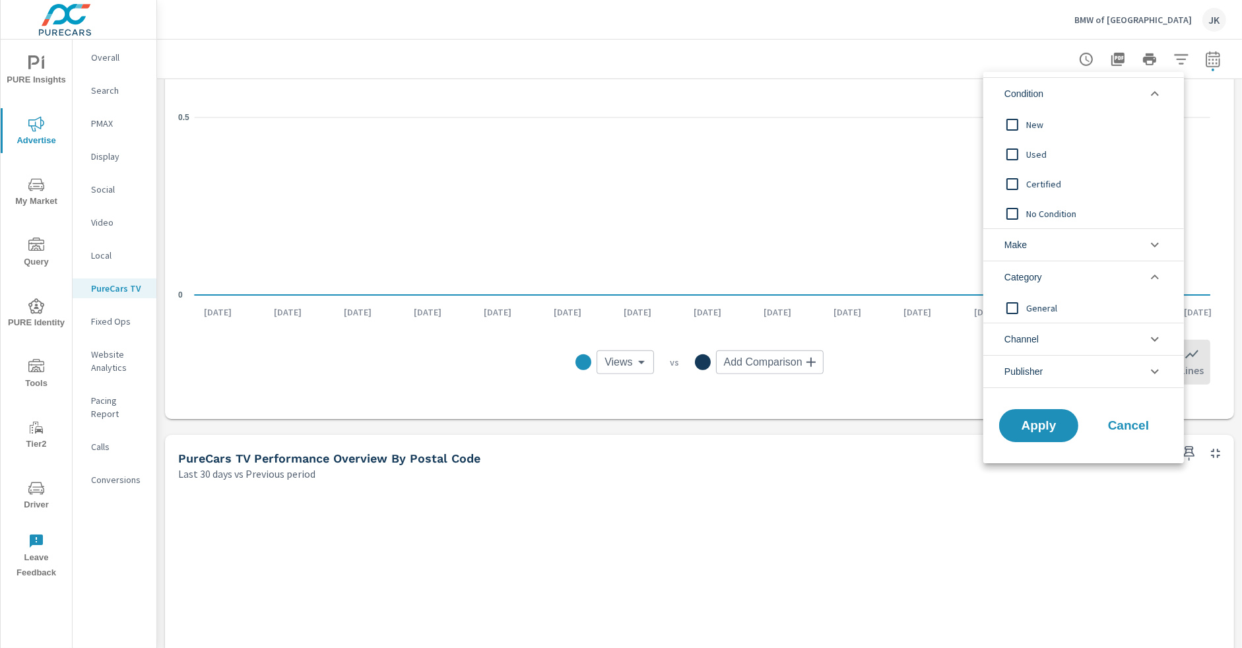
click at [1153, 248] on icon "filter options" at bounding box center [1155, 245] width 16 height 16
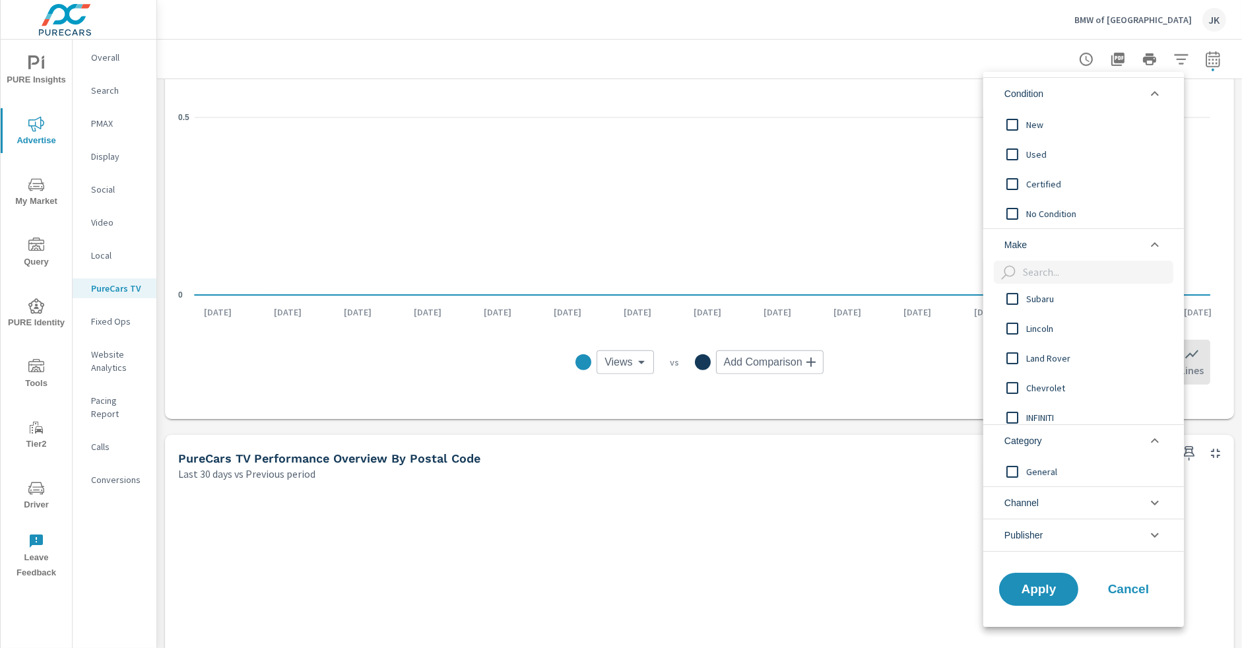
scroll to position [431, 0]
click at [1153, 531] on icon "filter options" at bounding box center [1155, 535] width 16 height 16
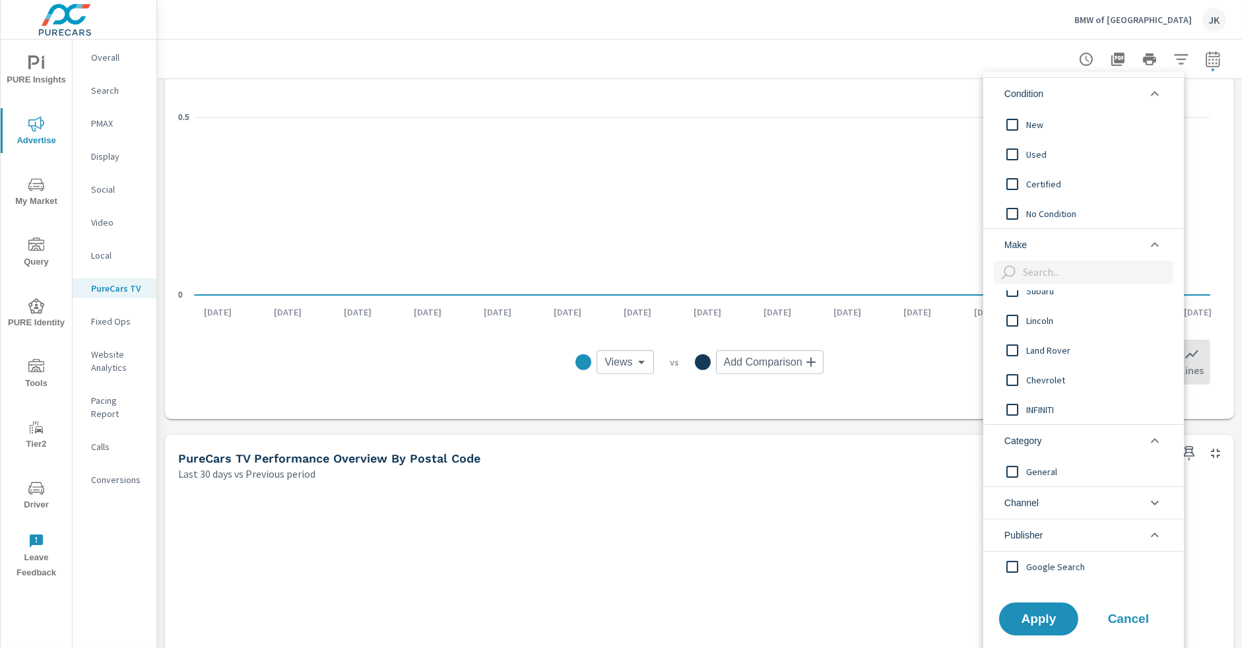
click at [1157, 495] on icon "filter options" at bounding box center [1155, 503] width 16 height 16
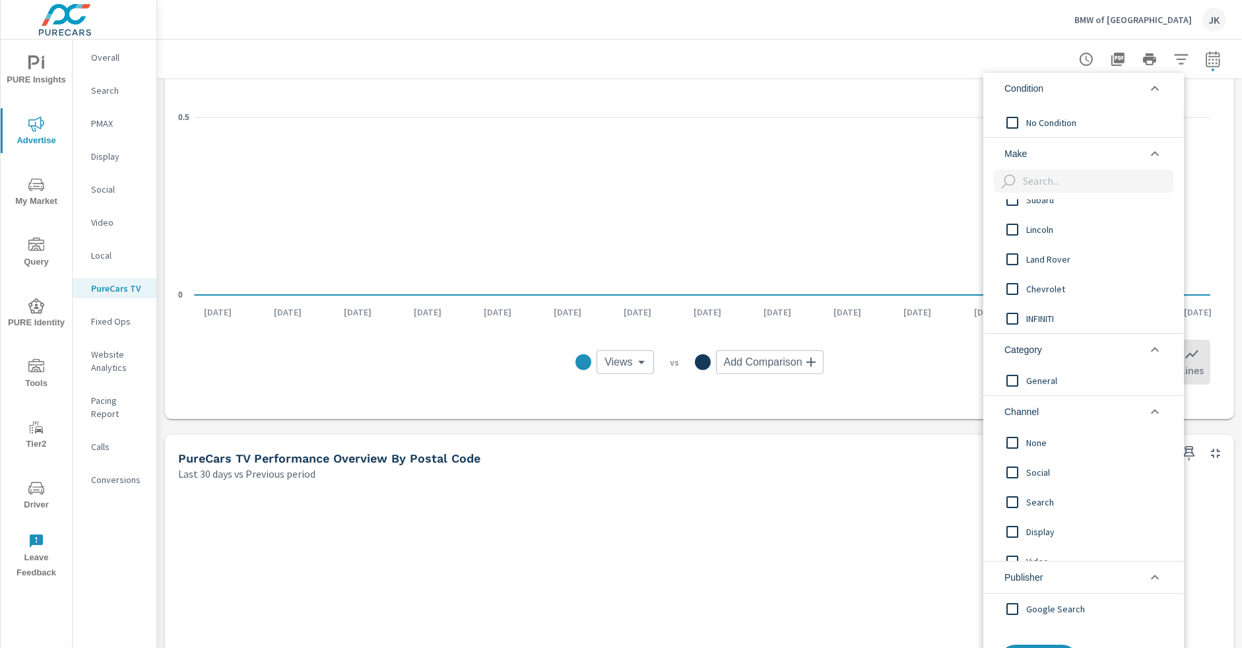
scroll to position [15, 0]
click at [1176, 53] on div at bounding box center [621, 324] width 1242 height 648
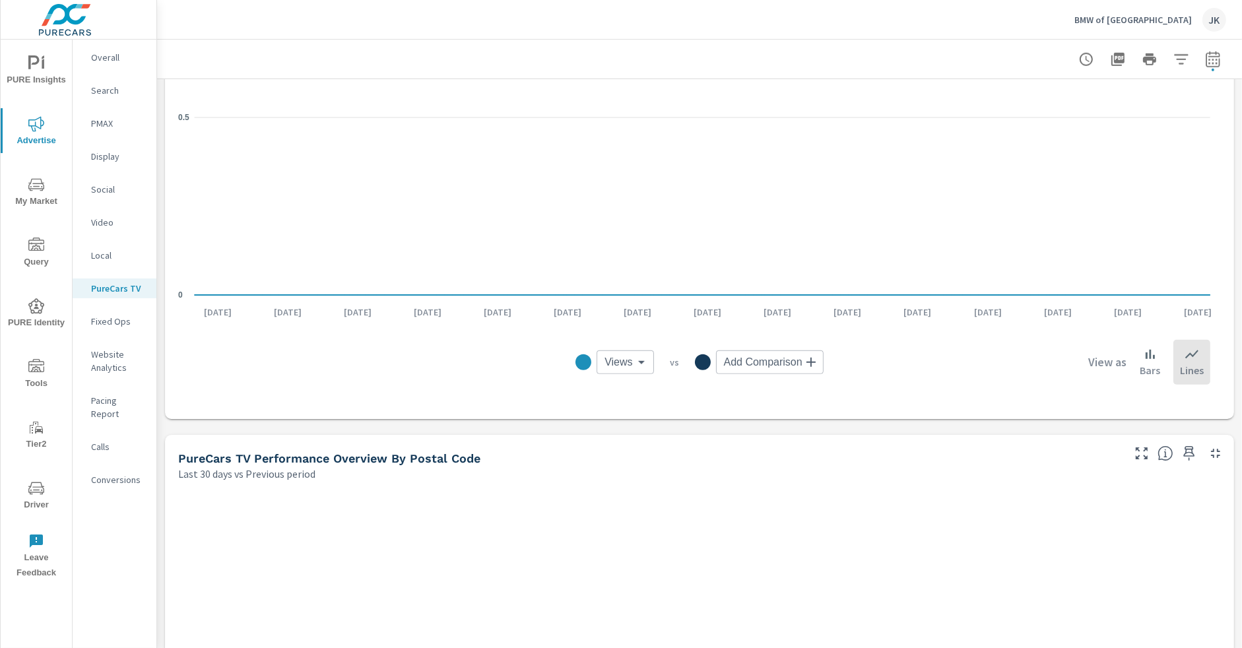
click at [1168, 51] on div "Condition New Used Certified No Condition Make Ford MINI Subaru Lincoln Land Ro…" at bounding box center [621, 324] width 1242 height 648
click at [982, 16] on div "BMW of Norwood JK" at bounding box center [699, 19] width 1053 height 39
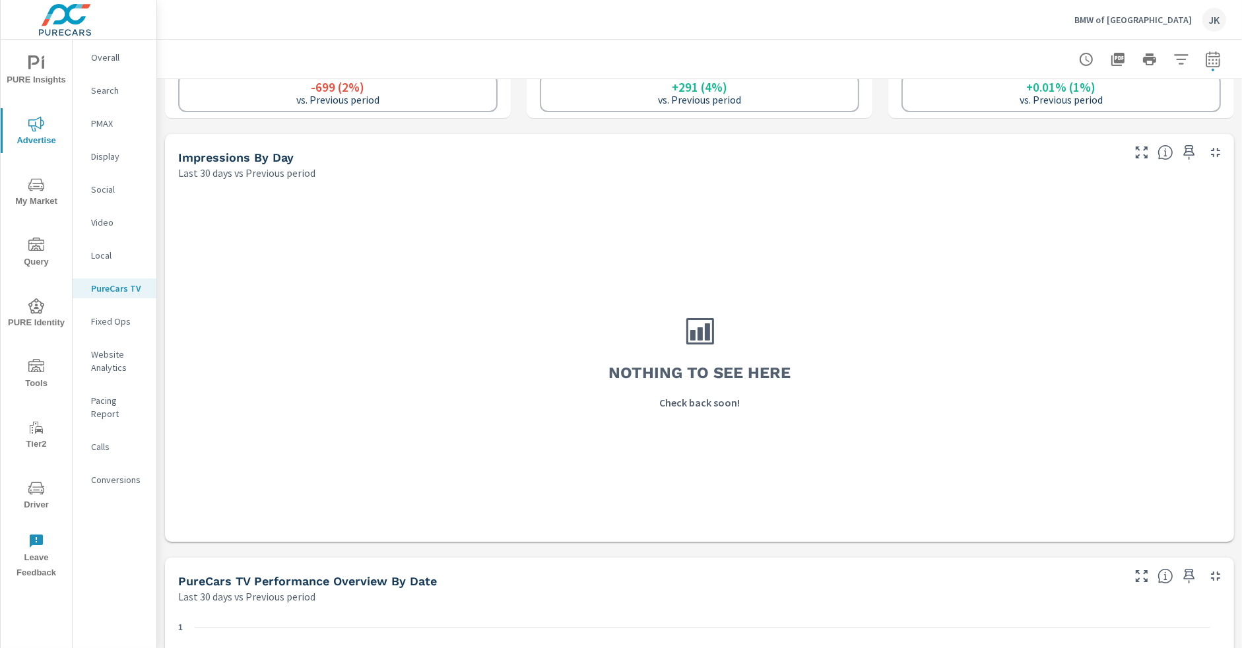
scroll to position [0, 0]
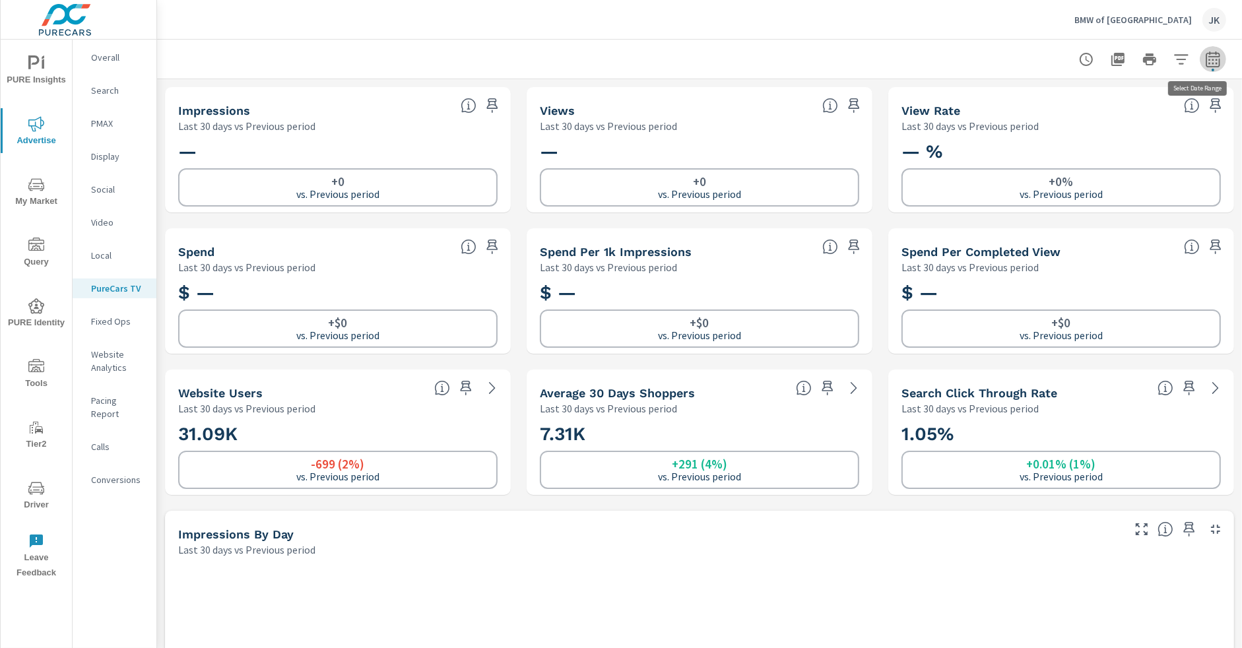
click at [1215, 57] on button "button" at bounding box center [1213, 59] width 26 height 26
select select "Last 30 days"
select select "Previous period"
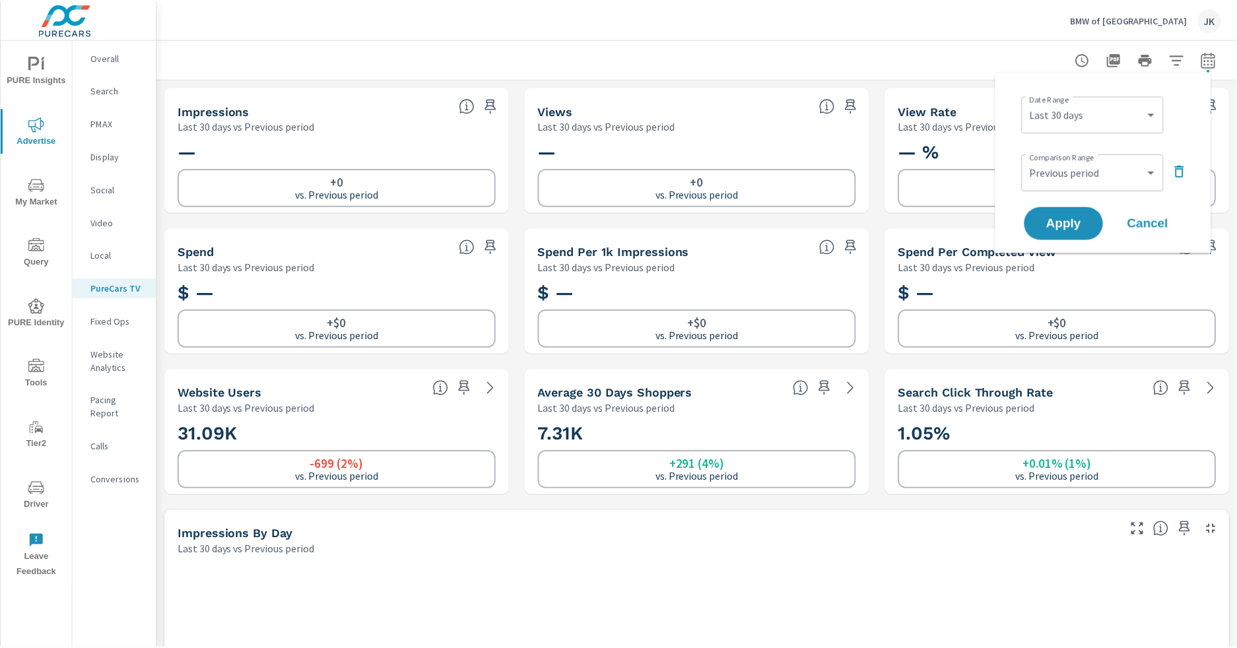
scroll to position [9, 0]
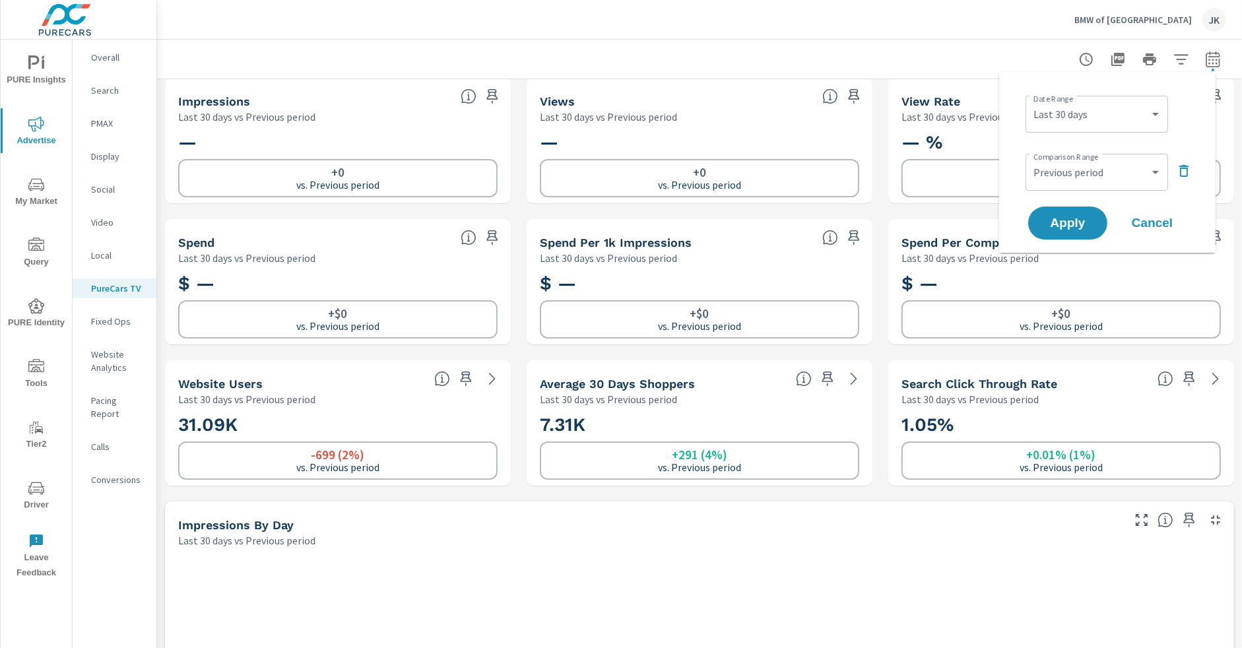
click at [1192, 225] on div "Apply Cancel" at bounding box center [1110, 223] width 169 height 38
click at [1172, 220] on span "Cancel" at bounding box center [1152, 223] width 53 height 12
